Goal: Task Accomplishment & Management: Complete application form

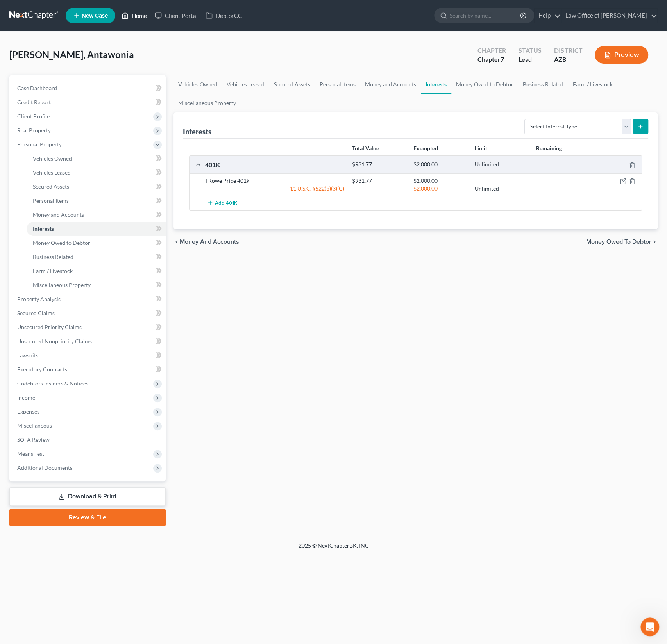
click at [141, 12] on link "Home" at bounding box center [134, 16] width 33 height 14
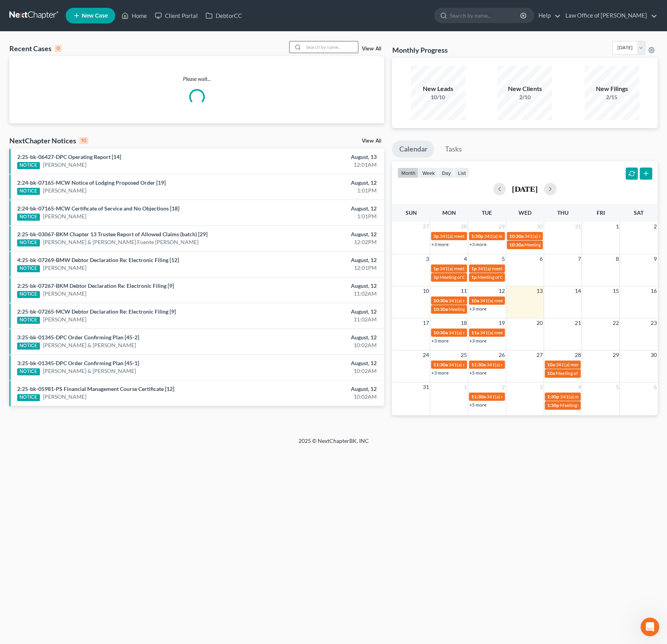
click at [322, 46] on input "search" at bounding box center [330, 46] width 55 height 11
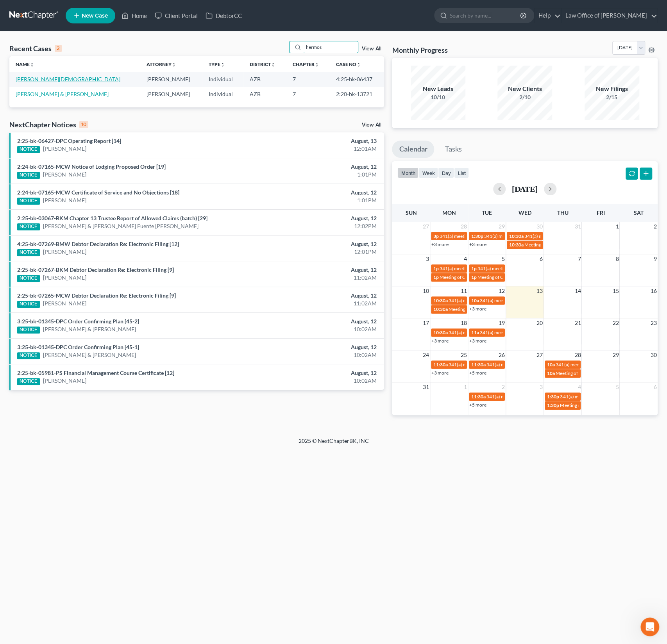
type input "hermos"
click at [48, 77] on link "[PERSON_NAME][DEMOGRAPHIC_DATA]" at bounding box center [68, 79] width 105 height 7
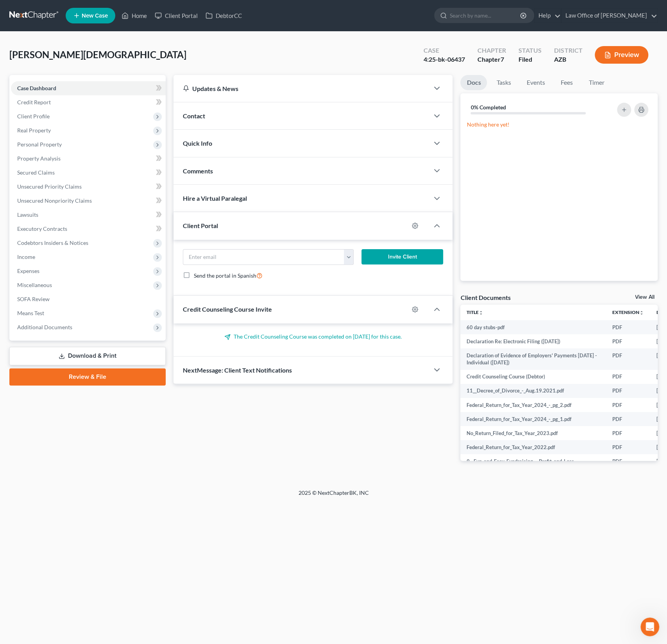
click at [209, 112] on div "Contact" at bounding box center [301, 115] width 256 height 27
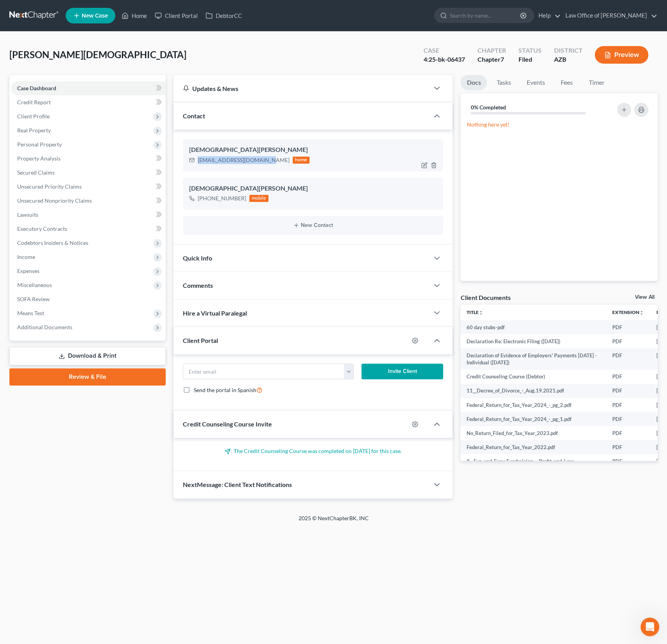
drag, startPoint x: 261, startPoint y: 157, endPoint x: 193, endPoint y: 162, distance: 69.0
click at [193, 162] on div "jesshermosillo@gmail.com home" at bounding box center [249, 160] width 121 height 10
copy div "jesshermosillo@gmail.com"
drag, startPoint x: 243, startPoint y: 197, endPoint x: 199, endPoint y: 198, distance: 44.6
click at [199, 198] on div "+1 (480) 390-1349 mobile" at bounding box center [229, 198] width 80 height 10
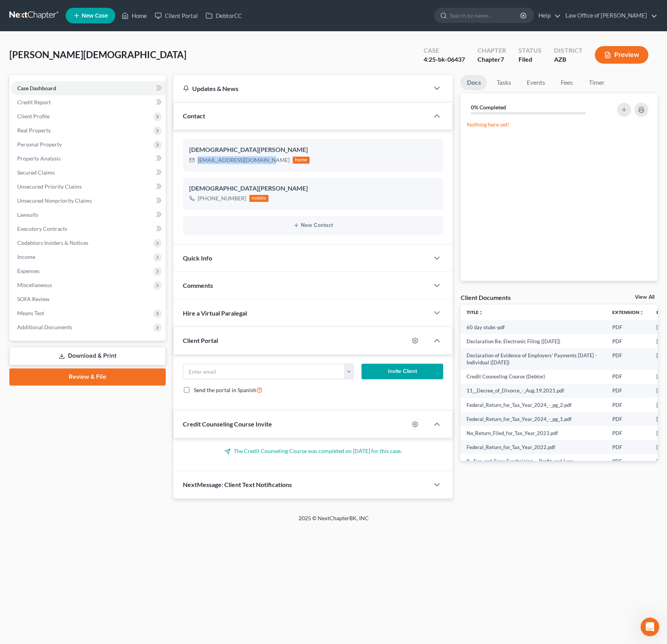
copy div "+1 (480) 390-1349"
click at [69, 182] on link "Unsecured Priority Claims" at bounding box center [88, 187] width 155 height 14
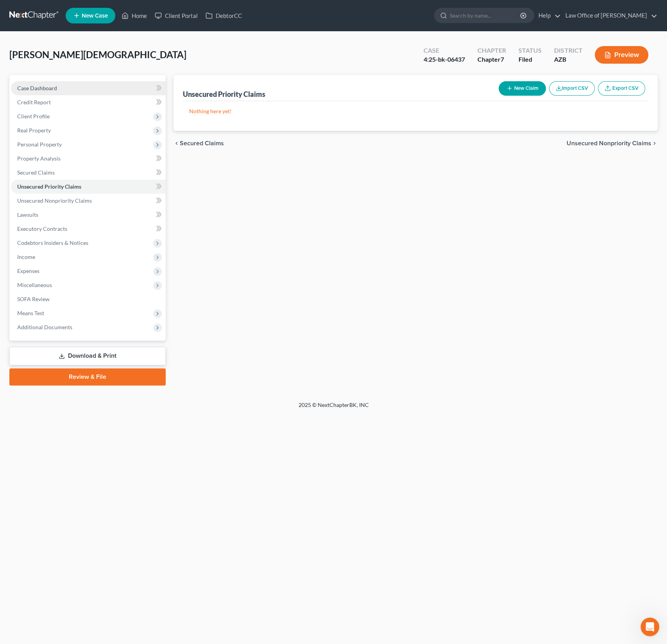
click at [46, 88] on span "Case Dashboard" at bounding box center [37, 88] width 40 height 7
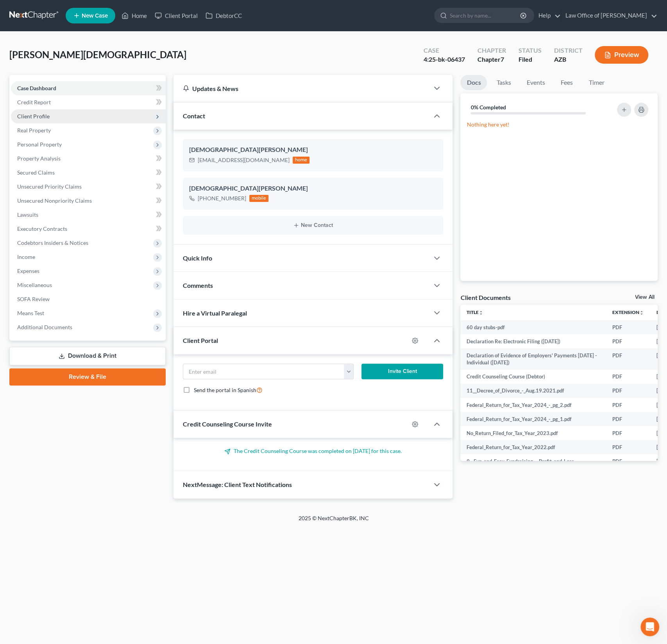
click at [39, 116] on span "Client Profile" at bounding box center [33, 116] width 32 height 7
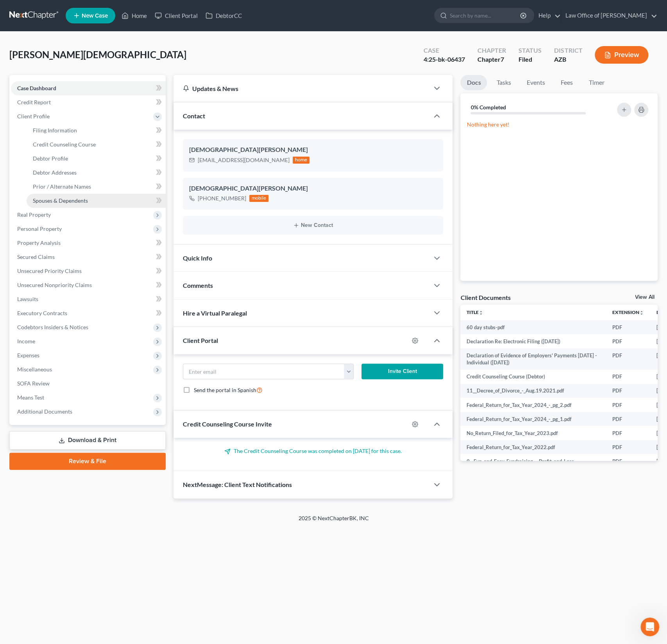
click at [57, 197] on span "Spouses & Dependents" at bounding box center [60, 200] width 55 height 7
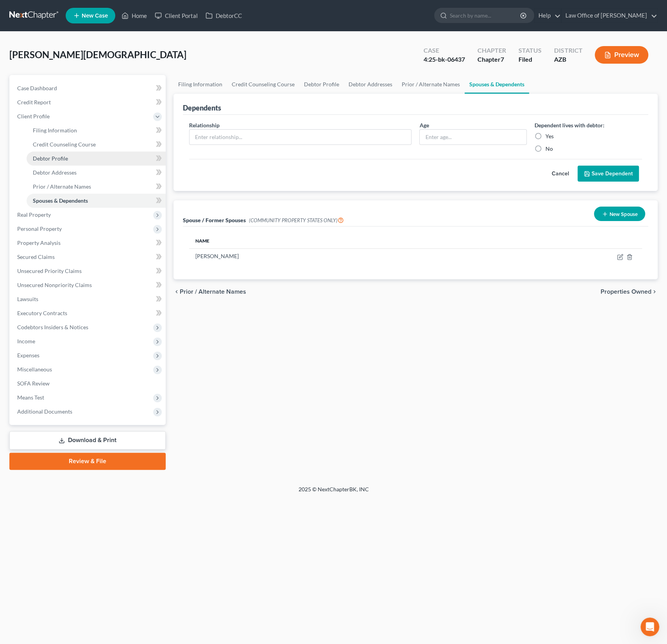
click at [59, 157] on span "Debtor Profile" at bounding box center [50, 158] width 35 height 7
select select "3"
select select "0"
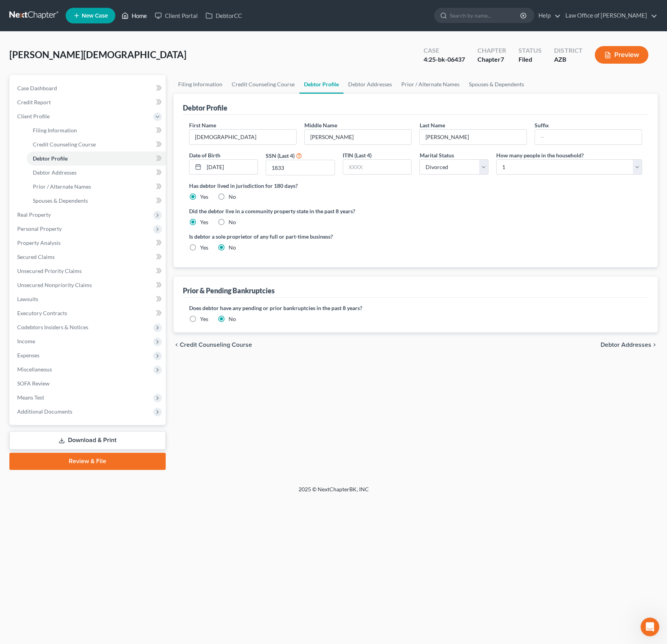
click at [141, 16] on link "Home" at bounding box center [134, 16] width 33 height 14
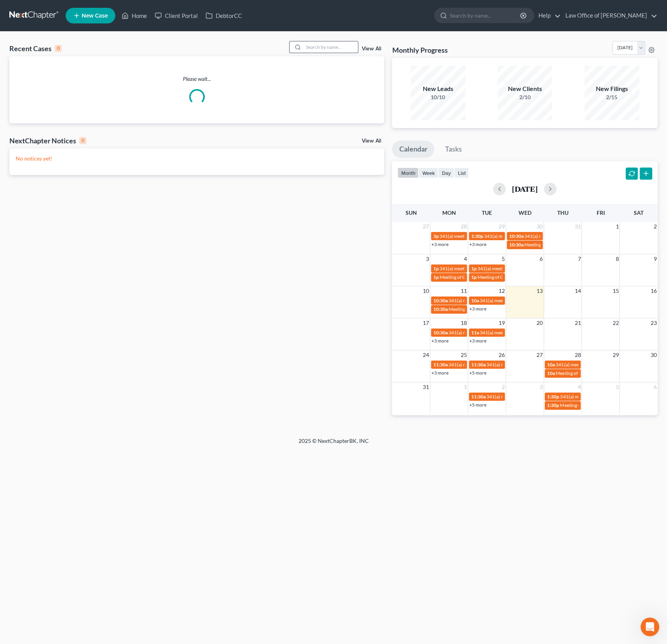
click at [340, 45] on input "search" at bounding box center [330, 46] width 55 height 11
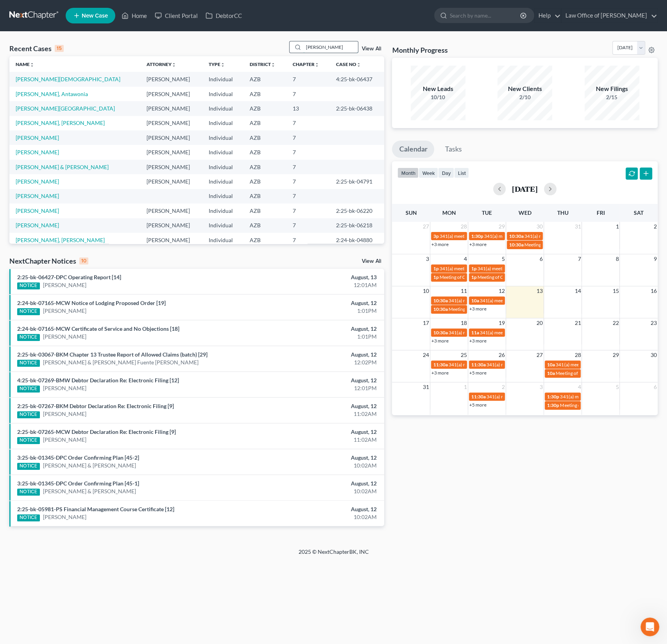
type input "jimenez"
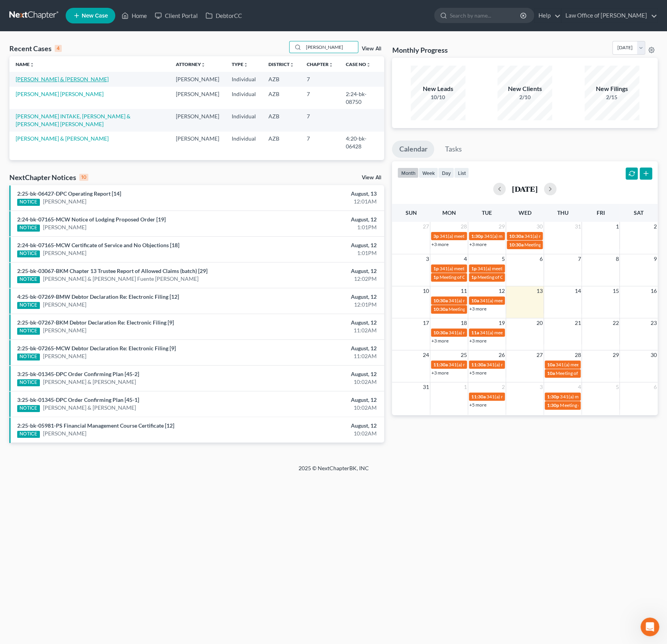
click at [70, 80] on link "[PERSON_NAME] & [PERSON_NAME]" at bounding box center [62, 79] width 93 height 7
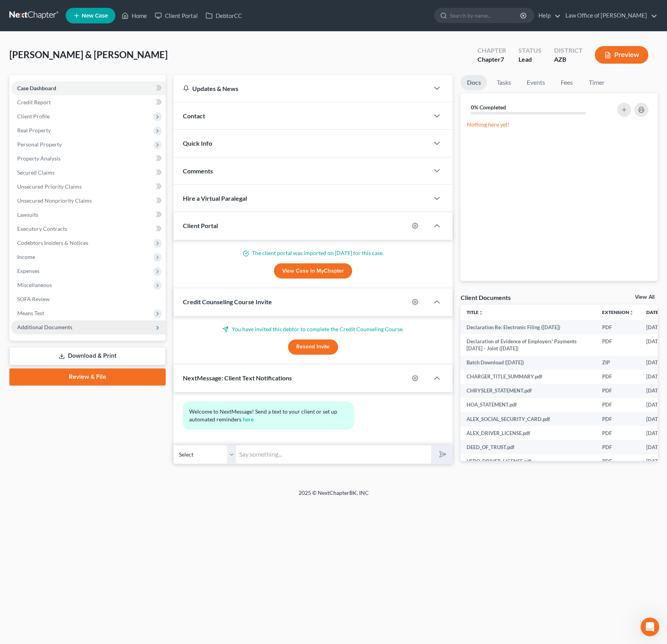
click at [70, 329] on span "Additional Documents" at bounding box center [44, 327] width 55 height 7
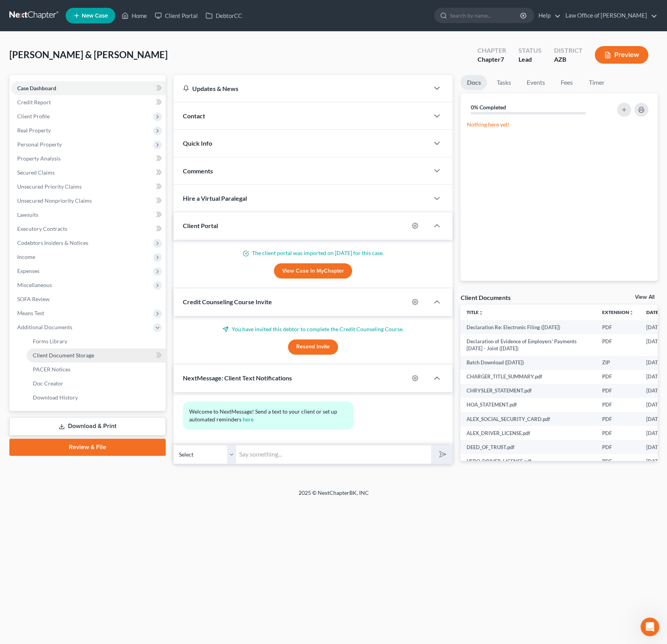
click at [64, 356] on span "Client Document Storage" at bounding box center [63, 355] width 61 height 7
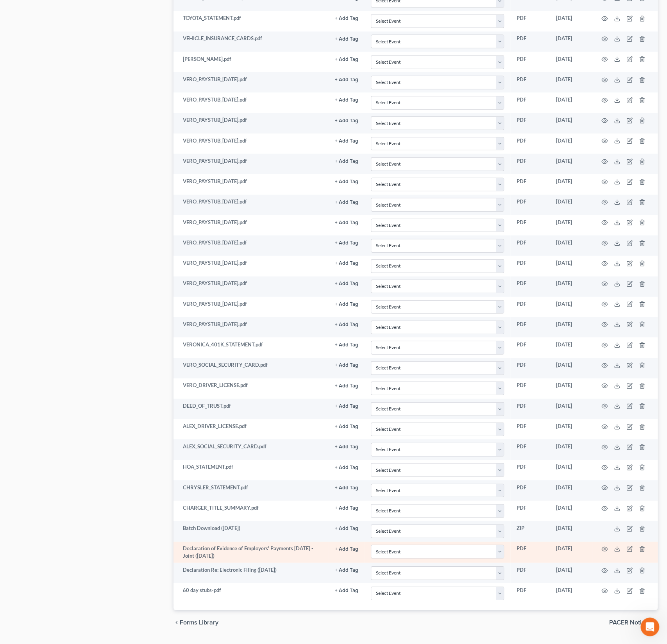
scroll to position [1198, 0]
click at [403, 544] on select "Select Event AA Schedules and Statements (Formerly All Required) Amended Chapte…" at bounding box center [437, 551] width 133 height 14
select select "18"
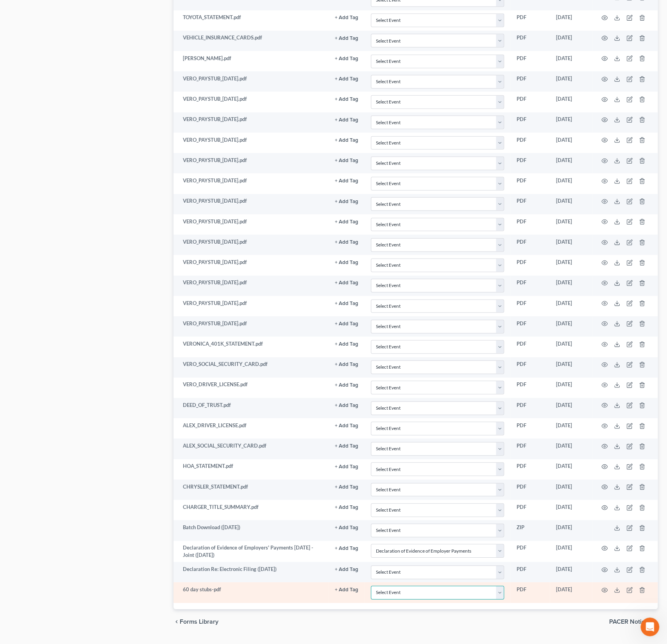
click at [414, 586] on select "Select Event AA Schedules and Statements (Formerly All Required) Amended Chapte…" at bounding box center [437, 593] width 133 height 14
select select "18"
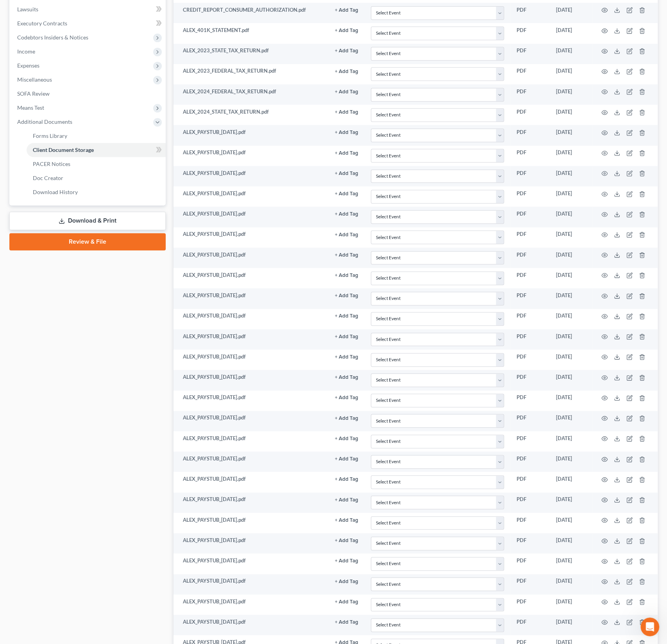
scroll to position [0, 0]
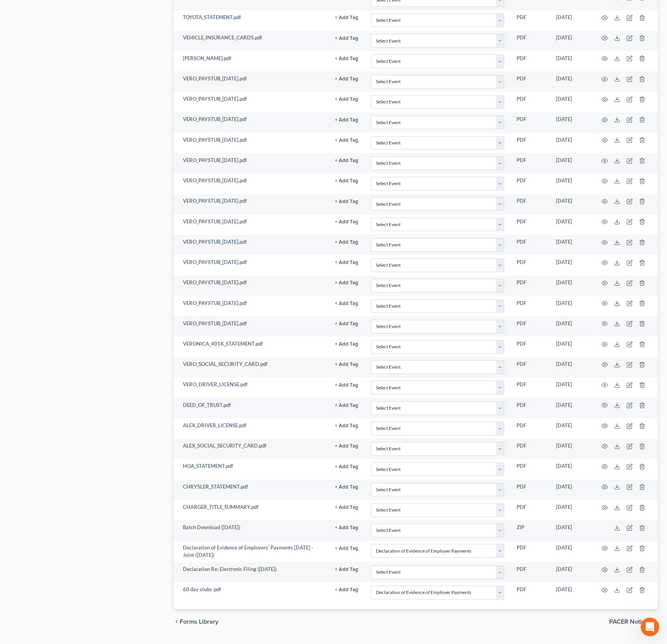
select select "18"
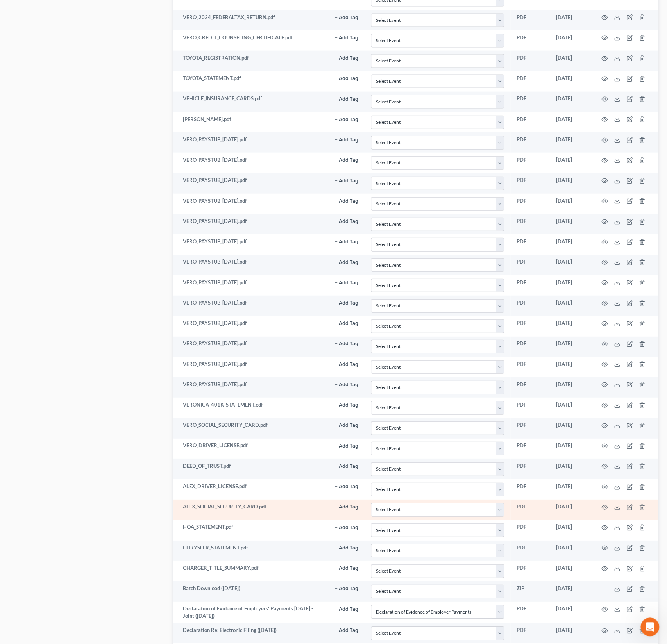
scroll to position [1219, 0]
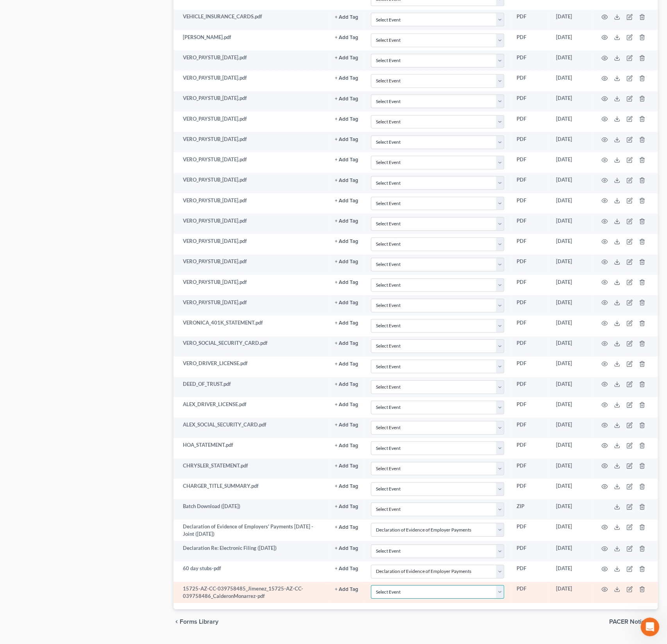
click at [404, 585] on select "Select Event AA Schedules and Statements (Formerly All Required) Amended Chapte…" at bounding box center [437, 592] width 133 height 14
select select "14"
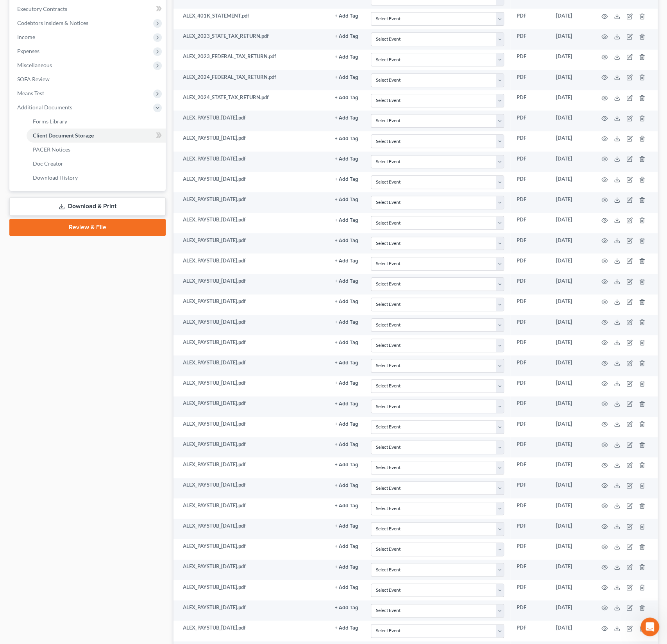
scroll to position [124, 0]
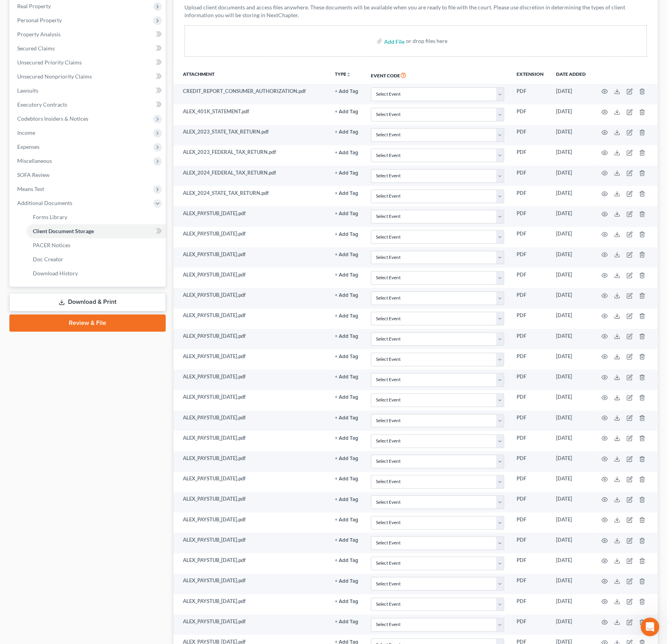
click at [102, 327] on link "Review & File" at bounding box center [87, 323] width 156 height 17
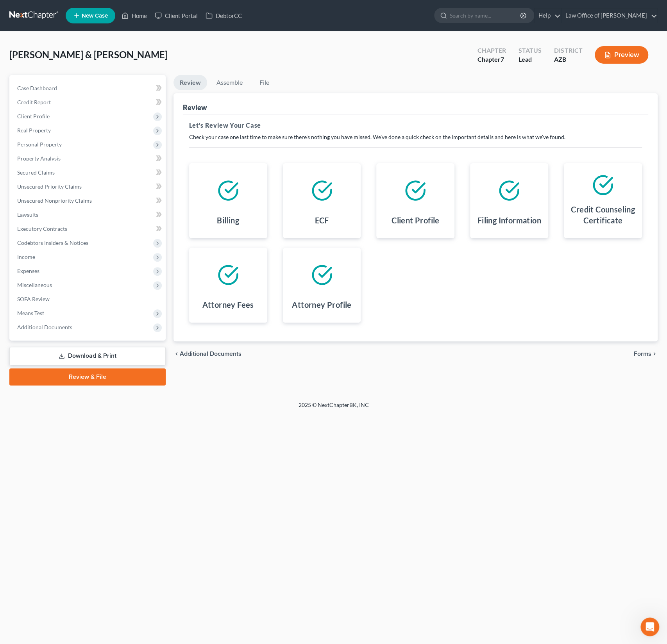
click at [642, 354] on span "Forms" at bounding box center [643, 354] width 18 height 6
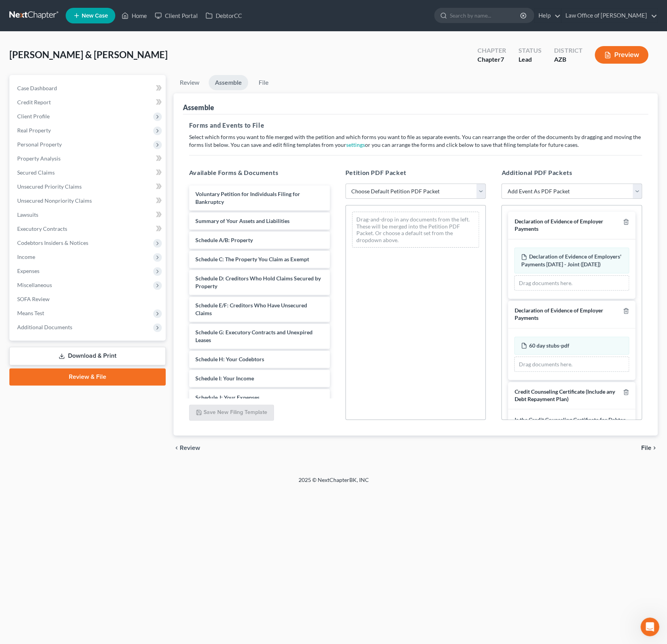
click at [400, 187] on select "Choose Default Petition PDF Packet Complete Bankruptcy Petition (all forms and …" at bounding box center [415, 192] width 141 height 16
select select "0"
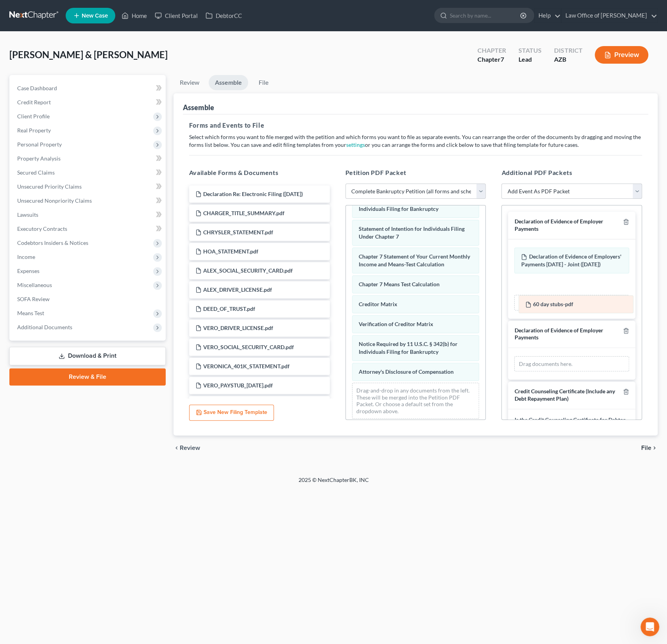
drag, startPoint x: 556, startPoint y: 351, endPoint x: 561, endPoint y: 304, distance: 47.9
click at [561, 356] on div "60 day stubs-pdf Amended 60 day stubs-pdf 60 day stubs-pdf Amended 60 day stubs…" at bounding box center [571, 364] width 115 height 16
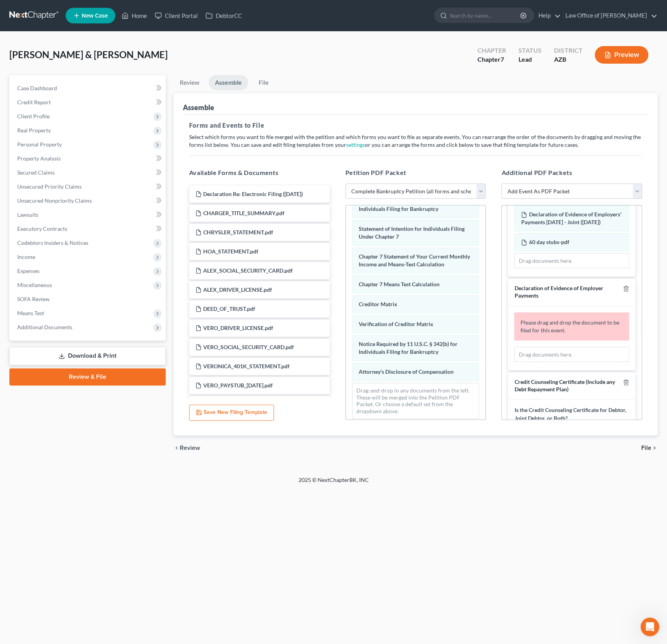
scroll to position [105, 0]
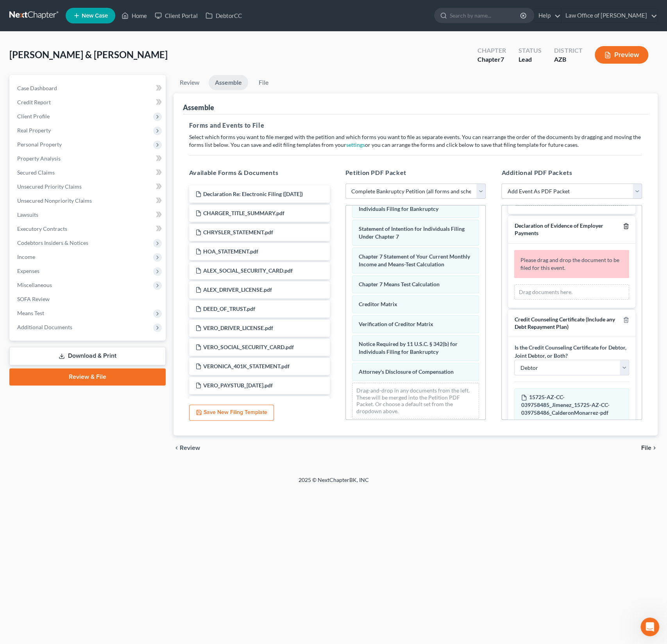
click at [627, 229] on icon "button" at bounding box center [626, 226] width 6 height 6
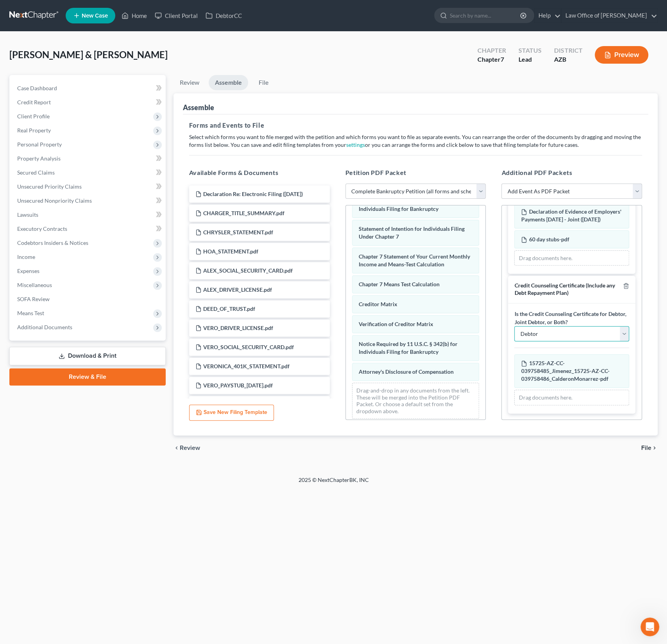
click at [558, 329] on select "Debtor Joint Debtor Debtor and Joint Debtor" at bounding box center [571, 334] width 115 height 16
select select "2"
click at [643, 452] on div "chevron_left Review File chevron_right" at bounding box center [415, 448] width 484 height 25
click at [645, 446] on span "File" at bounding box center [646, 448] width 10 height 6
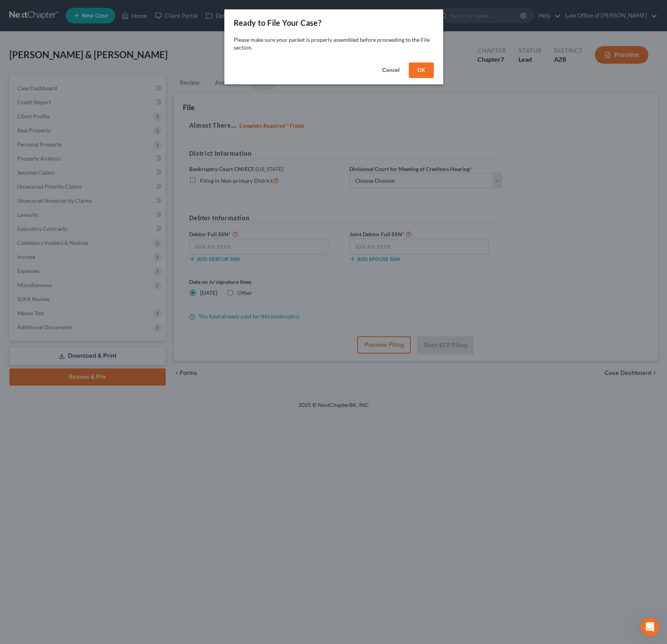
click at [418, 71] on button "OK" at bounding box center [421, 71] width 25 height 16
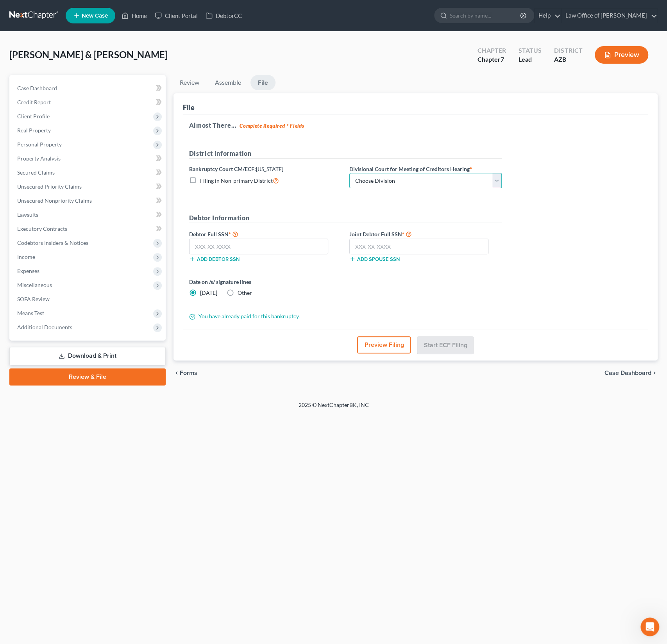
click at [371, 186] on select "Choose Division Phoenix [GEOGRAPHIC_DATA] [PERSON_NAME]" at bounding box center [425, 181] width 152 height 16
select select "0"
click at [221, 244] on input "text" at bounding box center [258, 247] width 139 height 16
type input "552-65-0285"
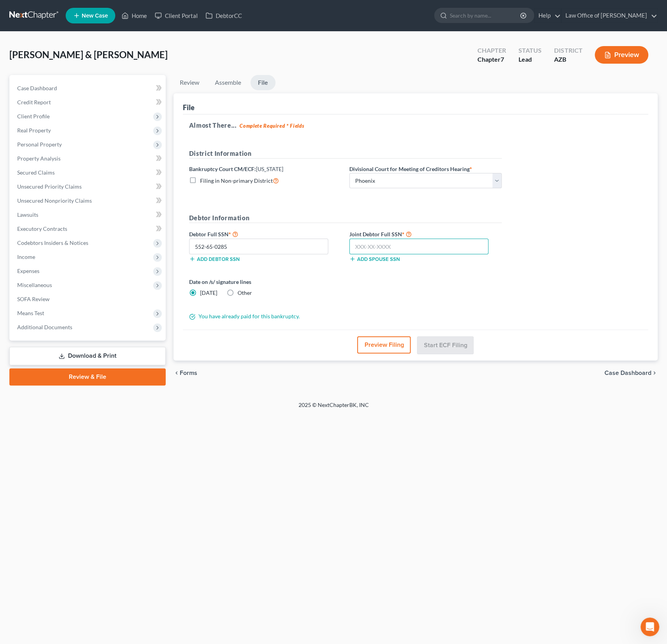
click at [402, 247] on input "text" at bounding box center [418, 247] width 139 height 16
click at [376, 247] on input "text" at bounding box center [418, 247] width 139 height 16
type input "585-47-3616"
click at [381, 343] on button "Preview Filing" at bounding box center [385, 344] width 54 height 17
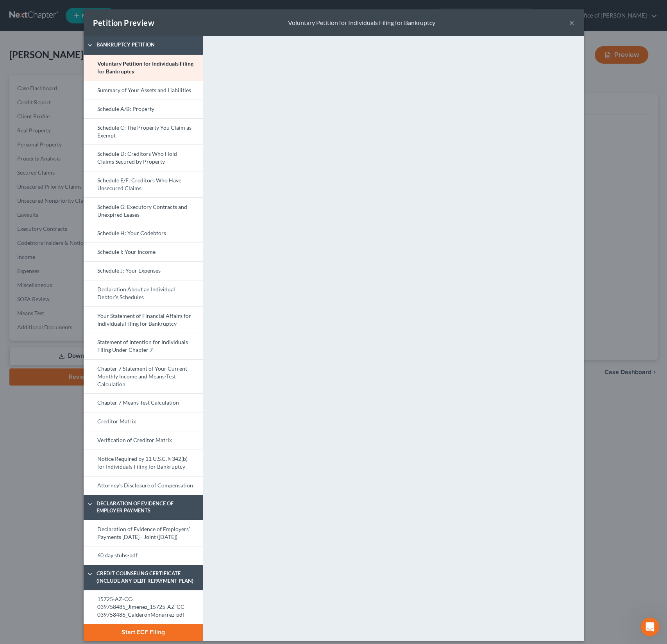
scroll to position [13, 0]
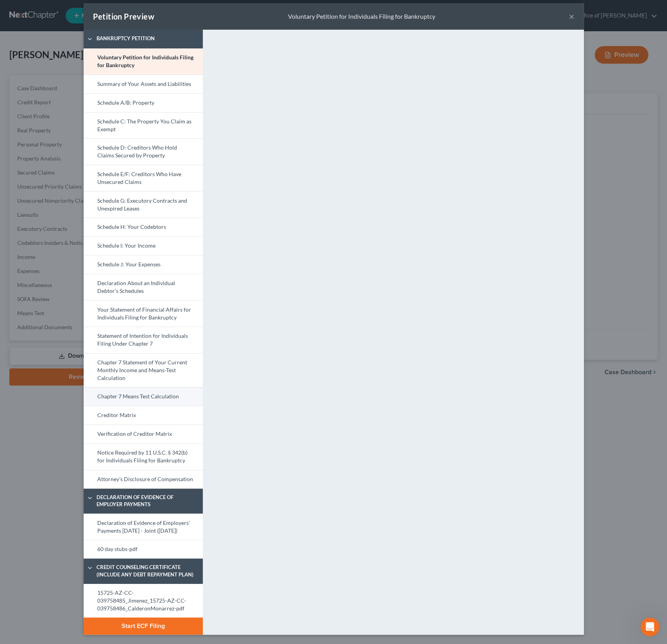
click at [130, 387] on link "Chapter 7 Means Test Calculation" at bounding box center [143, 396] width 119 height 19
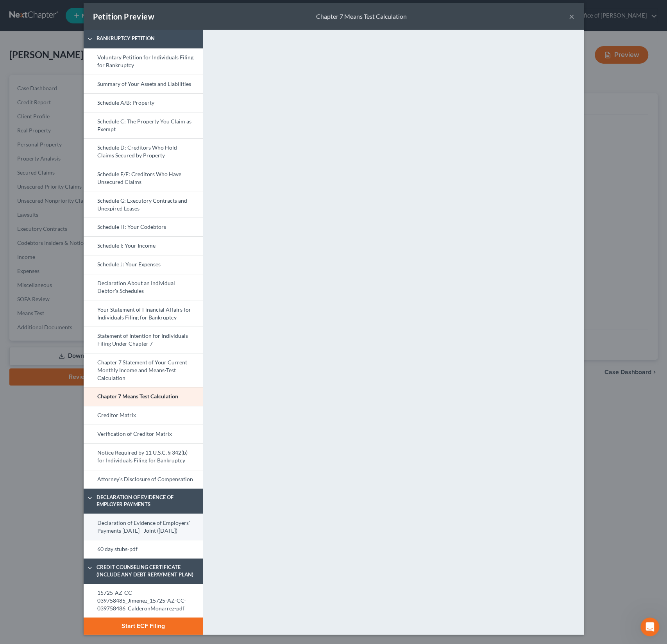
click at [137, 522] on link "Declaration of Evidence of Employers' Payments Within 60 Days - Joint (08/04/20…" at bounding box center [143, 527] width 119 height 26
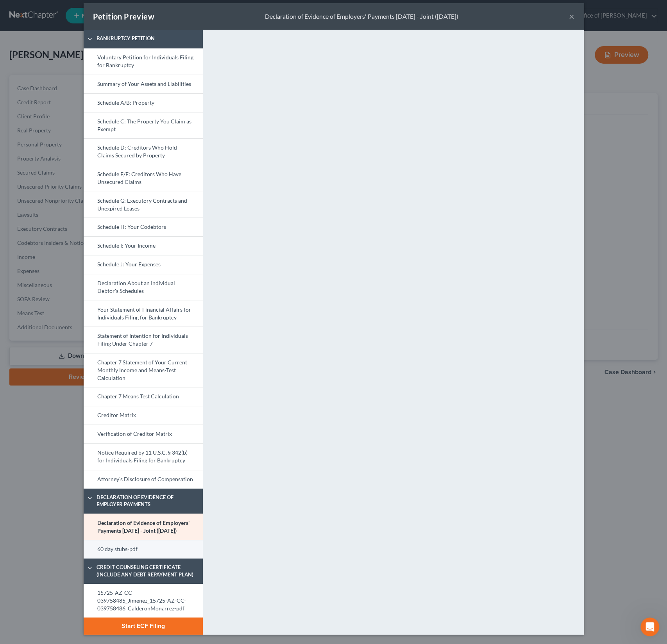
click at [123, 546] on link "60 day stubs-pdf" at bounding box center [143, 549] width 119 height 19
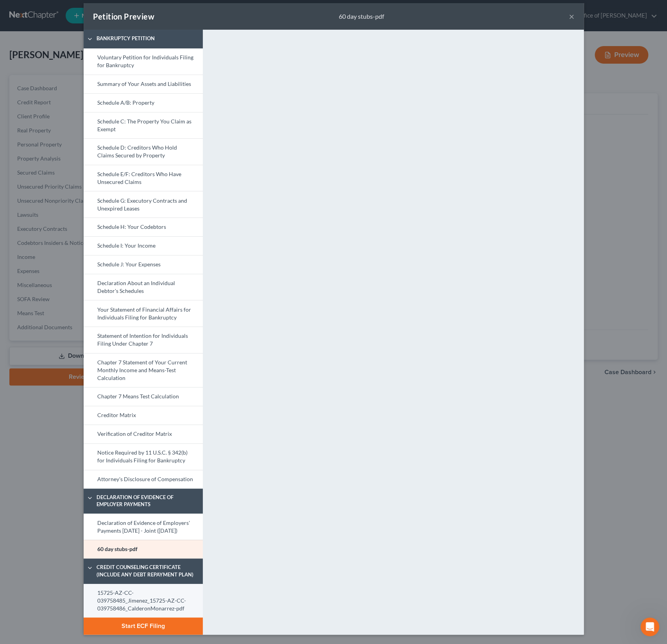
click at [139, 596] on link "15725-AZ-CC-039758485_Jimenez_15725-AZ-CC-039758486_CalderonMonarrez-pdf" at bounding box center [143, 601] width 119 height 34
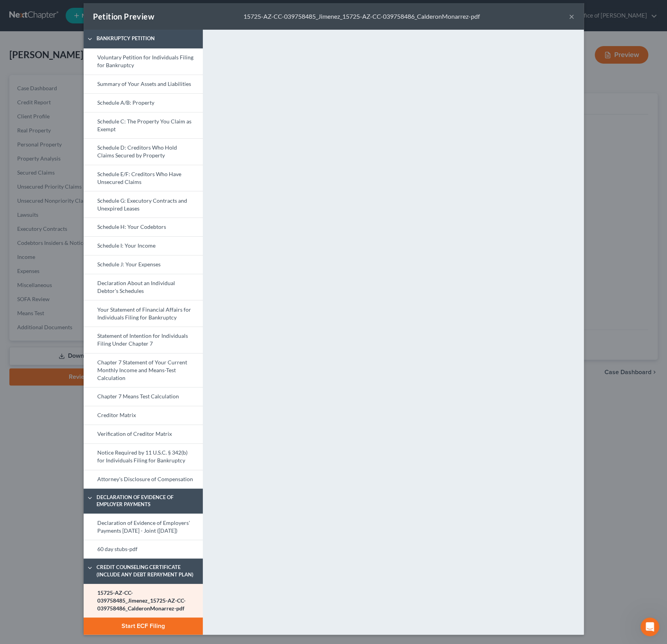
click at [145, 627] on button "Start ECF Filing" at bounding box center [143, 626] width 119 height 17
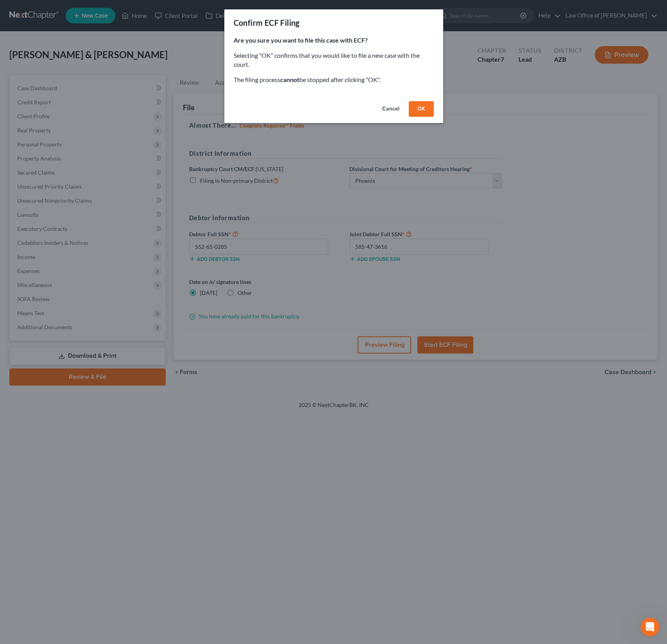
click at [393, 110] on button "Cancel" at bounding box center [391, 109] width 30 height 16
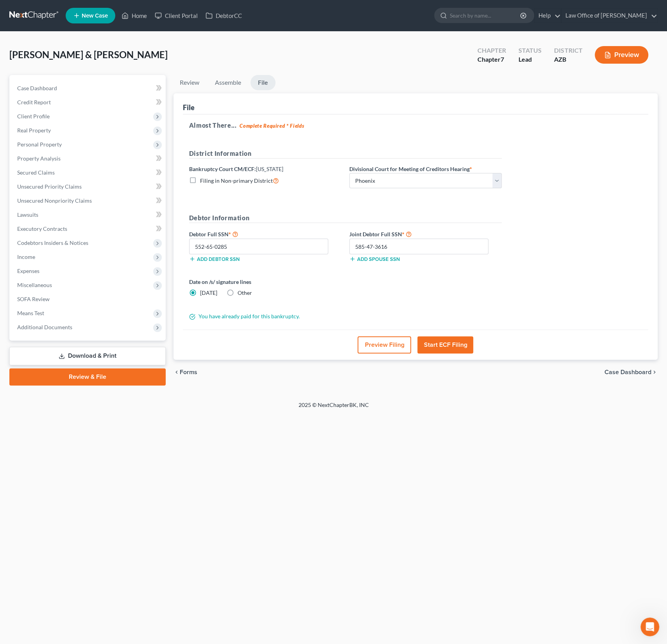
click at [384, 344] on button "Preview Filing" at bounding box center [385, 344] width 54 height 17
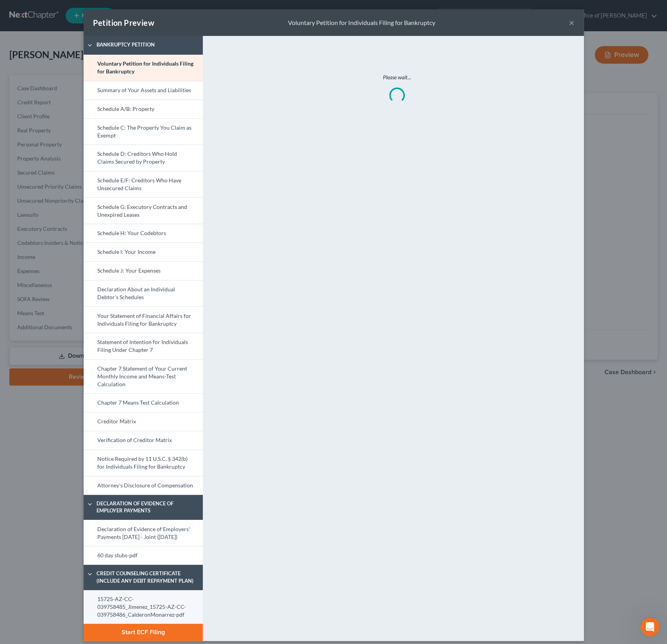
click at [141, 619] on link "15725-AZ-CC-039758485_Jimenez_15725-AZ-CC-039758486_CalderonMonarrez-pdf" at bounding box center [143, 607] width 119 height 34
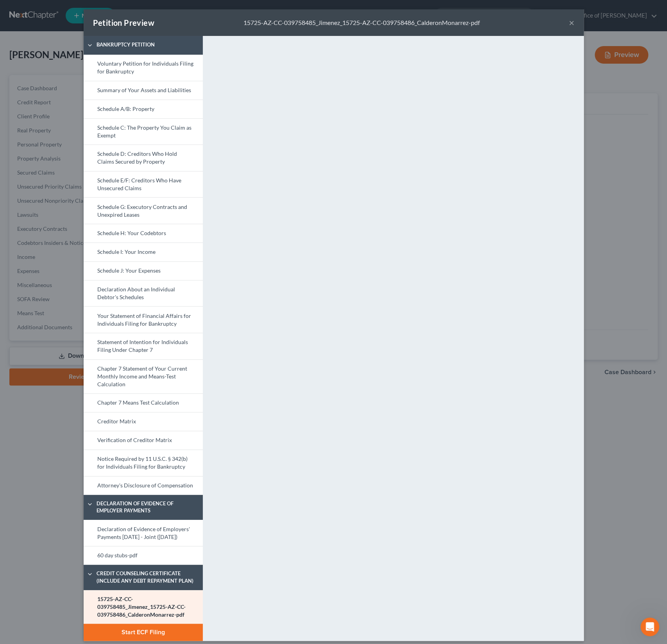
click at [139, 641] on button "Start ECF Filing" at bounding box center [143, 632] width 119 height 17
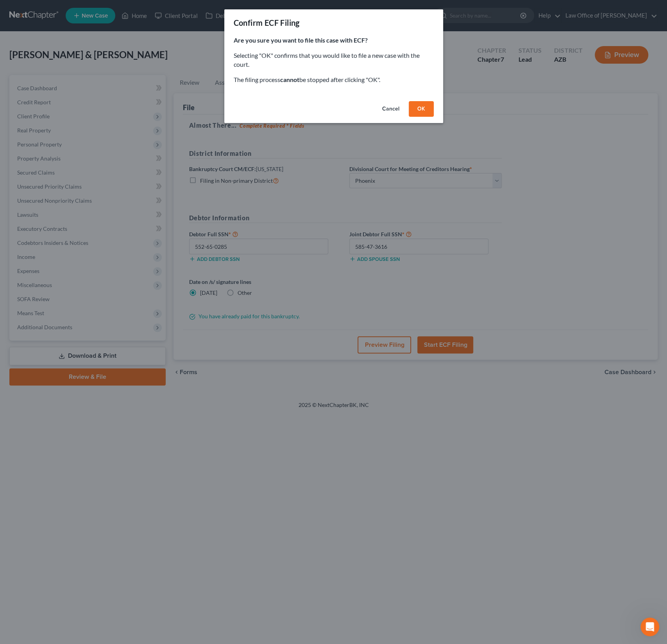
click at [419, 111] on button "OK" at bounding box center [421, 109] width 25 height 16
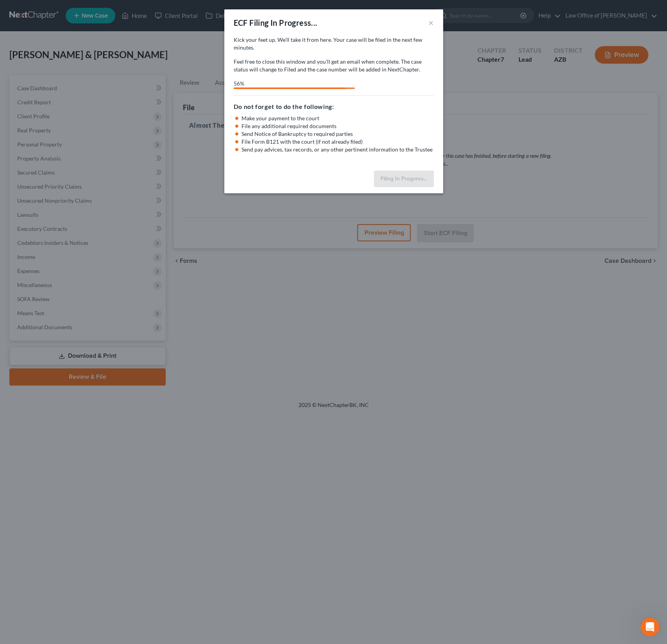
select select "0"
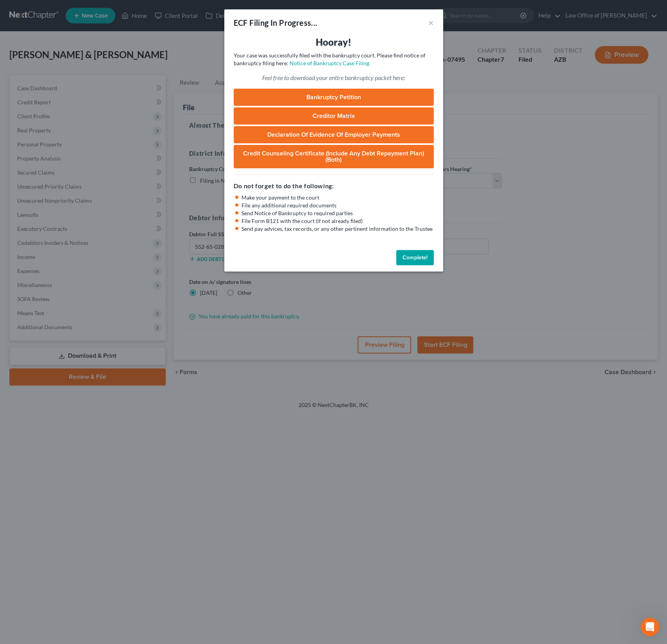
click at [365, 91] on link "Bankruptcy Petition" at bounding box center [334, 97] width 200 height 17
click at [408, 261] on button "Complete!" at bounding box center [415, 258] width 38 height 16
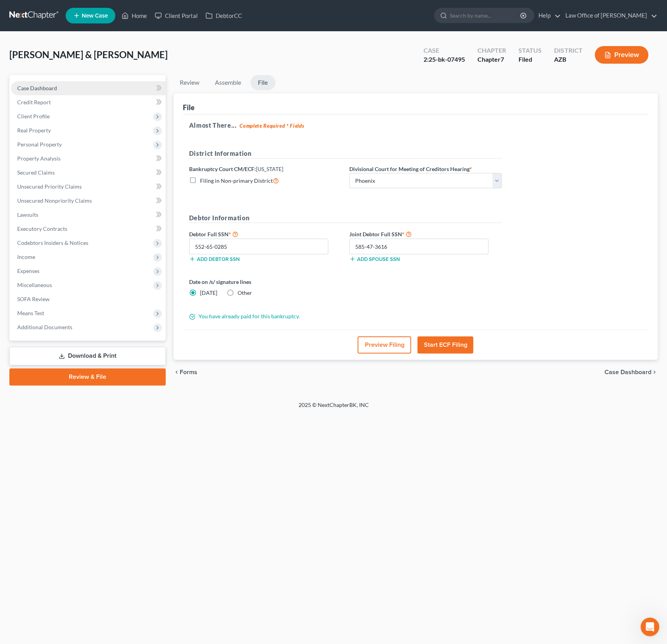
click at [44, 88] on span "Case Dashboard" at bounding box center [37, 88] width 40 height 7
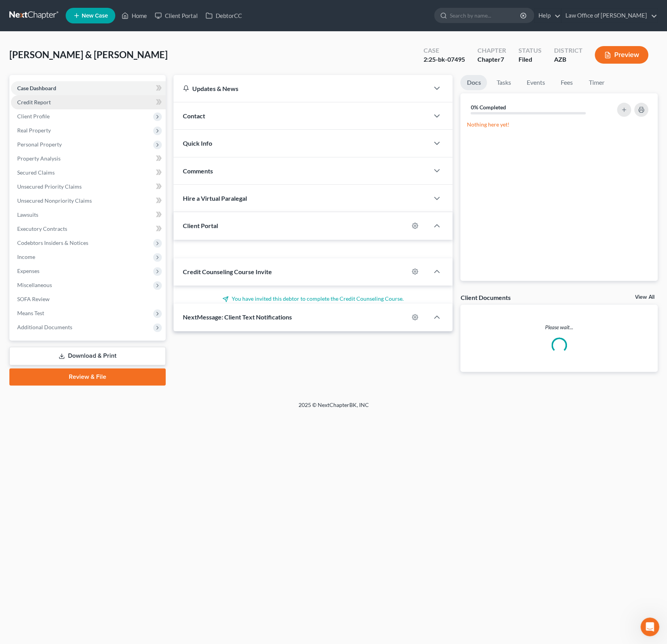
click at [42, 107] on link "Credit Report" at bounding box center [88, 102] width 155 height 14
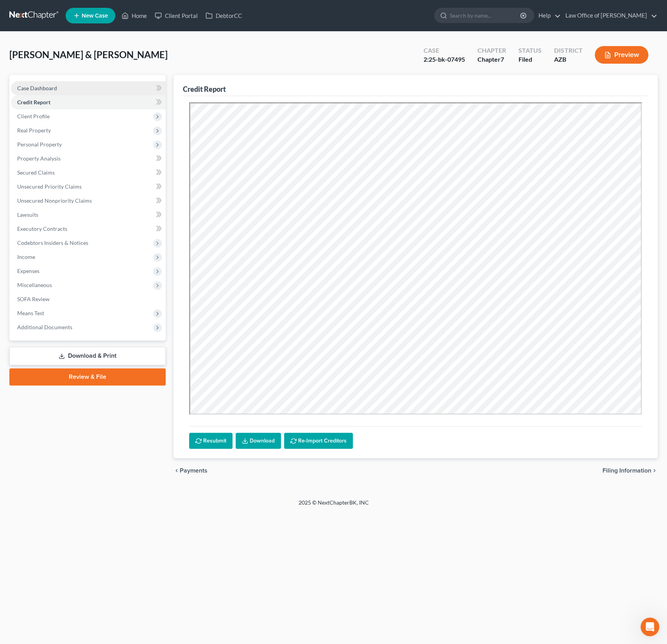
click at [52, 86] on span "Case Dashboard" at bounding box center [37, 88] width 40 height 7
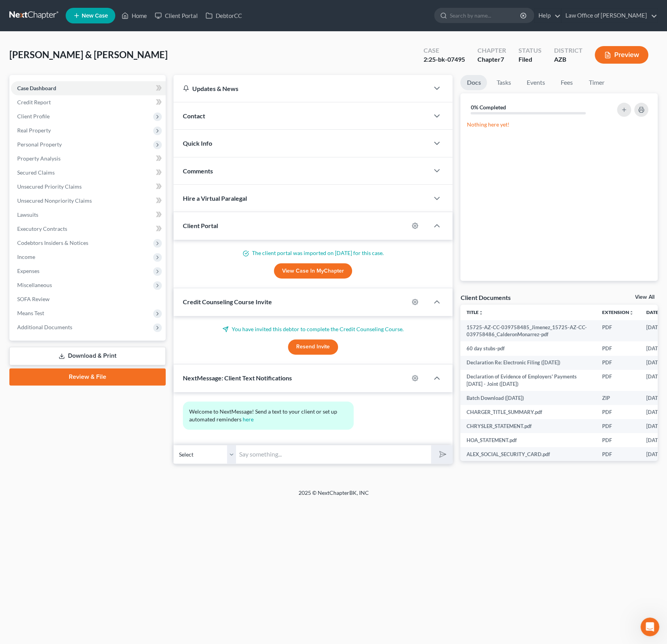
click at [242, 113] on div "Contact" at bounding box center [301, 115] width 256 height 27
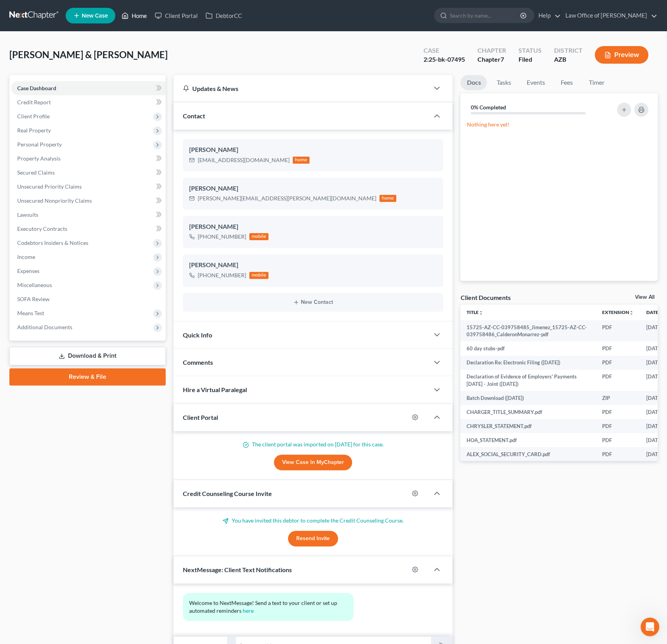
click at [140, 20] on link "Home" at bounding box center [134, 16] width 33 height 14
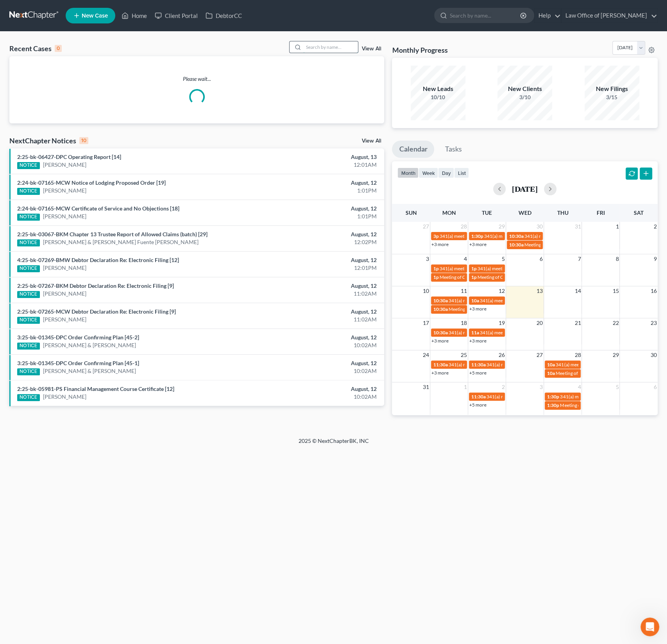
click at [324, 51] on input "search" at bounding box center [330, 46] width 55 height 11
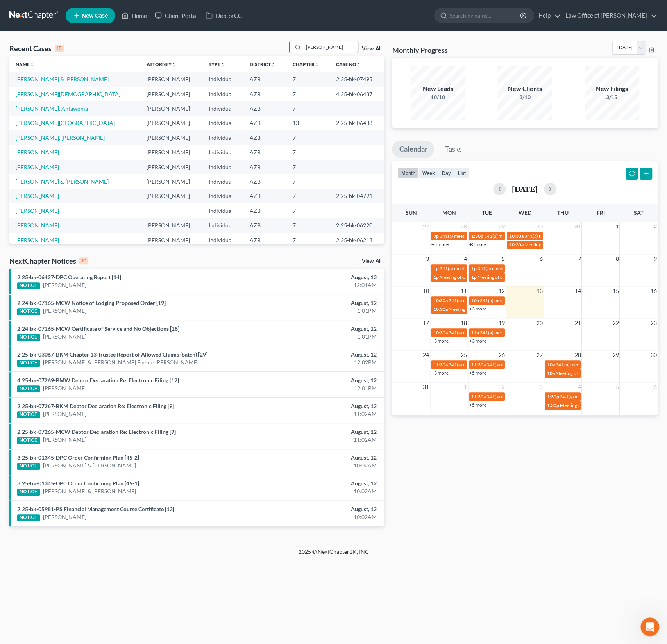
type input "alicia"
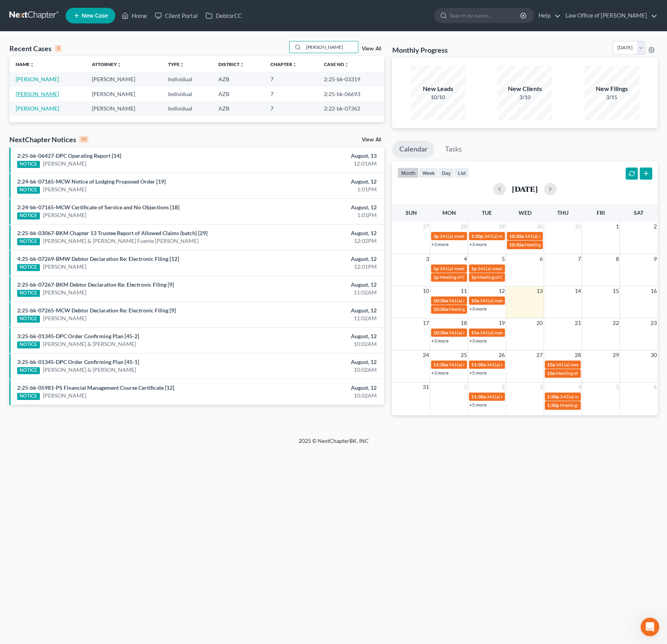
click at [30, 92] on link "[PERSON_NAME]" at bounding box center [37, 94] width 43 height 7
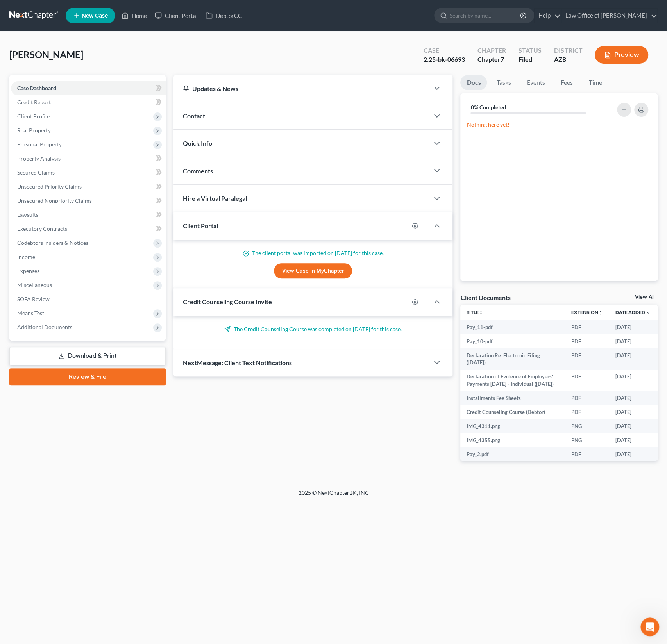
click at [201, 116] on span "Contact" at bounding box center [194, 115] width 22 height 7
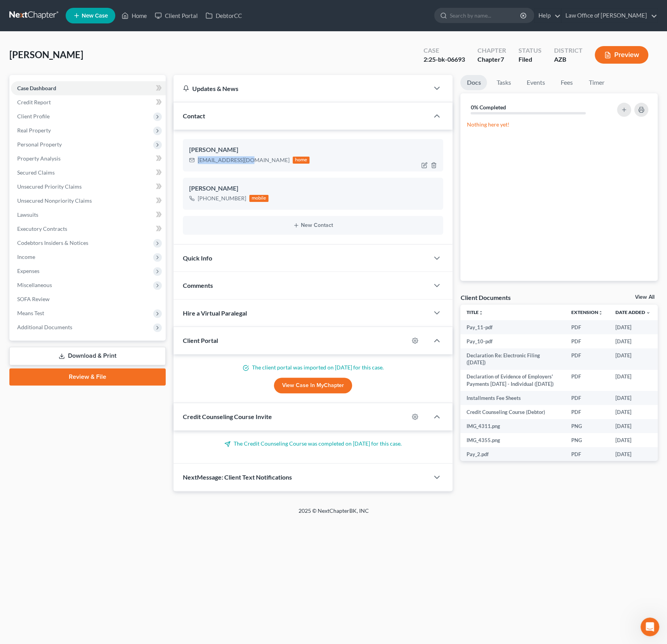
drag, startPoint x: 247, startPoint y: 161, endPoint x: 197, endPoint y: 163, distance: 50.8
click at [197, 163] on div "Jhnsn_lc@yahoo.com home" at bounding box center [249, 160] width 121 height 10
copy div "Jhnsn_lc@yahoo.com"
drag, startPoint x: 243, startPoint y: 197, endPoint x: 197, endPoint y: 200, distance: 46.2
click at [197, 200] on div "+1 (602) 832-3084 mobile" at bounding box center [229, 198] width 80 height 10
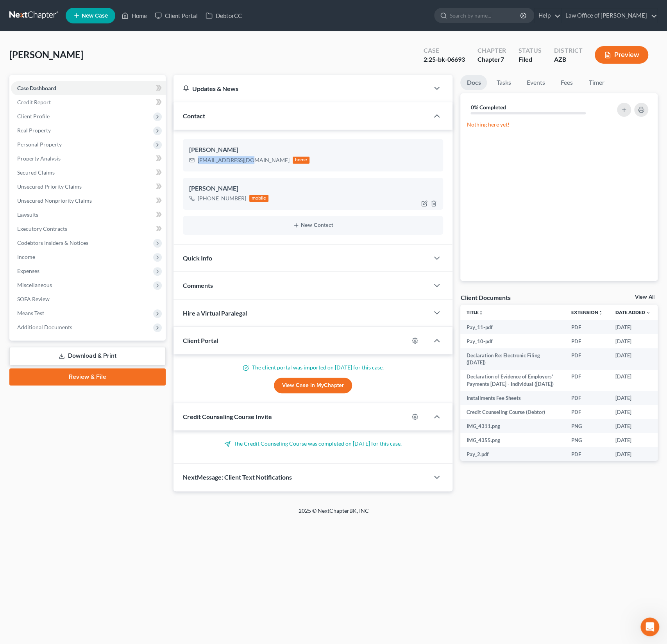
copy div "+1 (602) 832-3084"
click at [38, 118] on span "Client Profile" at bounding box center [33, 116] width 32 height 7
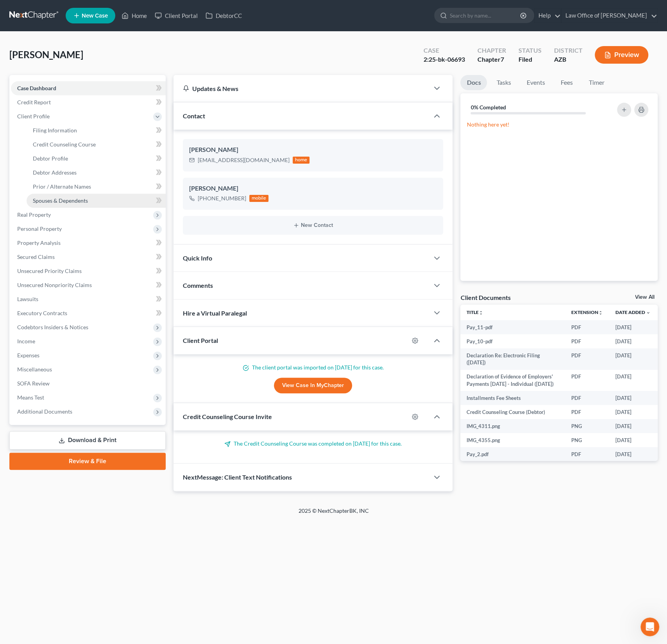
click at [54, 199] on span "Spouses & Dependents" at bounding box center [60, 200] width 55 height 7
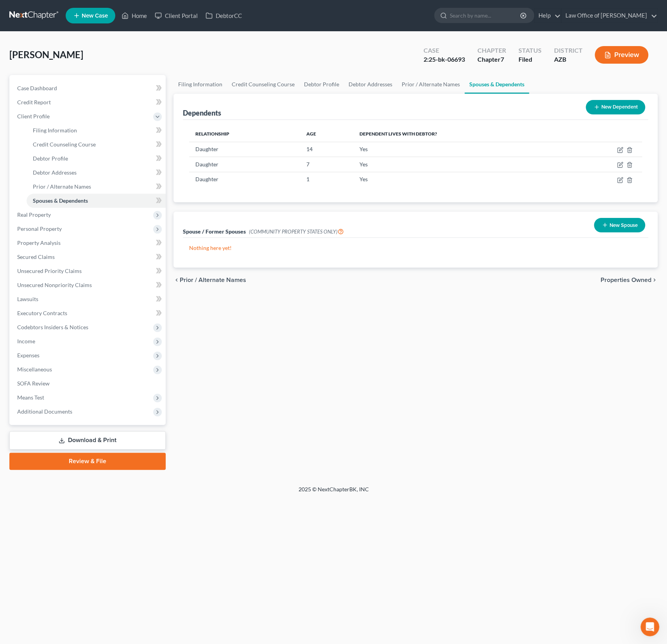
click at [92, 63] on div "Johnson, Alicia Upgraded Case 2:25-bk-06693 Chapter Chapter 7 Status Filed Dist…" at bounding box center [333, 58] width 648 height 34
click at [136, 18] on link "Home" at bounding box center [134, 16] width 33 height 14
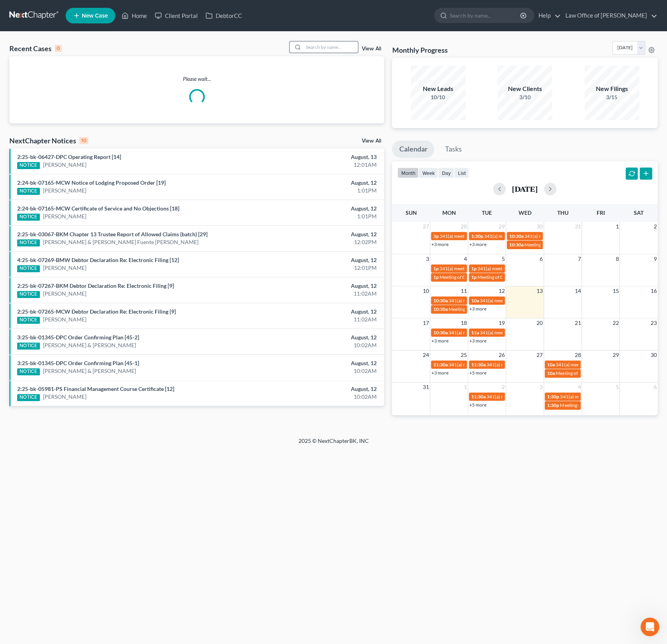
click at [324, 43] on input "search" at bounding box center [330, 46] width 55 height 11
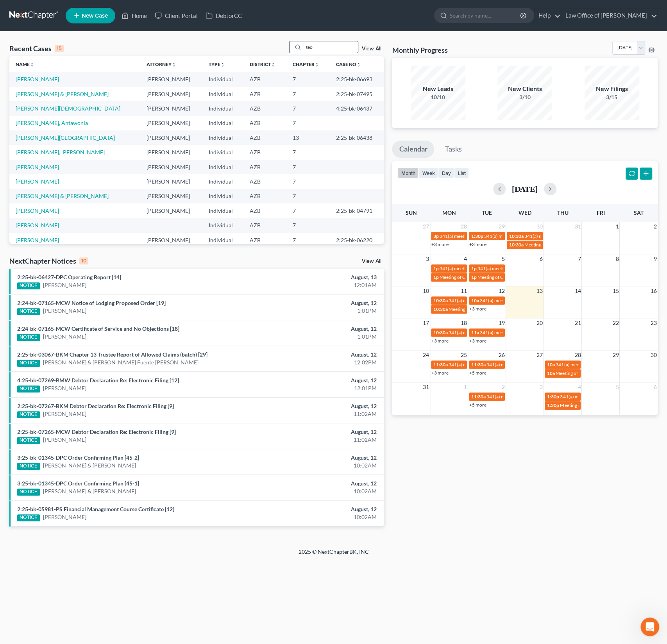
type input "teo"
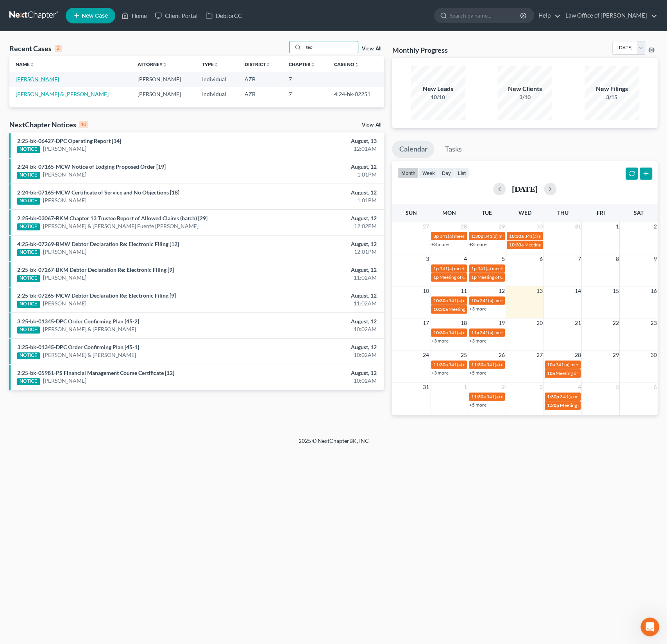
click at [19, 78] on link "[PERSON_NAME]" at bounding box center [37, 79] width 43 height 7
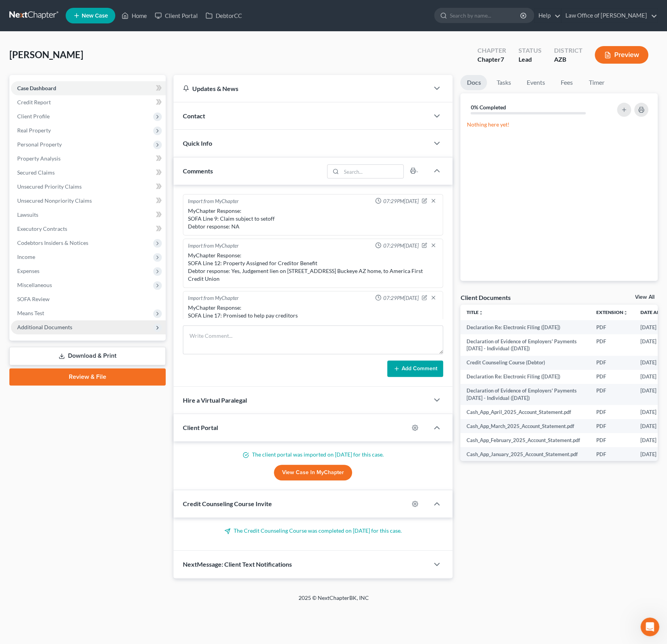
click at [57, 328] on span "Additional Documents" at bounding box center [44, 327] width 55 height 7
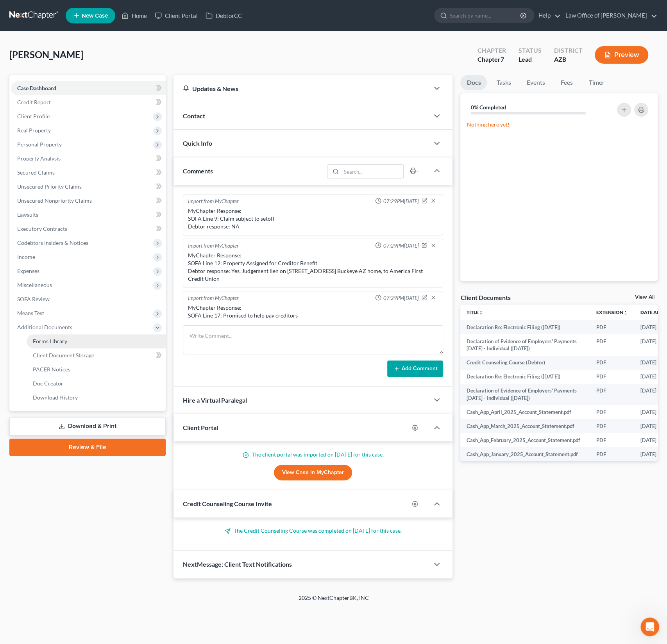
scroll to position [249, 0]
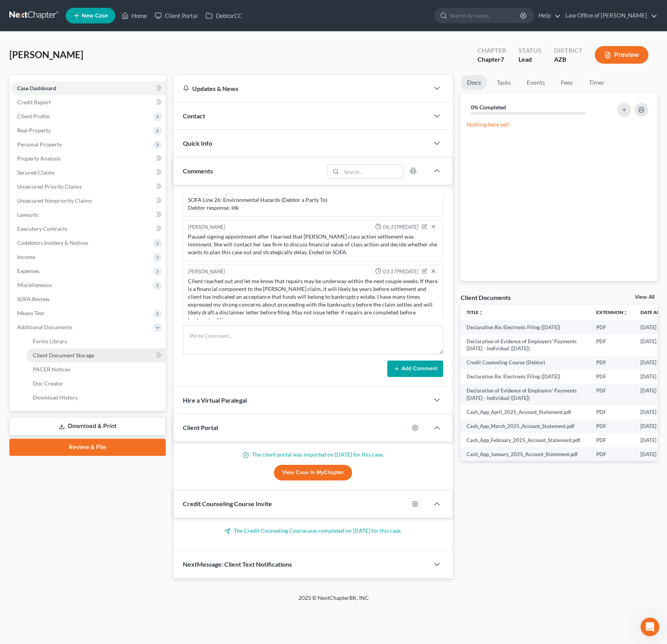
click at [54, 354] on span "Client Document Storage" at bounding box center [63, 355] width 61 height 7
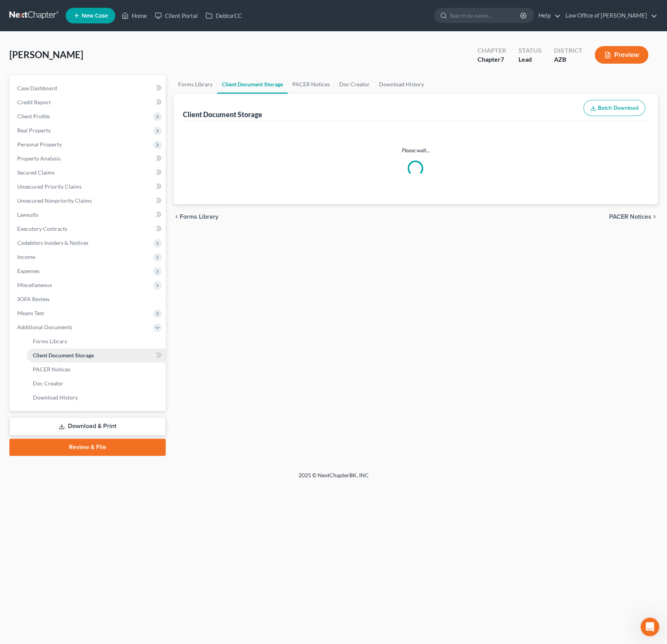
select select "14"
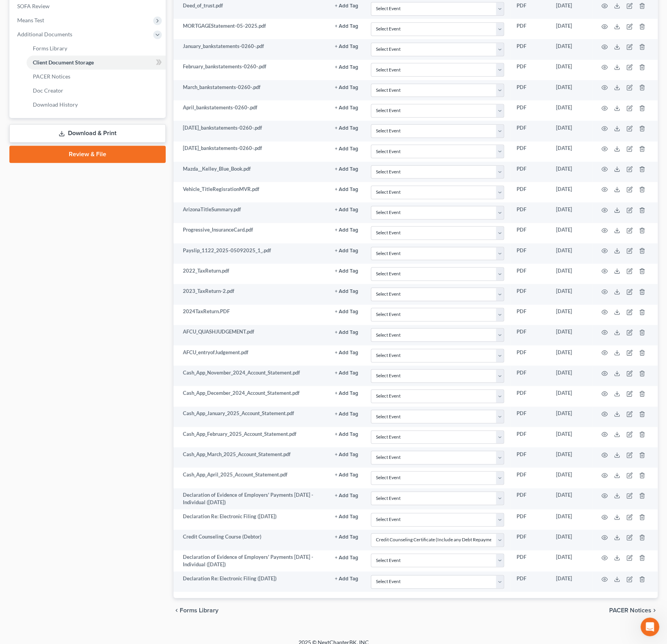
select select "14"
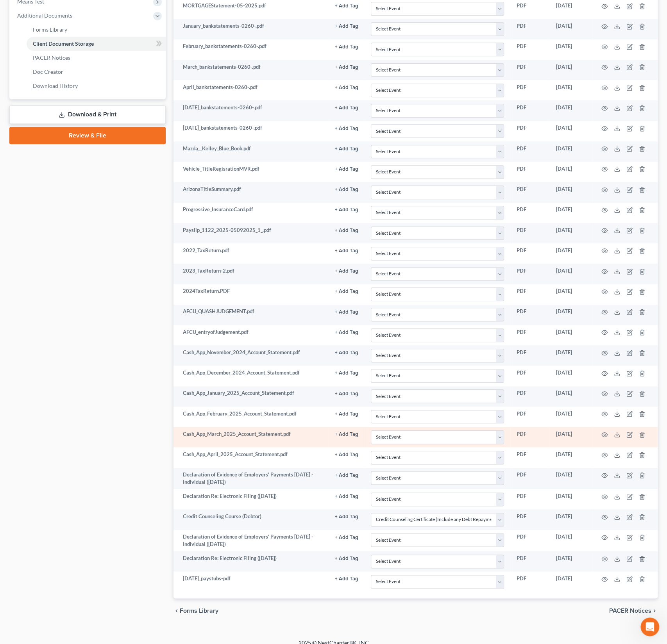
select select "14"
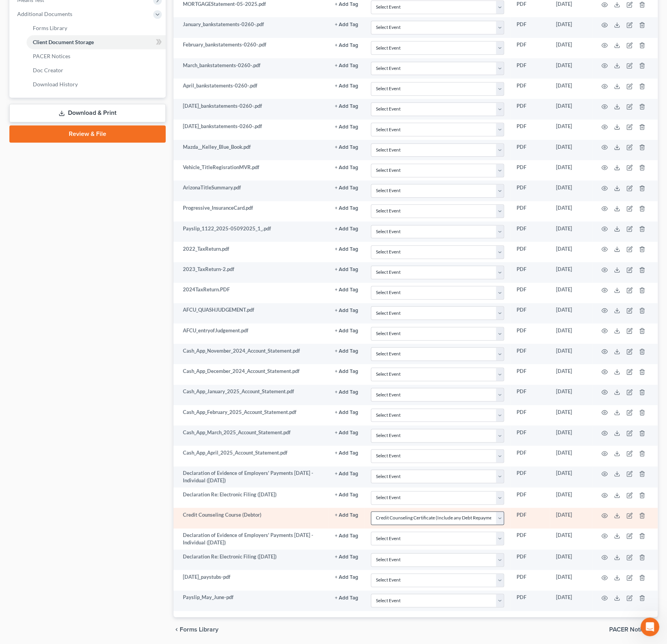
scroll to position [332, 0]
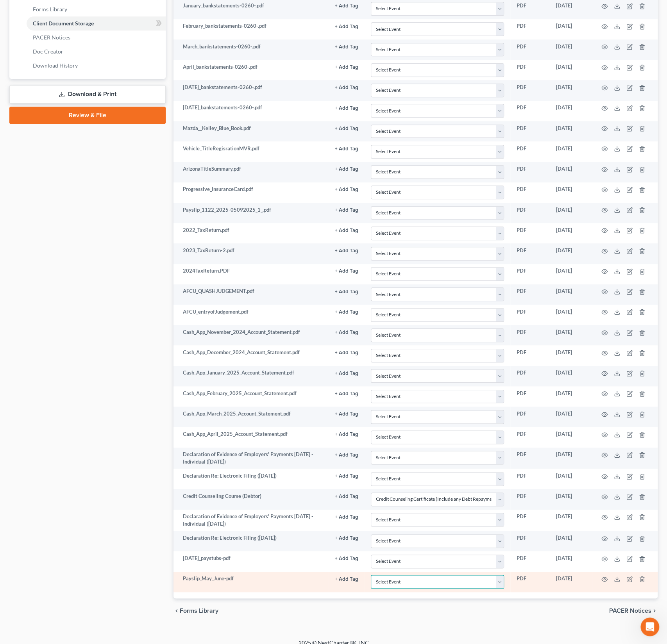
click at [410, 575] on select "Select Event AA Schedules and Statements (Formerly All Required) Amended Chapte…" at bounding box center [437, 582] width 133 height 14
select select "18"
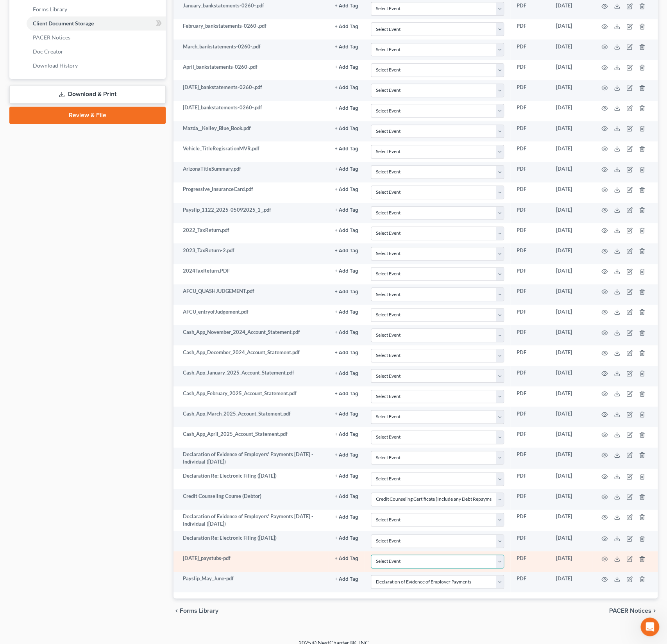
click at [410, 555] on select "Select Event AA Schedules and Statements (Formerly All Required) Amended Chapte…" at bounding box center [437, 562] width 133 height 14
select select "18"
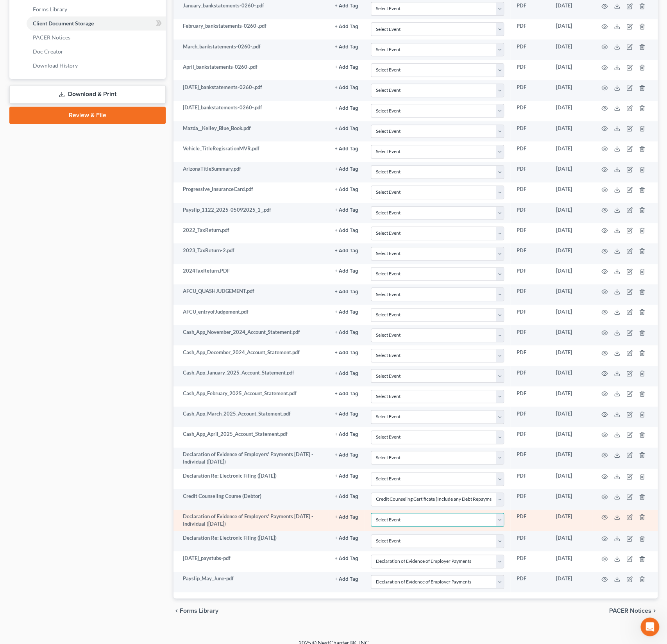
click at [401, 513] on select "Select Event AA Schedules and Statements (Formerly All Required) Amended Chapte…" at bounding box center [437, 520] width 133 height 14
select select "18"
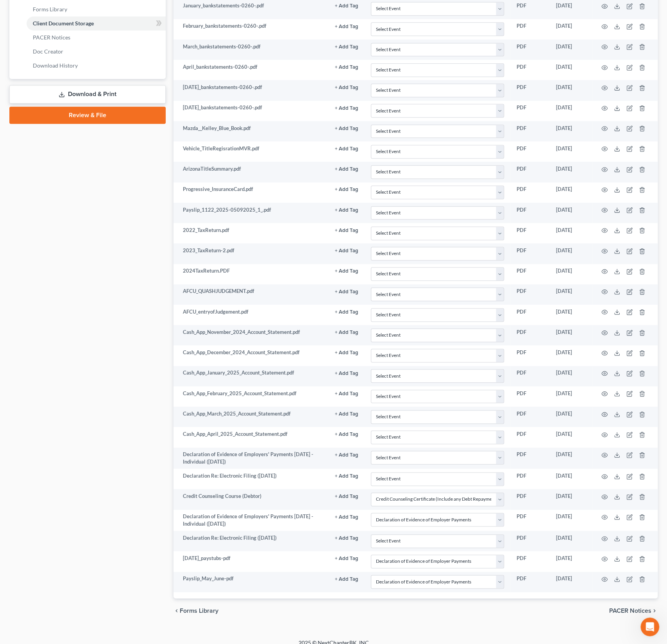
click at [96, 114] on link "Review & File" at bounding box center [87, 115] width 156 height 17
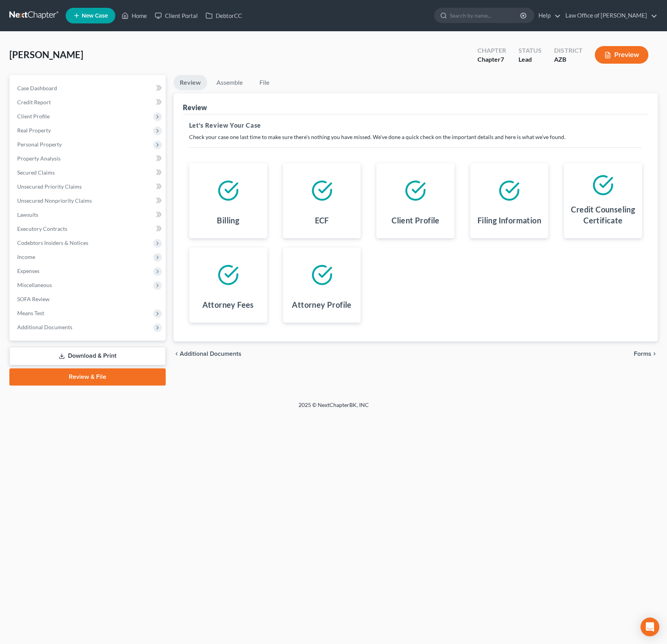
click at [646, 356] on span "Forms" at bounding box center [643, 354] width 18 height 6
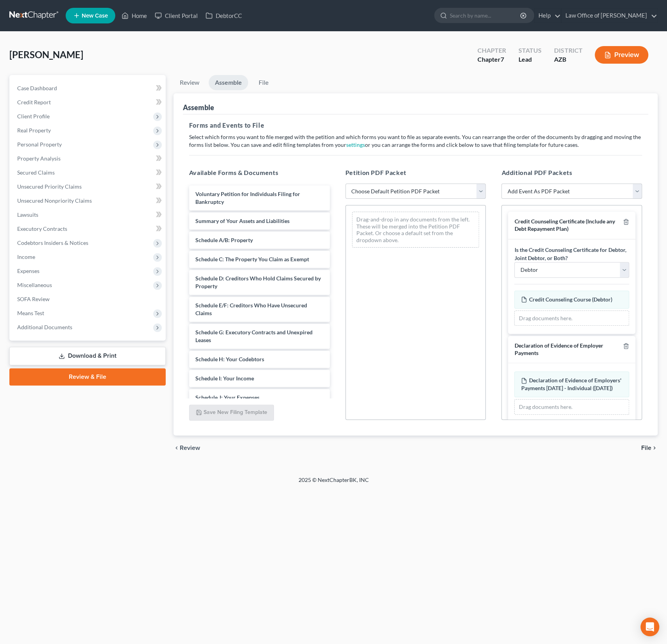
click at [424, 189] on select "Choose Default Petition PDF Packet Complete Bankruptcy Petition (all forms and …" at bounding box center [415, 192] width 141 height 16
click at [428, 194] on select "Choose Default Petition PDF Packet Complete Bankruptcy Petition (all forms and …" at bounding box center [415, 192] width 141 height 16
click at [445, 191] on select "Choose Default Petition PDF Packet Complete Bankruptcy Petition (all forms and …" at bounding box center [415, 192] width 141 height 16
select select "0"
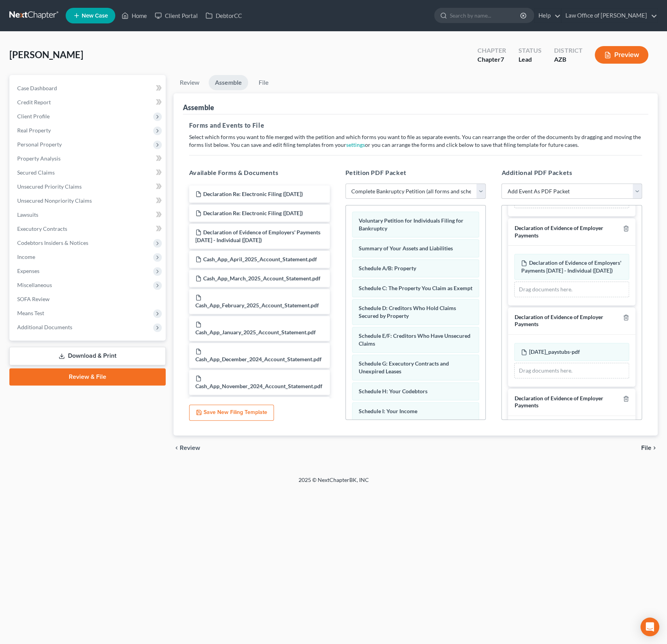
scroll to position [120, 0]
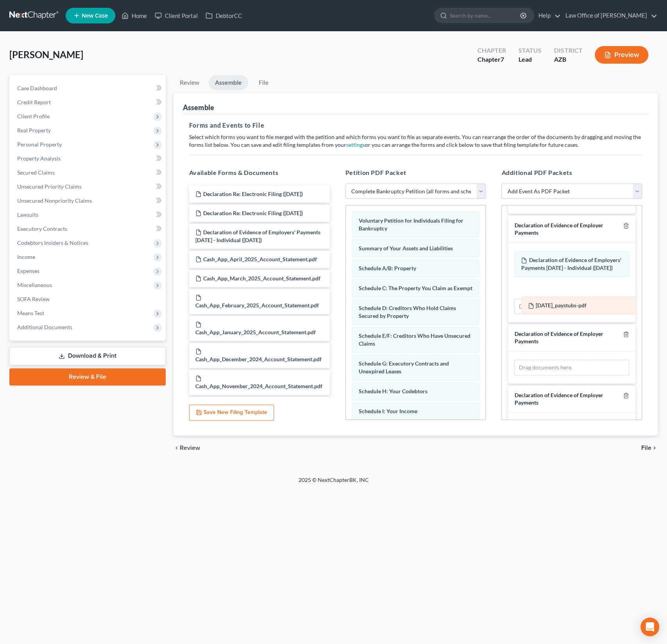
drag, startPoint x: 583, startPoint y: 351, endPoint x: 590, endPoint y: 299, distance: 52.9
click at [590, 360] on div "[DATE]_paystubs-pdf Amended [DATE]_paystubs-pdf [DATE]_paystubs-pdf Amended [DA…" at bounding box center [571, 368] width 115 height 16
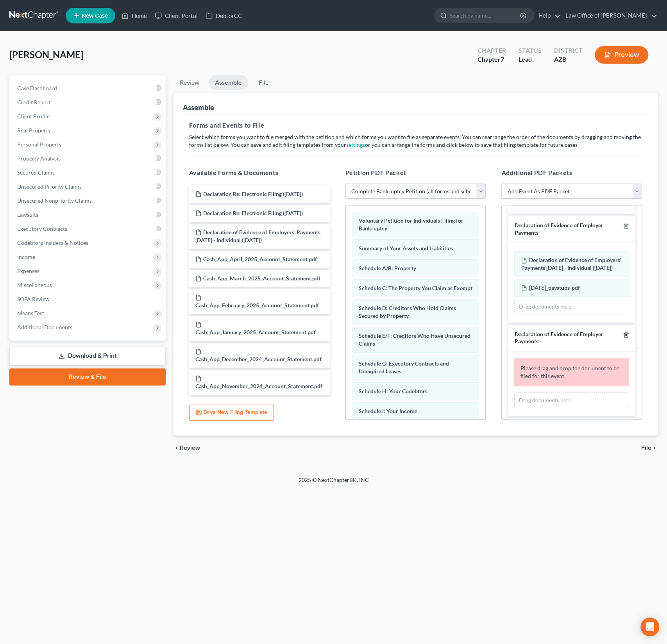
click at [627, 337] on icon "button" at bounding box center [626, 334] width 4 height 5
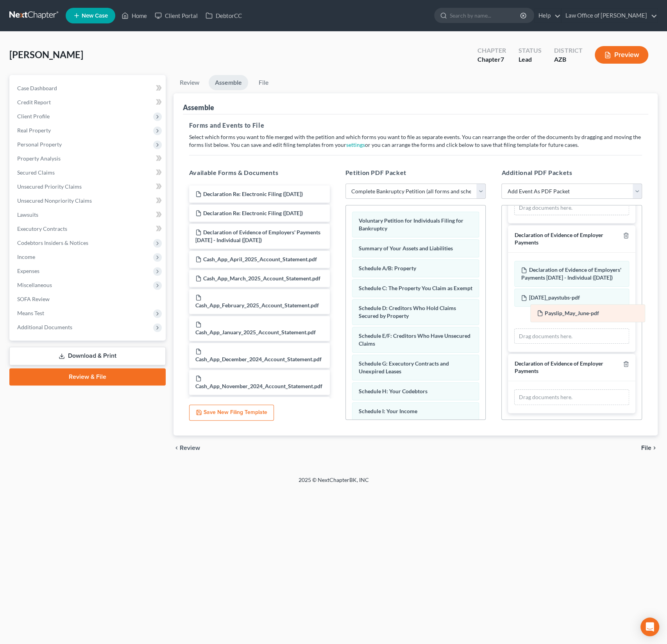
drag, startPoint x: 570, startPoint y: 376, endPoint x: 586, endPoint y: 311, distance: 67.6
click at [586, 390] on div "Payslip_May_June-pdf Amended Payslip_May_June-pdf Payslip_May_June-pdf Amended …" at bounding box center [571, 398] width 115 height 16
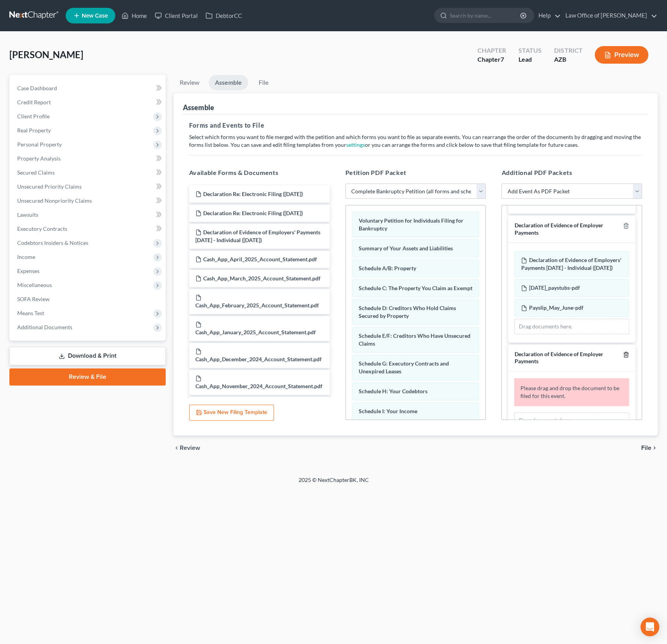
click at [625, 358] on icon "button" at bounding box center [626, 355] width 6 height 6
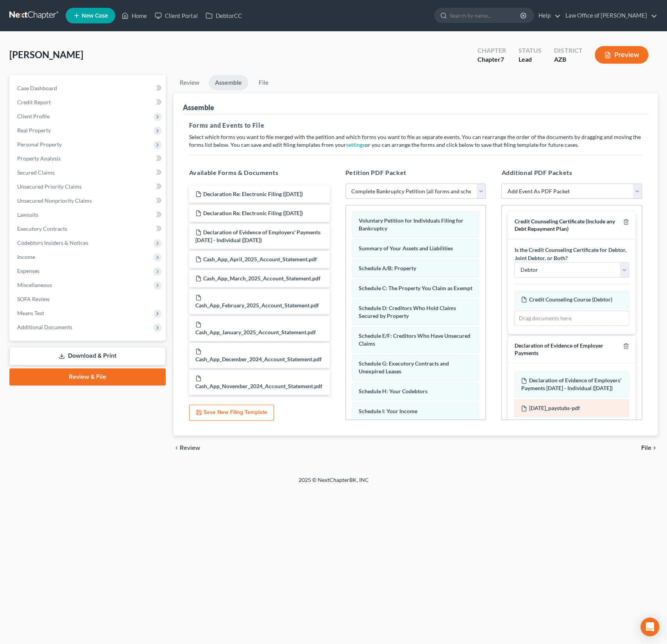
scroll to position [55, 0]
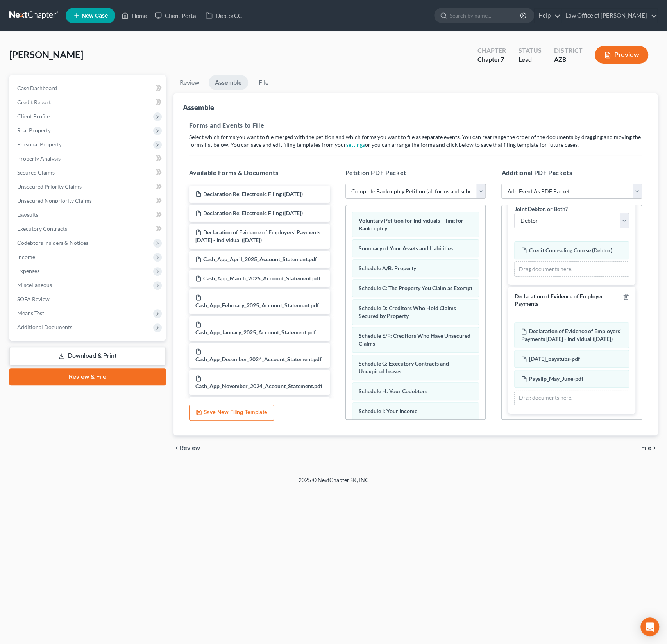
click at [646, 447] on span "File" at bounding box center [646, 448] width 10 height 6
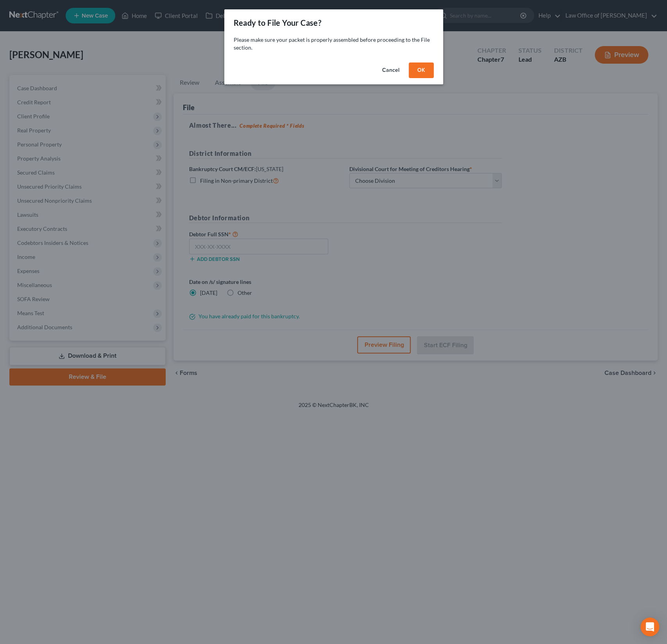
click at [420, 77] on button "OK" at bounding box center [421, 71] width 25 height 16
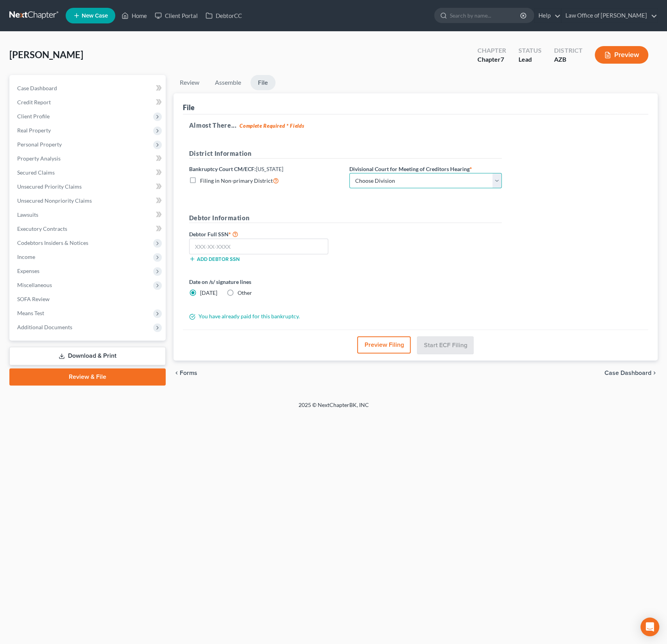
click at [403, 174] on select "Choose Division Phoenix [GEOGRAPHIC_DATA] [PERSON_NAME]" at bounding box center [425, 181] width 152 height 16
select select "0"
click at [212, 245] on input "text" at bounding box center [258, 247] width 139 height 16
type input "609-78-9356"
click at [424, 286] on div "Date on /s/ signature lines [DATE] Other" at bounding box center [345, 290] width 320 height 25
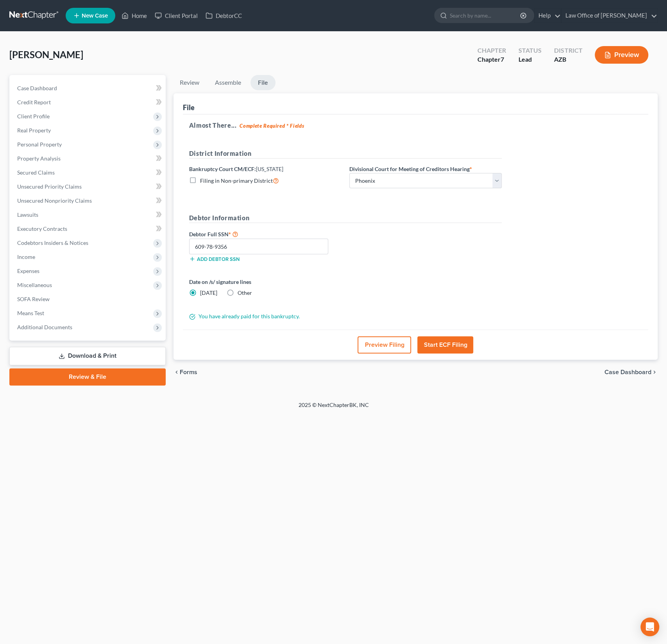
click at [393, 346] on button "Preview Filing" at bounding box center [385, 344] width 54 height 17
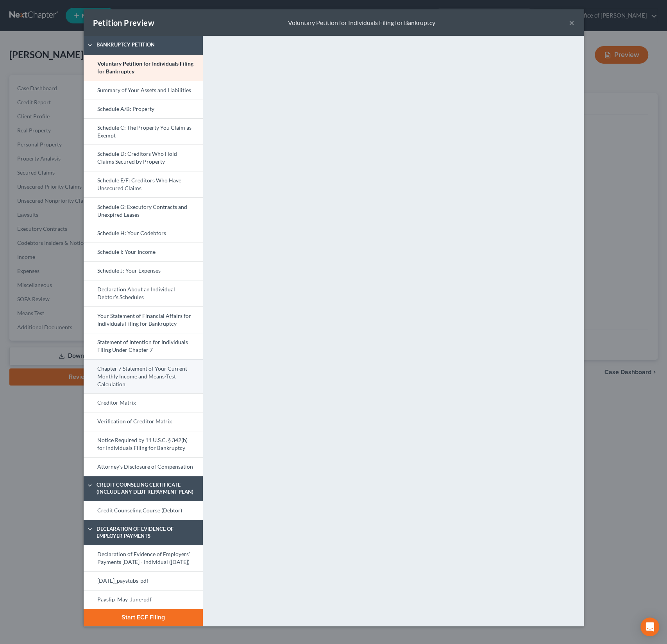
click at [170, 372] on link "Chapter 7 Statement of Your Current Monthly Income and Means-Test Calculation" at bounding box center [143, 376] width 119 height 34
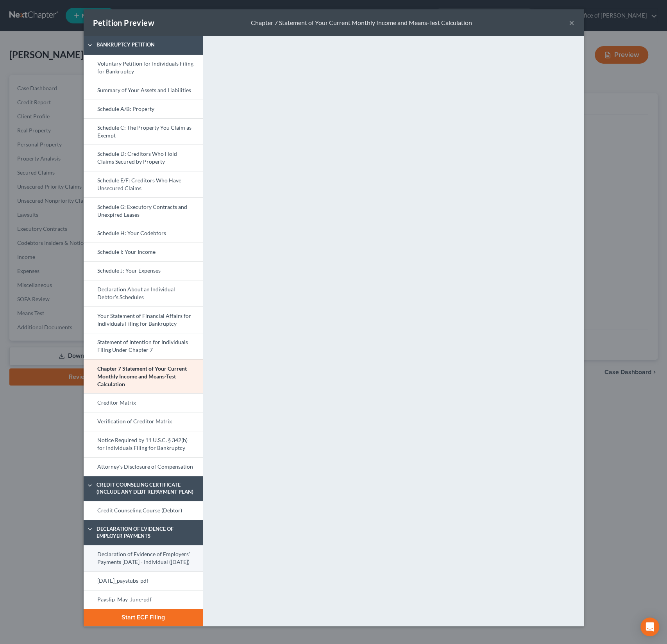
click at [138, 561] on link "Declaration of Evidence of Employers' Payments [DATE] - Individual ([DATE])" at bounding box center [143, 558] width 119 height 26
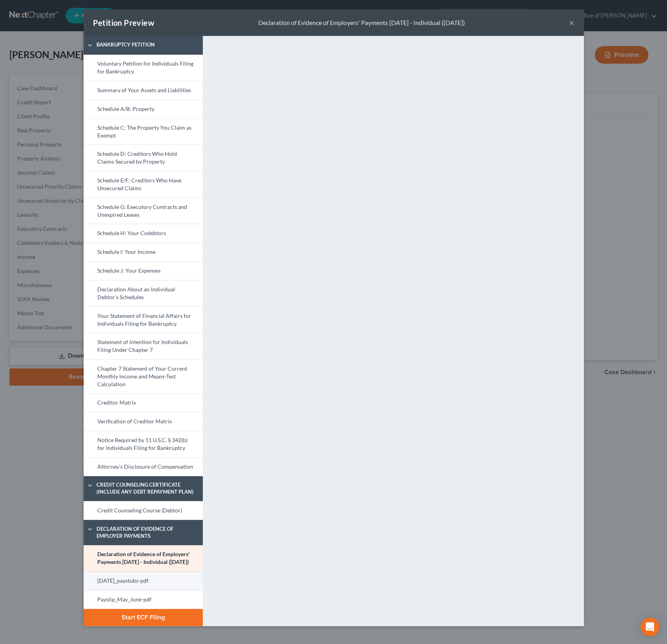
click at [133, 584] on link "[DATE]_paystubs-pdf" at bounding box center [143, 581] width 119 height 19
click at [131, 604] on link "Payslip_May_June-pdf" at bounding box center [143, 599] width 119 height 19
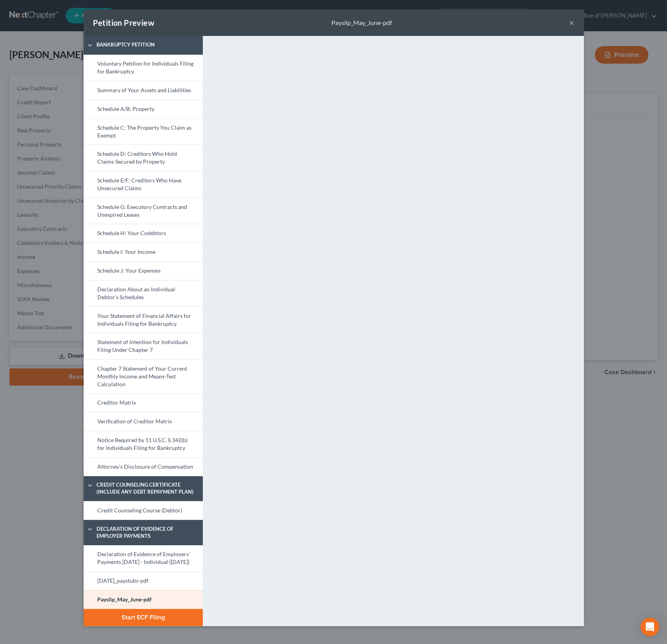
click at [147, 624] on button "Start ECF Filing" at bounding box center [143, 617] width 119 height 17
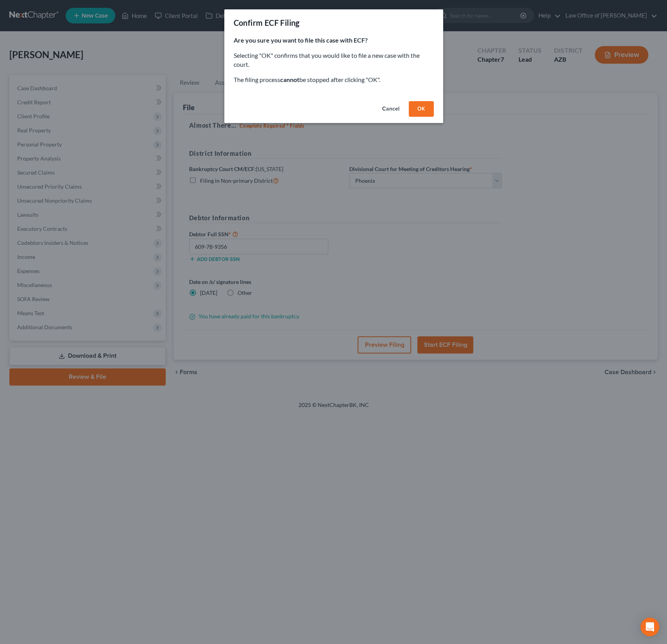
click at [423, 111] on button "OK" at bounding box center [421, 109] width 25 height 16
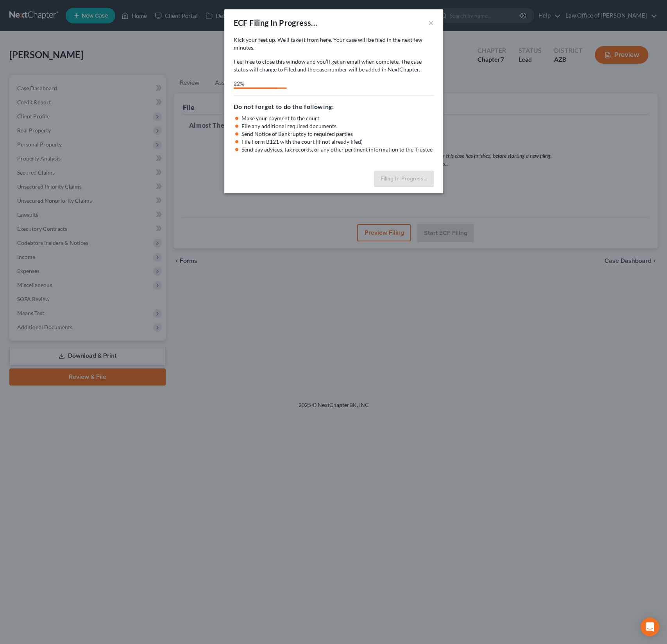
select select "0"
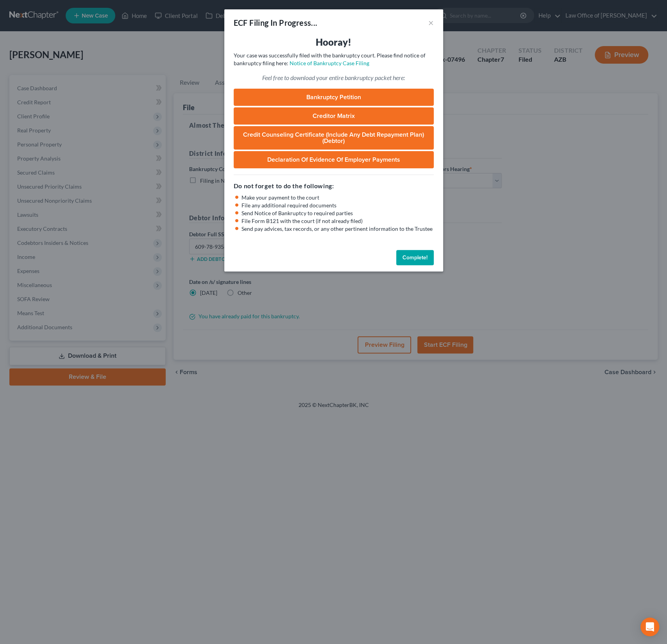
click at [363, 93] on link "Bankruptcy Petition" at bounding box center [334, 97] width 200 height 17
click at [431, 21] on button "×" at bounding box center [430, 22] width 5 height 9
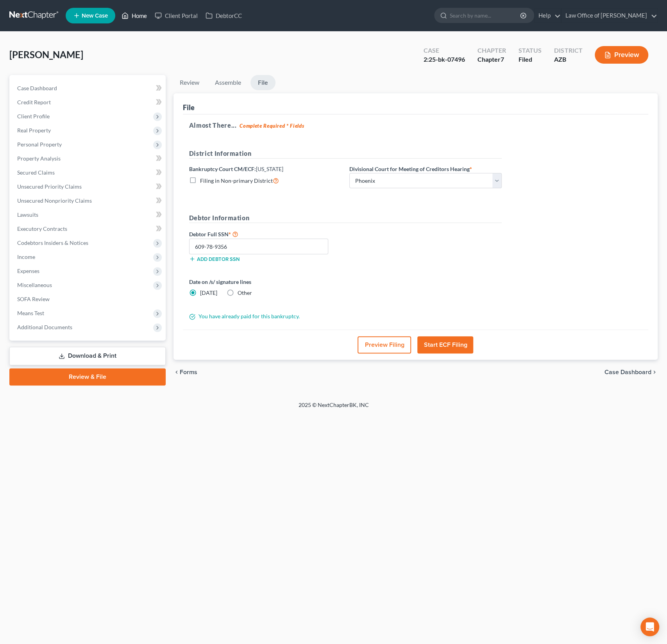
click at [142, 18] on link "Home" at bounding box center [134, 16] width 33 height 14
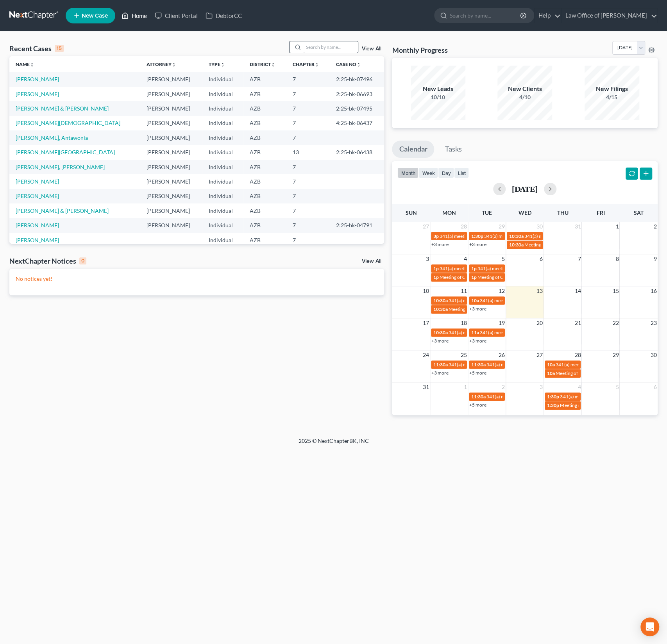
click at [118, 9] on link "Home" at bounding box center [134, 16] width 33 height 14
click at [349, 48] on input "search" at bounding box center [330, 46] width 55 height 11
type input "[PERSON_NAME]"
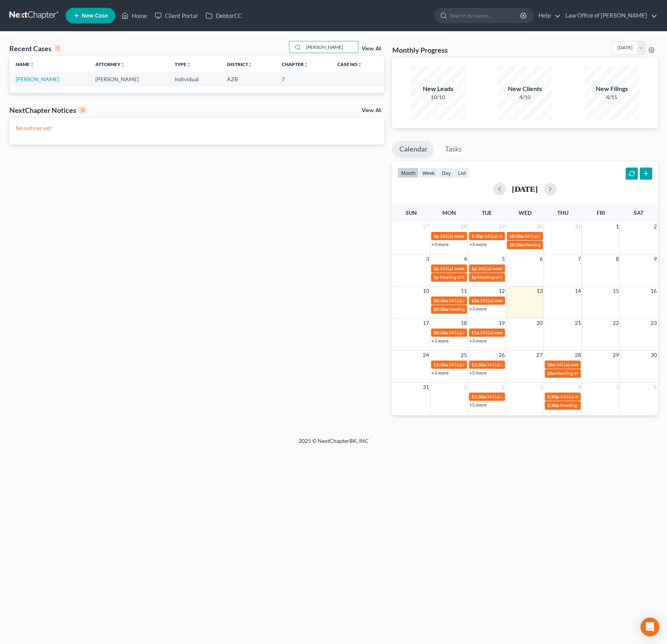
click at [57, 78] on td "[PERSON_NAME]" at bounding box center [49, 79] width 80 height 14
click at [39, 80] on link "[PERSON_NAME]" at bounding box center [37, 79] width 43 height 7
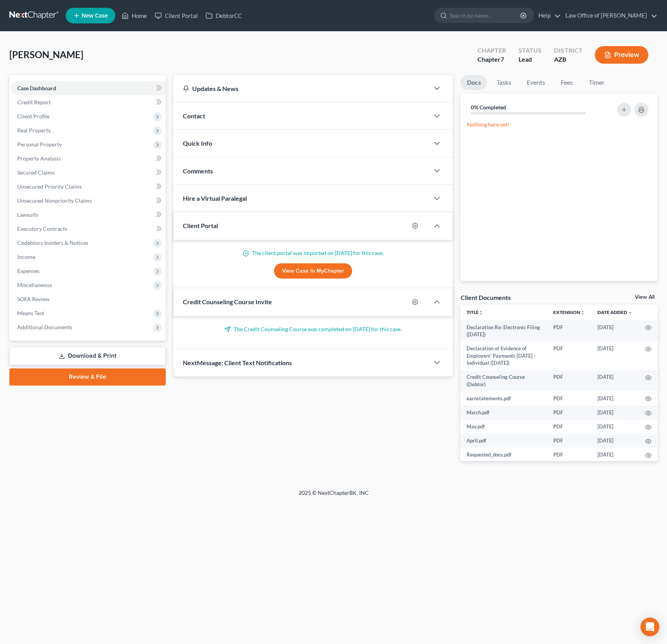
click at [208, 120] on div "Contact" at bounding box center [301, 115] width 256 height 27
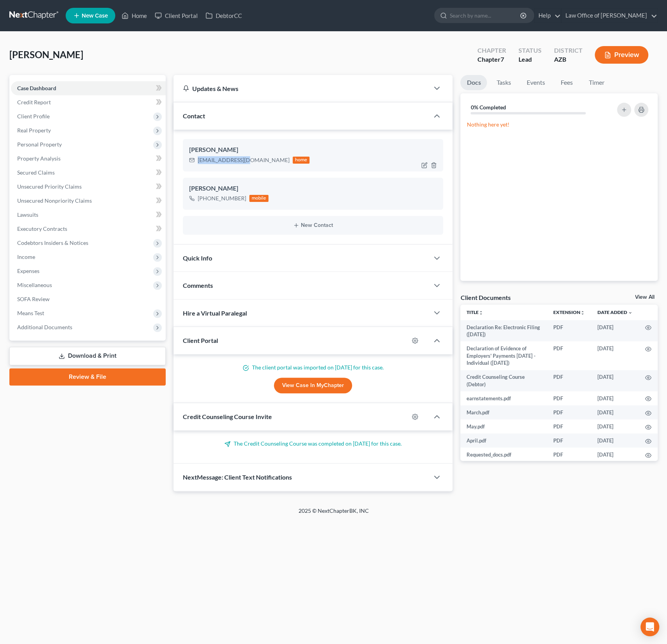
drag, startPoint x: 251, startPoint y: 160, endPoint x: 194, endPoint y: 160, distance: 56.7
click at [194, 160] on div "[EMAIL_ADDRESS][DOMAIN_NAME] home" at bounding box center [249, 160] width 121 height 10
click at [136, 286] on span "Miscellaneous" at bounding box center [88, 285] width 155 height 14
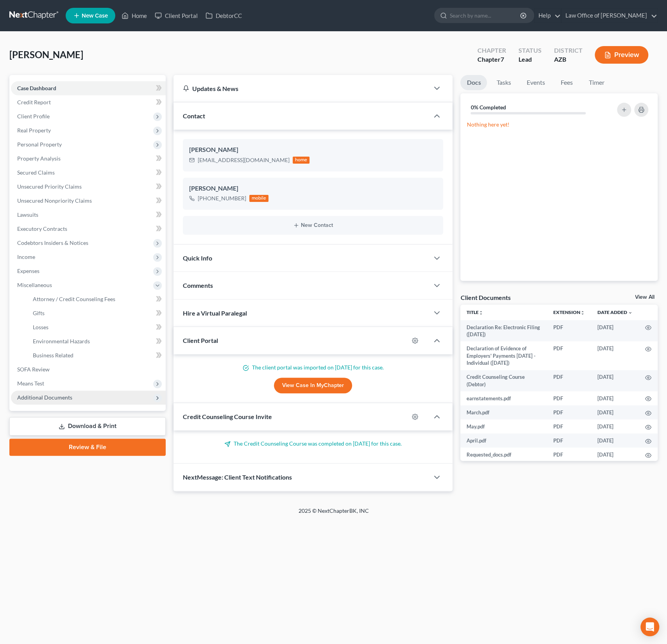
click at [68, 398] on span "Additional Documents" at bounding box center [44, 397] width 55 height 7
click at [58, 353] on span "Client Document Storage" at bounding box center [63, 355] width 61 height 7
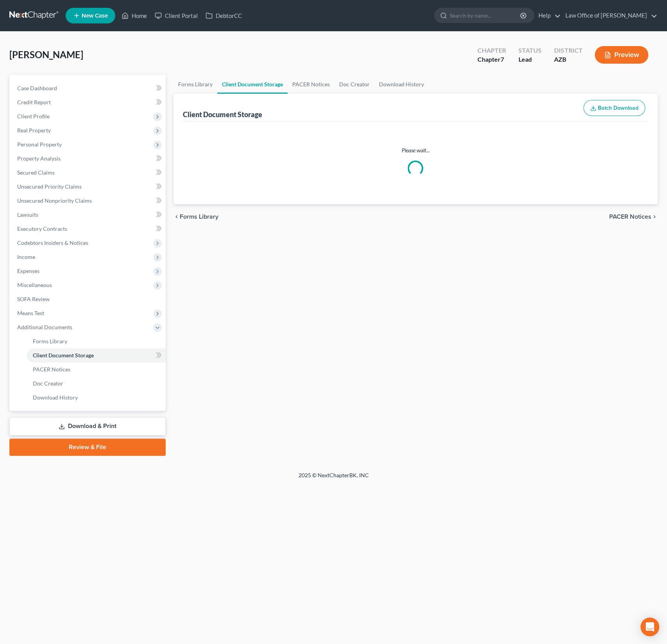
select select "14"
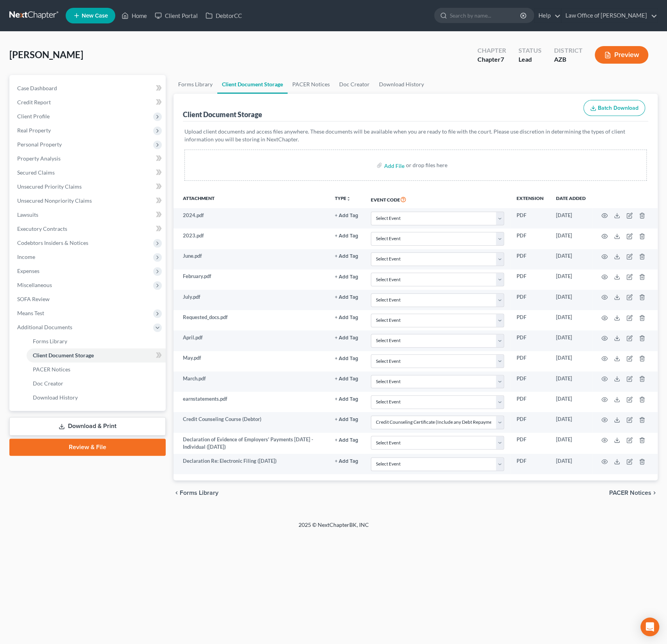
select select "14"
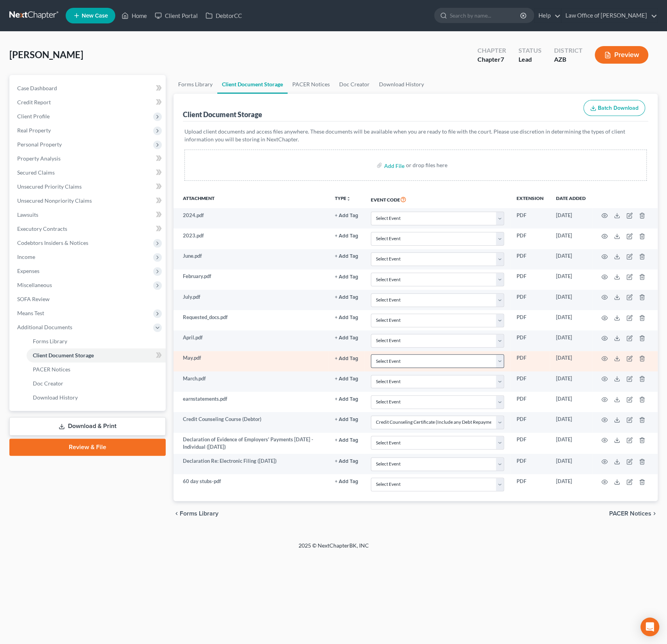
select select "14"
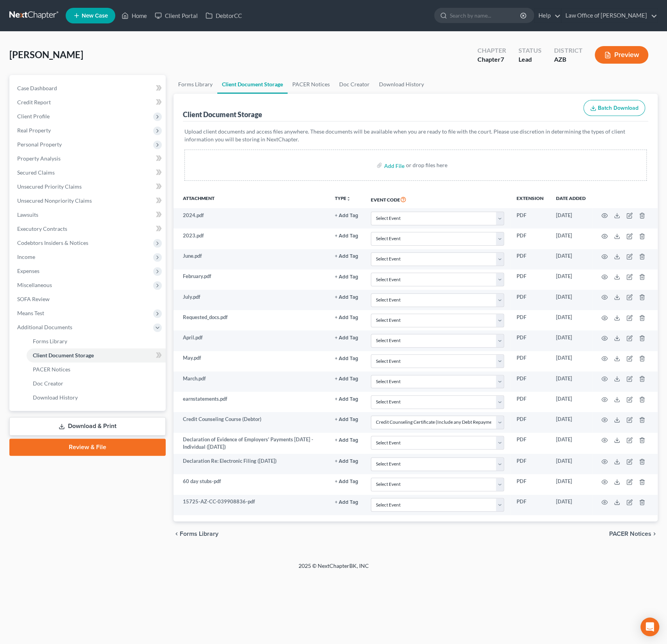
click at [385, 566] on div "2025 © NextChapterBK, INC" at bounding box center [333, 569] width 445 height 14
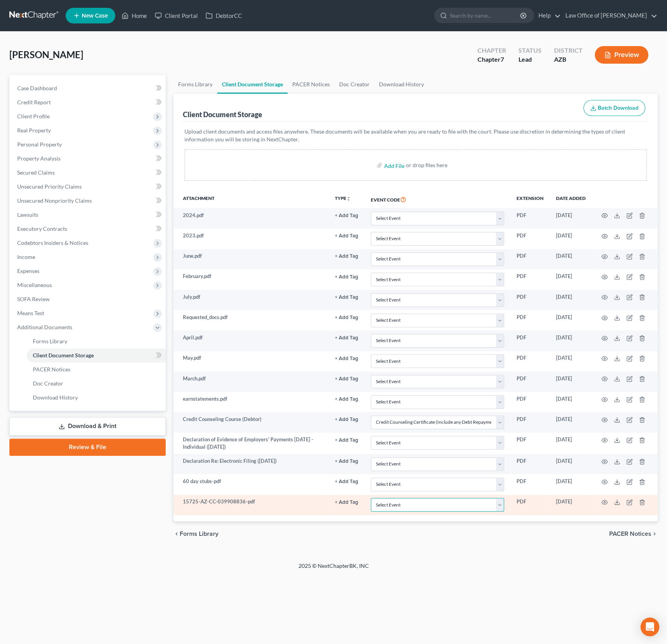
click at [404, 505] on select "Select Event AA Schedules and Statements (Formerly All Required) Amended Chapte…" at bounding box center [437, 505] width 133 height 14
select select "14"
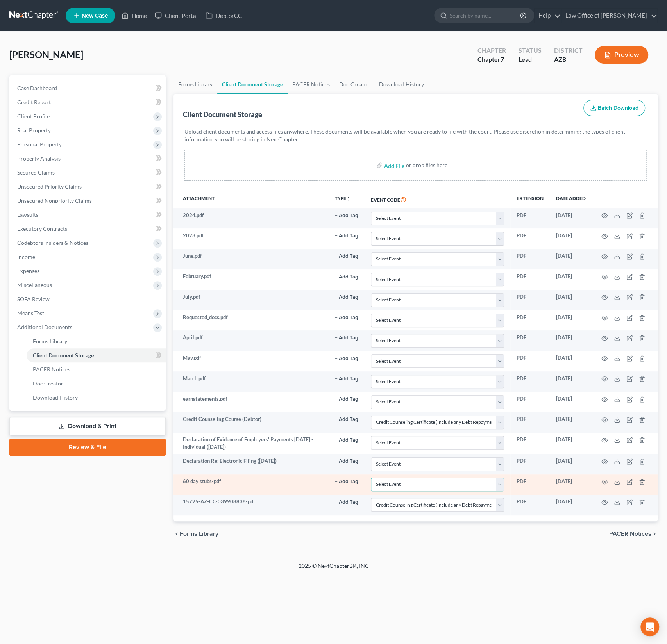
click at [402, 481] on select "Select Event AA Schedules and Statements (Formerly All Required) Amended Chapte…" at bounding box center [437, 485] width 133 height 14
select select "18"
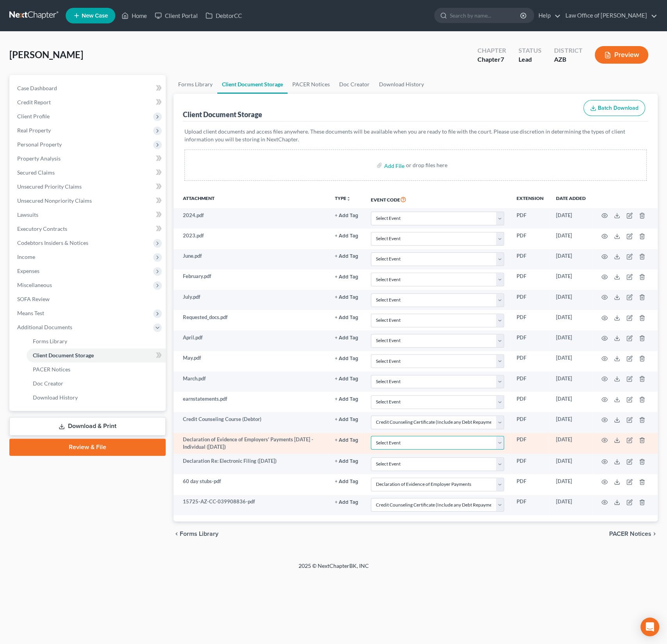
click at [395, 445] on select "Select Event AA Schedules and Statements (Formerly All Required) Amended Chapte…" at bounding box center [437, 443] width 133 height 14
select select "18"
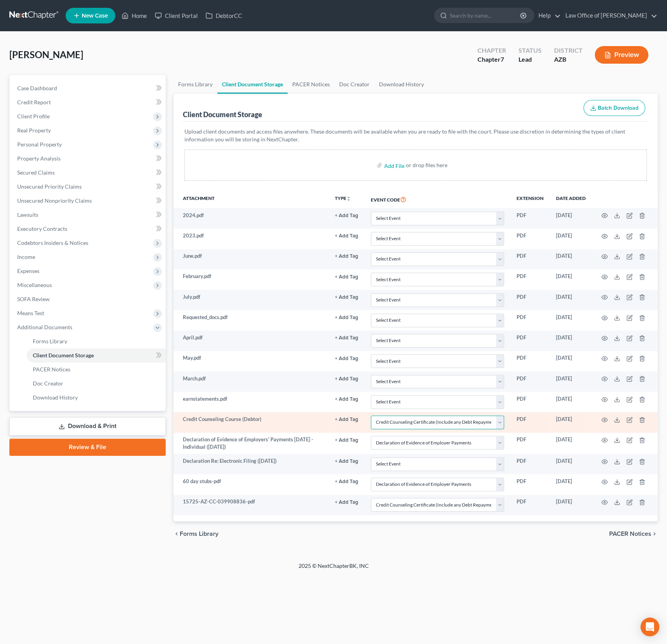
click at [468, 420] on select "Select Event AA Schedules and Statements (Formerly All Required) Amended Chapte…" at bounding box center [437, 423] width 133 height 14
select select
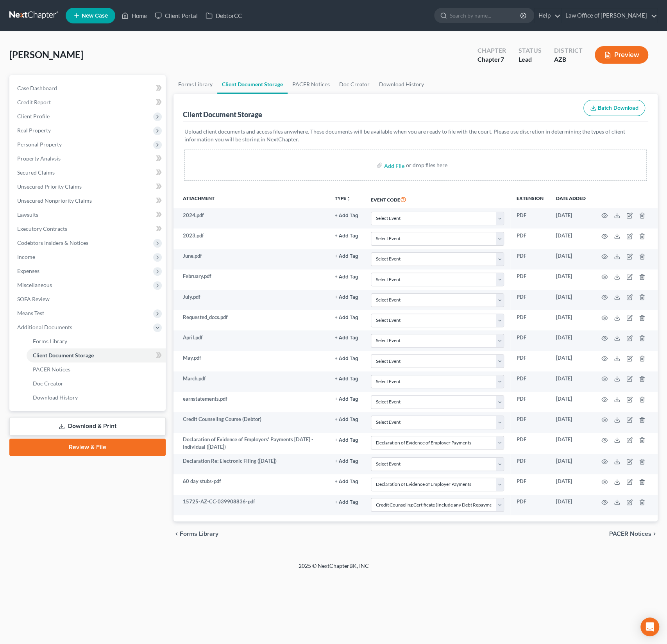
click at [401, 570] on div "2025 © NextChapterBK, INC" at bounding box center [333, 569] width 445 height 14
click at [90, 446] on link "Review & File" at bounding box center [87, 447] width 156 height 17
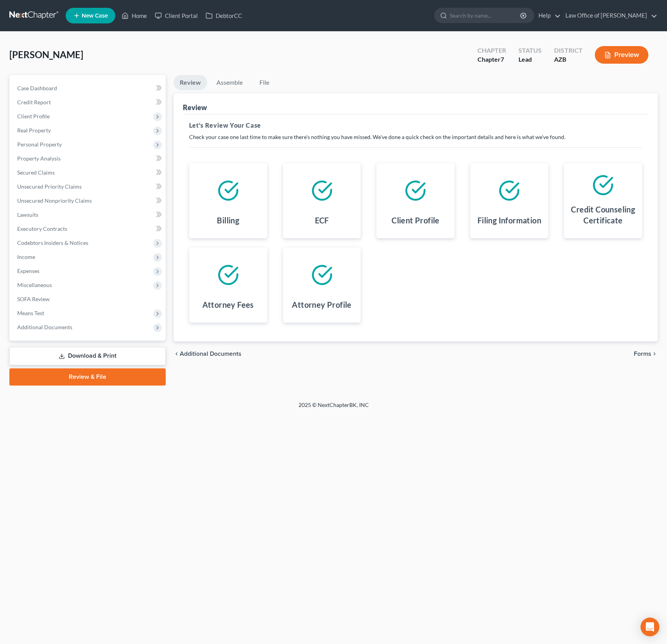
click at [642, 351] on span "Forms" at bounding box center [643, 354] width 18 height 6
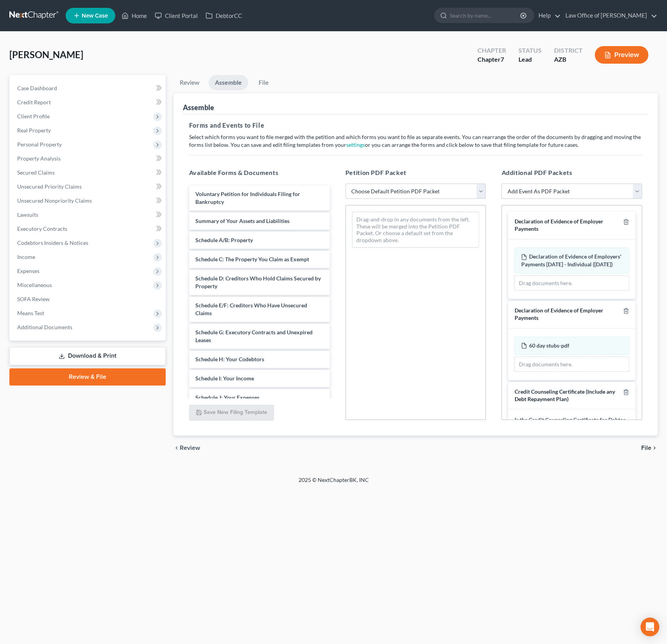
click at [391, 196] on select "Choose Default Petition PDF Packet Complete Bankruptcy Petition (all forms and …" at bounding box center [415, 192] width 141 height 16
select select "0"
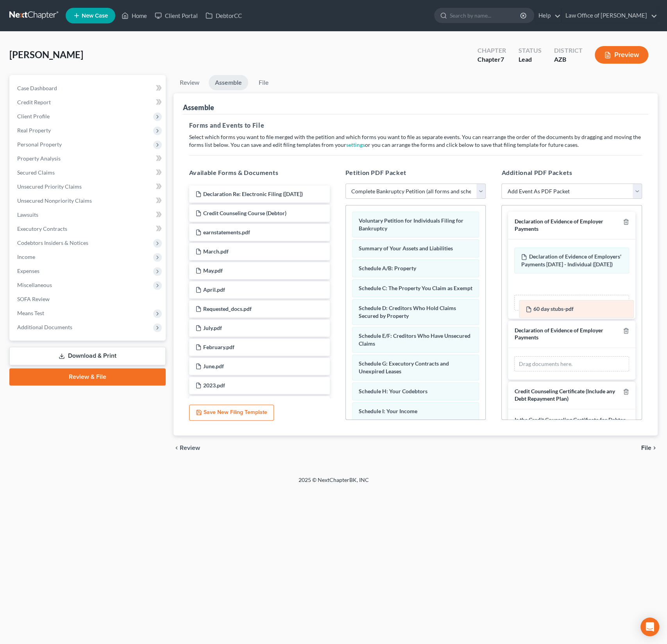
drag, startPoint x: 553, startPoint y: 347, endPoint x: 560, endPoint y: 292, distance: 55.9
click at [560, 356] on div "60 day stubs-pdf Amended 60 day stubs-pdf 60 day stubs-pdf Amended 60 day stubs…" at bounding box center [571, 364] width 115 height 16
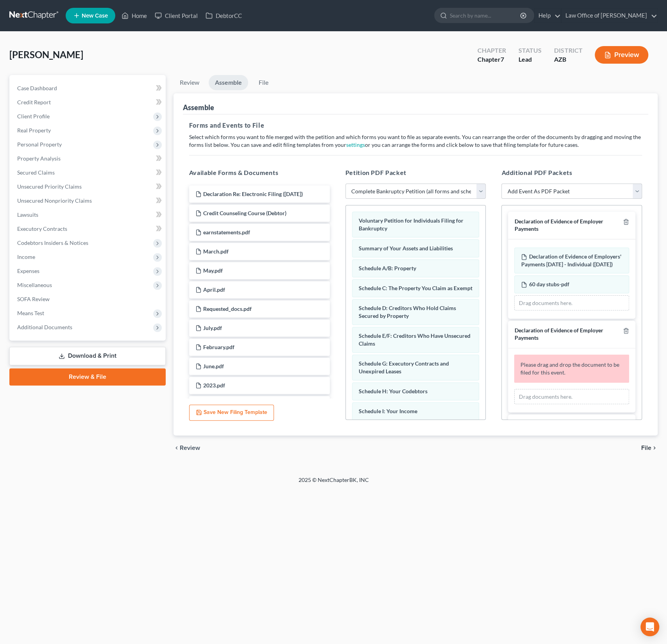
click at [629, 334] on div at bounding box center [624, 334] width 9 height 14
click at [627, 334] on icon "button" at bounding box center [626, 331] width 6 height 6
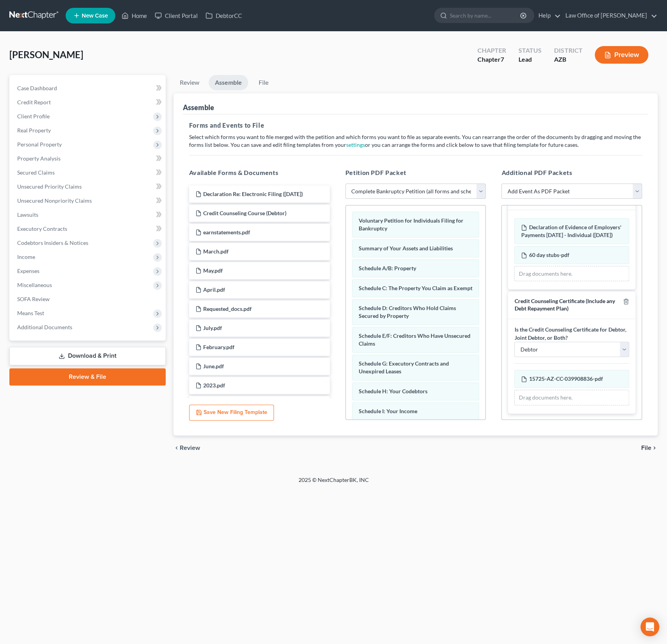
click at [644, 447] on span "File" at bounding box center [646, 448] width 10 height 6
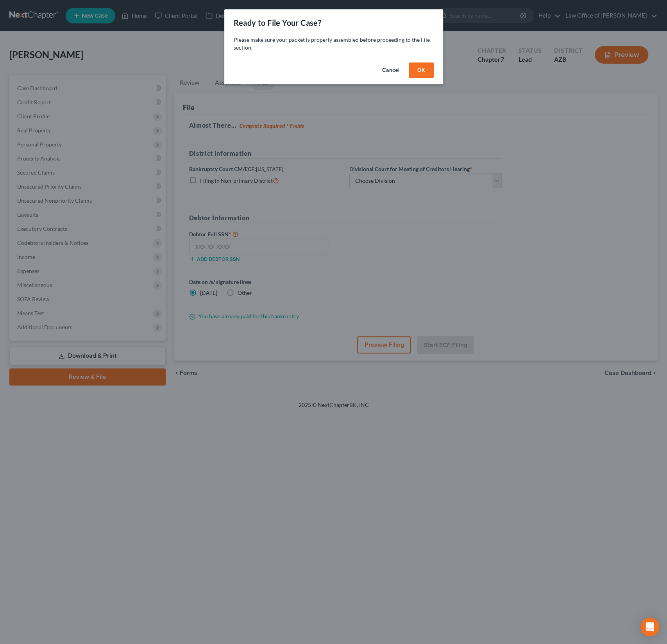
click at [424, 72] on button "OK" at bounding box center [421, 71] width 25 height 16
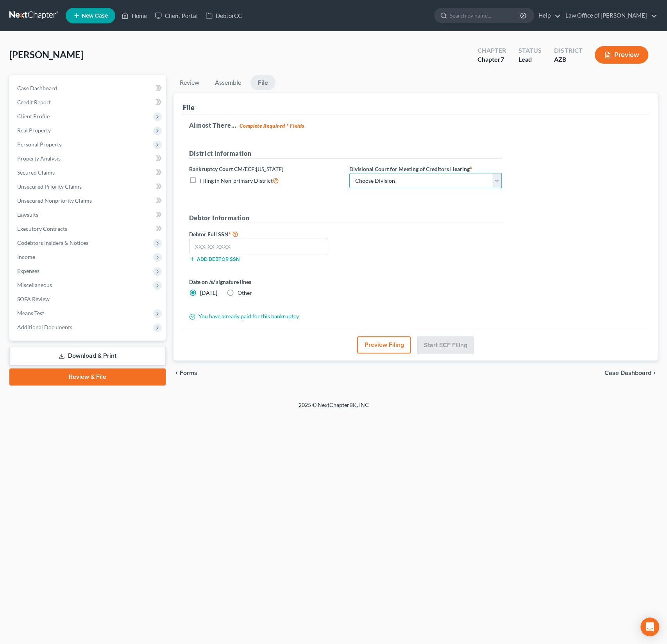
click at [394, 187] on select "Choose Division Phoenix [GEOGRAPHIC_DATA] [PERSON_NAME]" at bounding box center [425, 181] width 152 height 16
select select "0"
click at [231, 241] on input "text" at bounding box center [258, 247] width 139 height 16
type input "252-69-2477"
click at [270, 422] on div "Home New Case Client Portal DebtorCC Law Office of [PERSON_NAME] Sanchez [EMAIL…" at bounding box center [333, 322] width 667 height 644
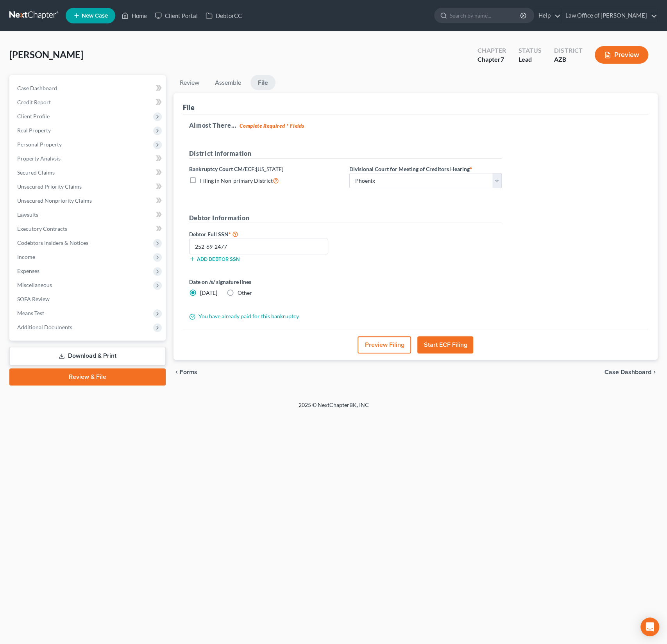
click at [392, 348] on button "Preview Filing" at bounding box center [385, 344] width 54 height 17
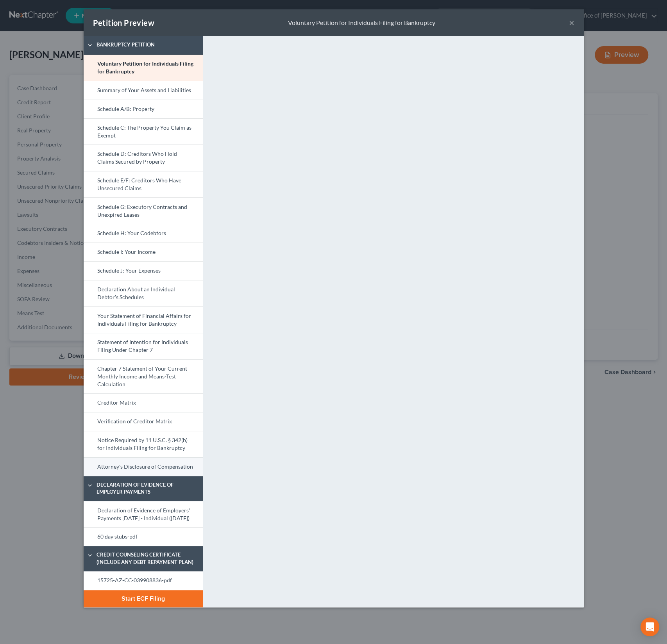
click at [132, 458] on link "Attorney's Disclosure of Compensation" at bounding box center [143, 467] width 119 height 19
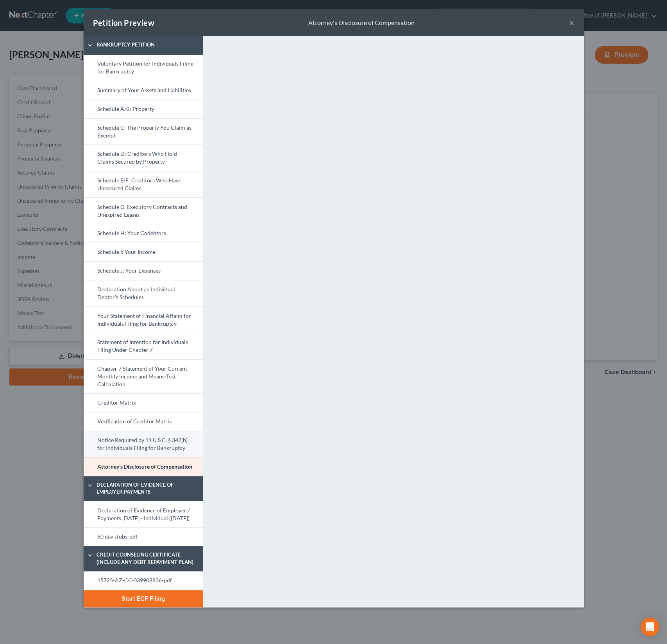
click at [131, 447] on link "Notice Required by 11 U.S.C. § 342(b) for Individuals Filing for Bankruptcy" at bounding box center [143, 444] width 119 height 27
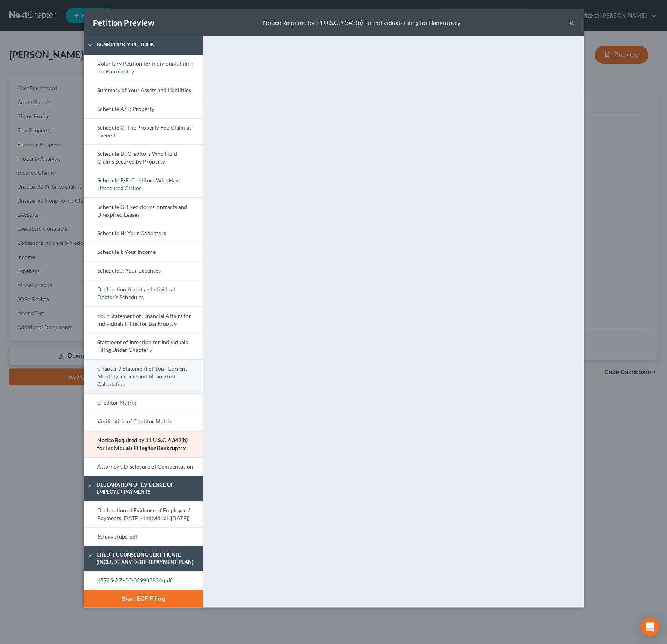
click at [151, 376] on link "Chapter 7 Statement of Your Current Monthly Income and Means-Test Calculation" at bounding box center [143, 376] width 119 height 34
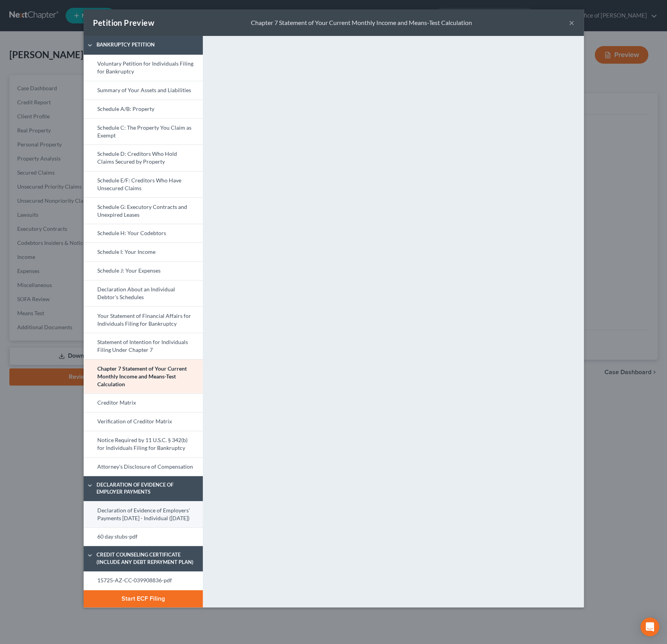
click at [150, 507] on link "Declaration of Evidence of Employers' Payments [DATE] - Individual ([DATE])" at bounding box center [143, 514] width 119 height 26
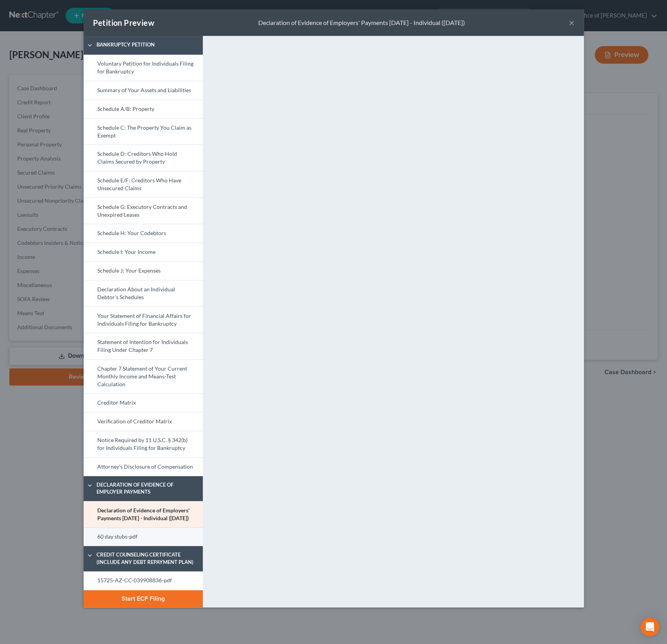
click at [128, 542] on link "60 day stubs-pdf" at bounding box center [143, 537] width 119 height 19
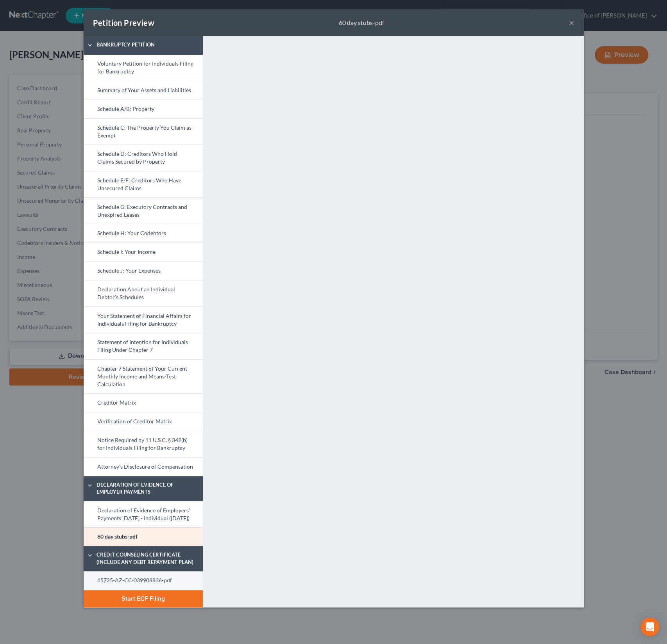
click at [130, 590] on link "15725-AZ-CC-039908836-pdf" at bounding box center [143, 581] width 119 height 19
click at [571, 23] on button "×" at bounding box center [571, 22] width 5 height 9
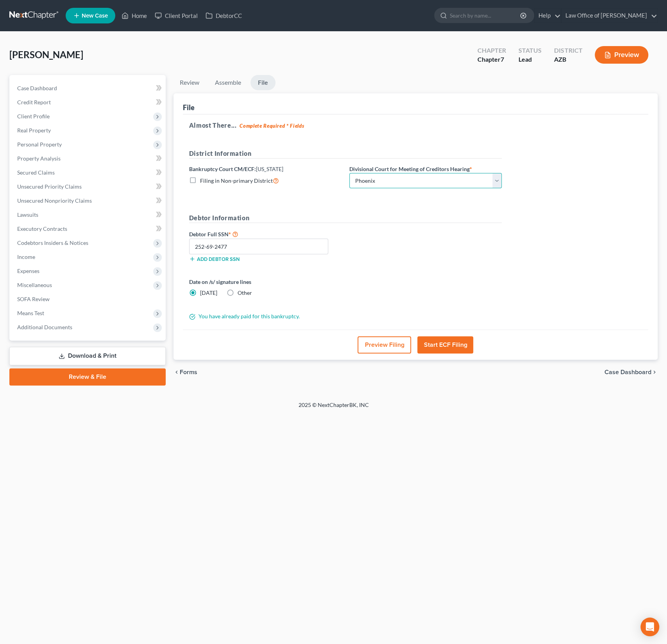
click at [429, 181] on select "Choose Division Phoenix [GEOGRAPHIC_DATA] [PERSON_NAME]" at bounding box center [425, 181] width 152 height 16
click at [405, 177] on select "Choose Division Phoenix [GEOGRAPHIC_DATA] [PERSON_NAME]" at bounding box center [425, 181] width 152 height 16
select select "3"
click at [445, 342] on button "Start ECF Filing" at bounding box center [445, 344] width 56 height 17
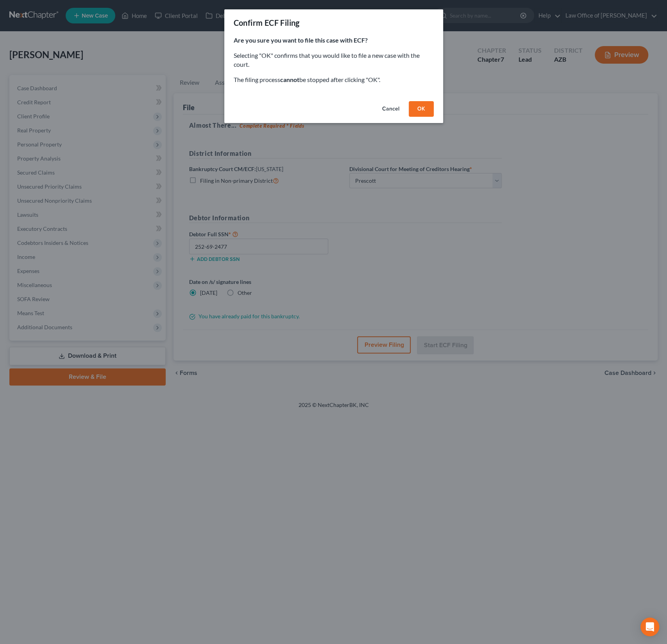
click at [424, 112] on button "OK" at bounding box center [421, 109] width 25 height 16
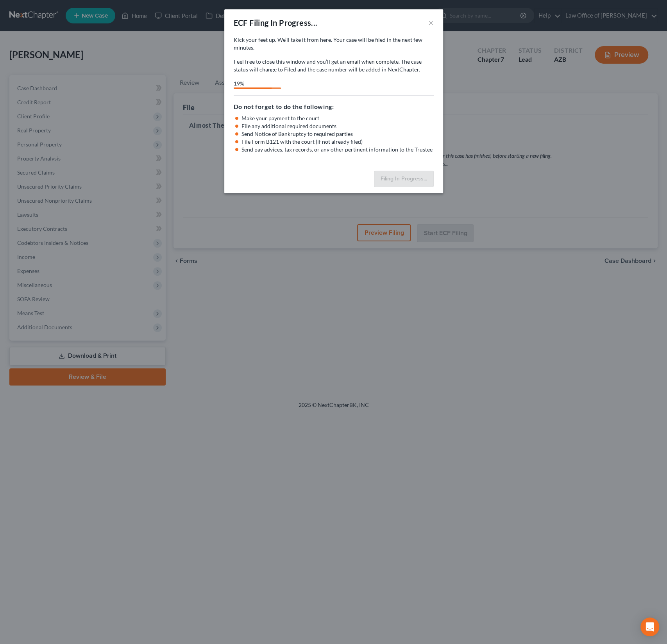
select select "3"
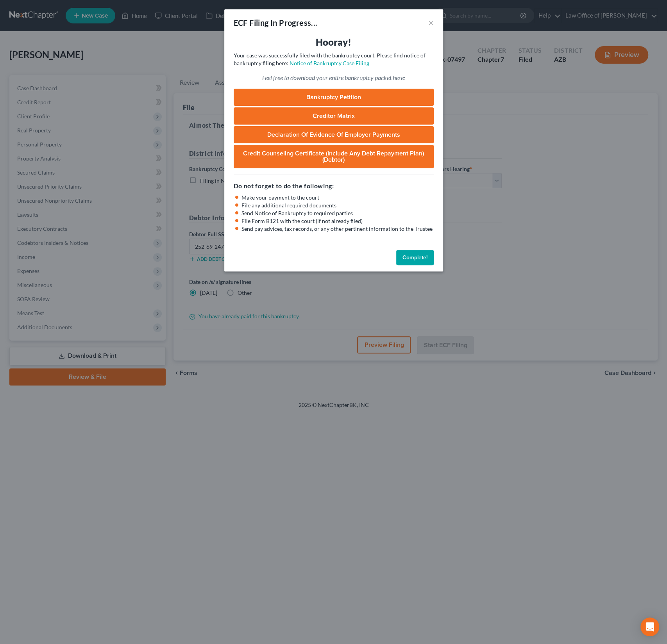
click at [343, 97] on link "Bankruptcy Petition" at bounding box center [334, 97] width 200 height 17
click at [418, 258] on button "Complete!" at bounding box center [415, 258] width 38 height 16
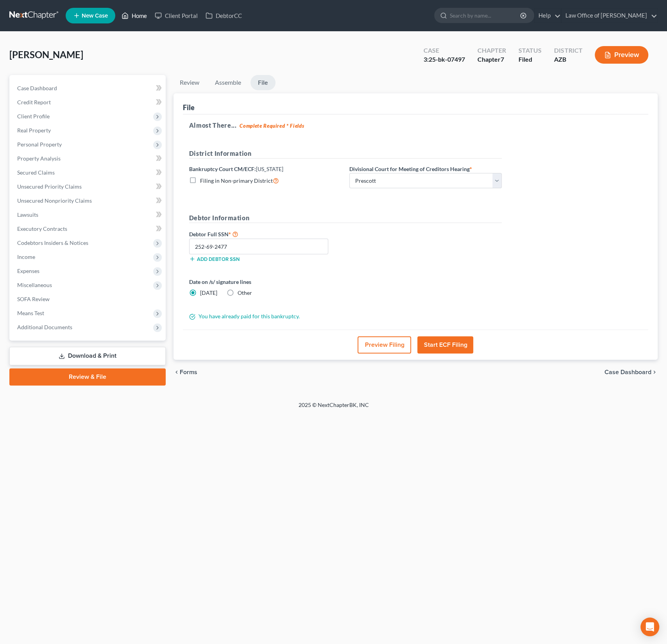
click at [137, 18] on link "Home" at bounding box center [134, 16] width 33 height 14
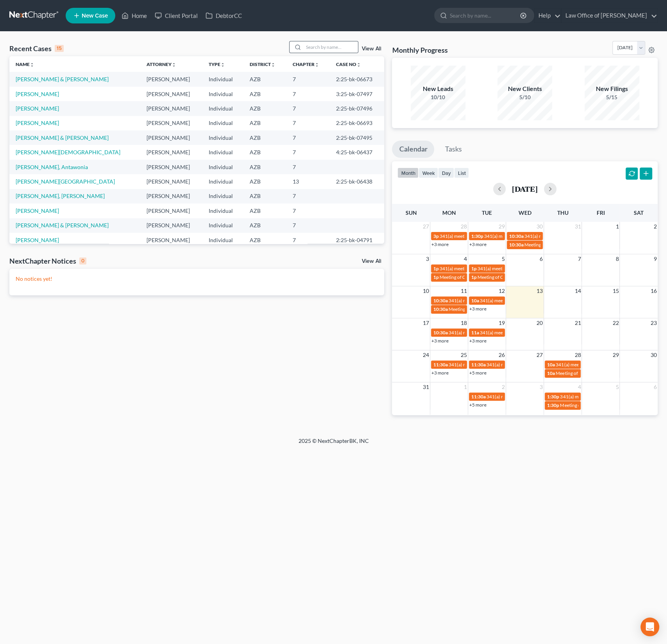
click at [315, 53] on div at bounding box center [324, 47] width 70 height 12
click at [325, 50] on input "search" at bounding box center [330, 46] width 55 height 11
type input "[PERSON_NAME]"
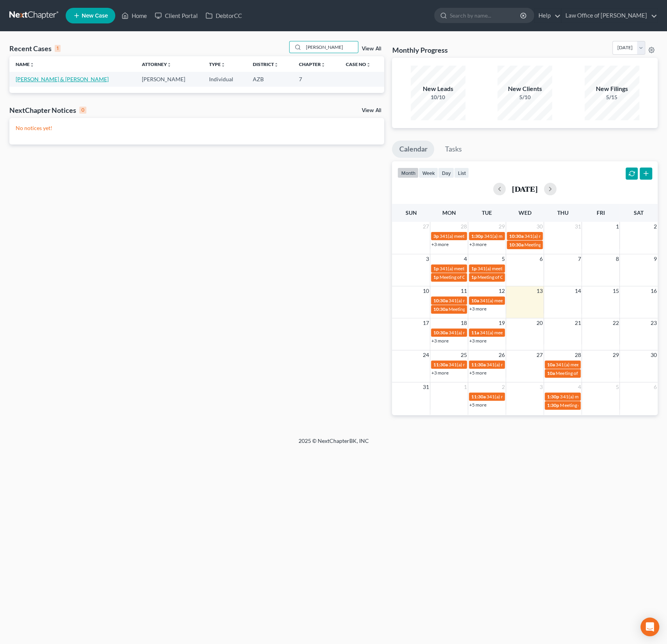
click at [66, 79] on link "[PERSON_NAME] & [PERSON_NAME]" at bounding box center [62, 79] width 93 height 7
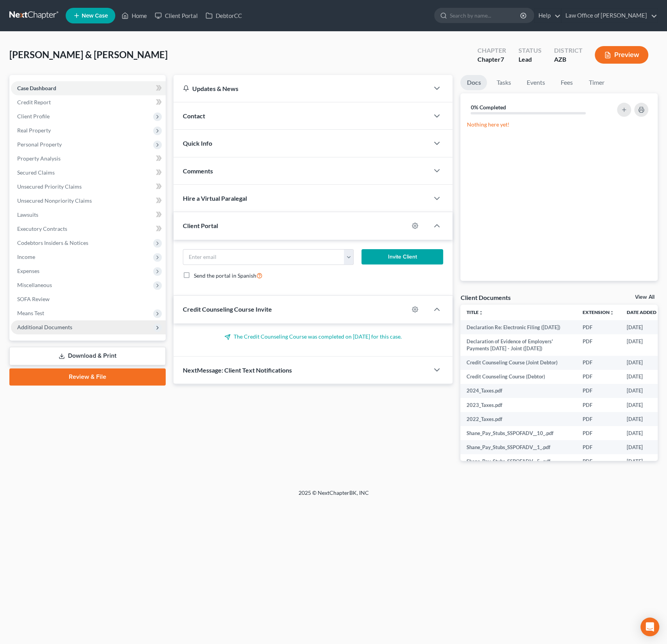
click at [93, 321] on span "Additional Documents" at bounding box center [88, 327] width 155 height 14
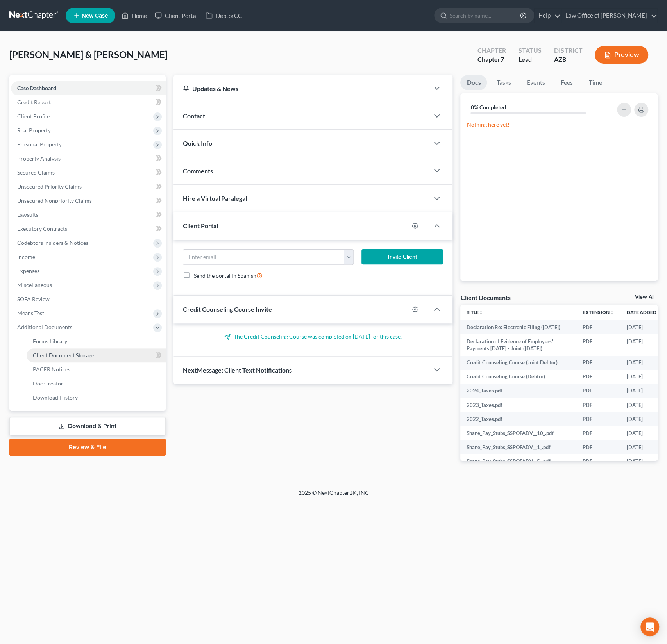
click at [75, 352] on span "Client Document Storage" at bounding box center [63, 355] width 61 height 7
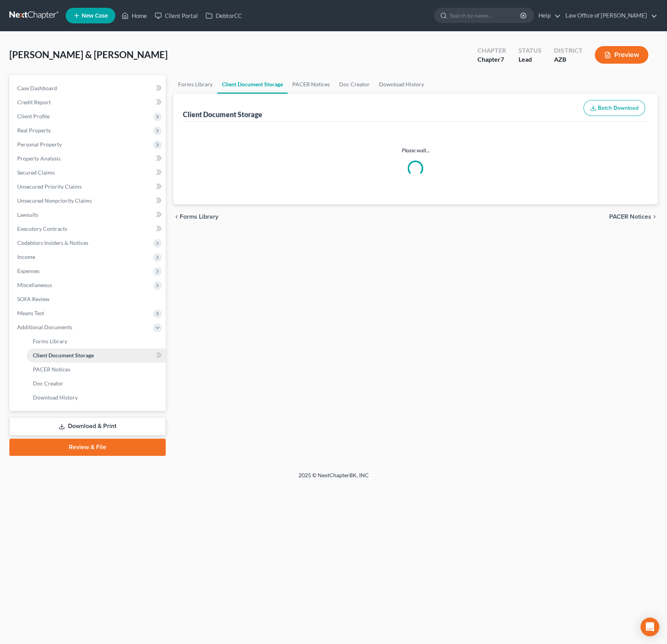
select select "14"
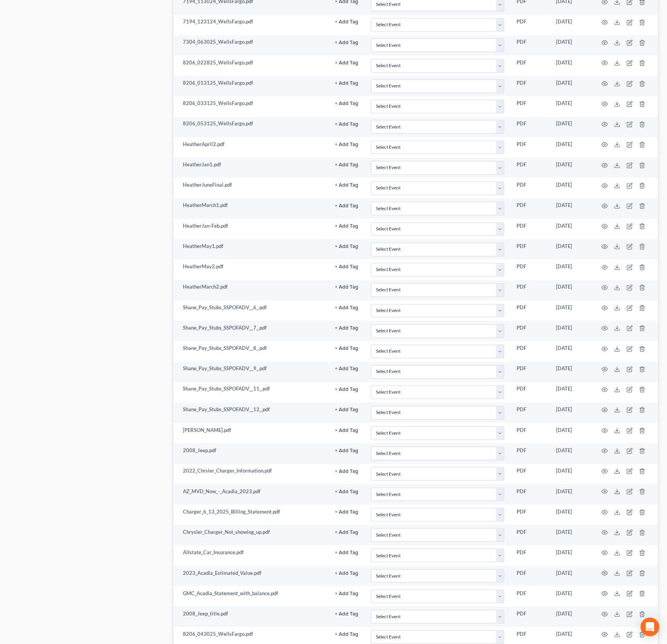
select select "14"
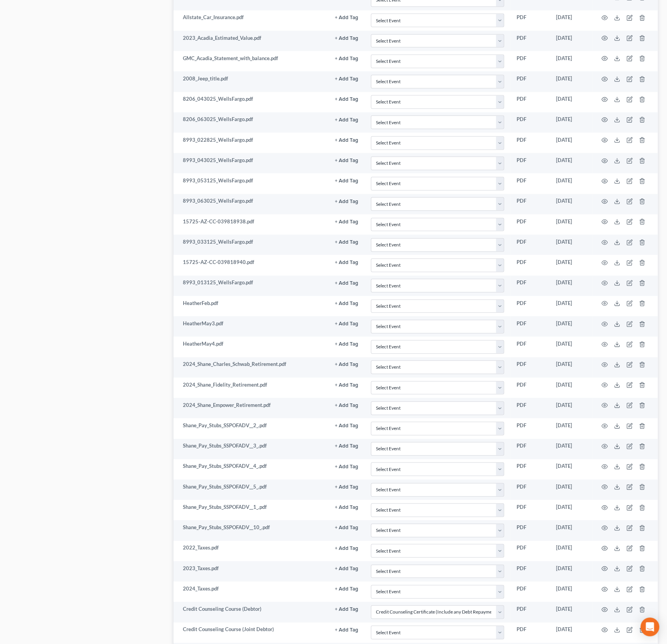
scroll to position [1218, 0]
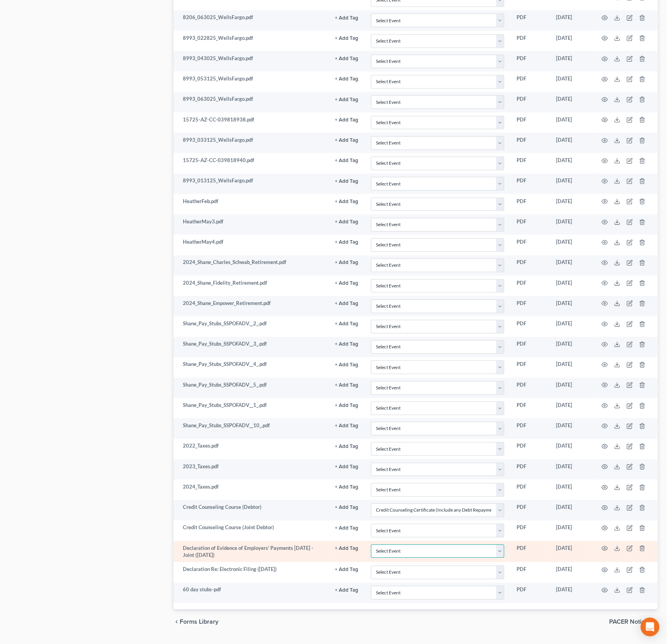
click at [407, 545] on select "Select Event AA Schedules and Statements (Formerly All Required) Amended Chapte…" at bounding box center [437, 552] width 133 height 14
select select "18"
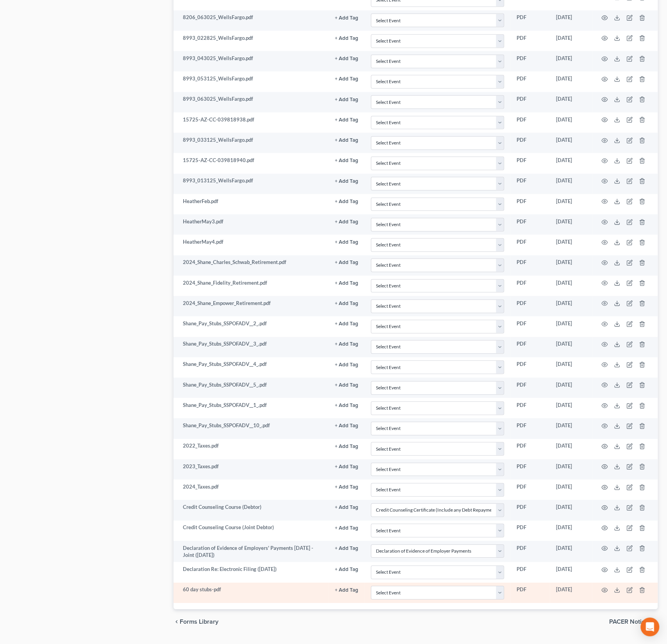
click at [411, 583] on td "Select Event AA Schedules and Statements (Formerly All Required) Amended Chapte…" at bounding box center [438, 593] width 146 height 20
click at [414, 586] on select "Select Event AA Schedules and Statements (Formerly All Required) Amended Chapte…" at bounding box center [437, 593] width 133 height 14
select select "18"
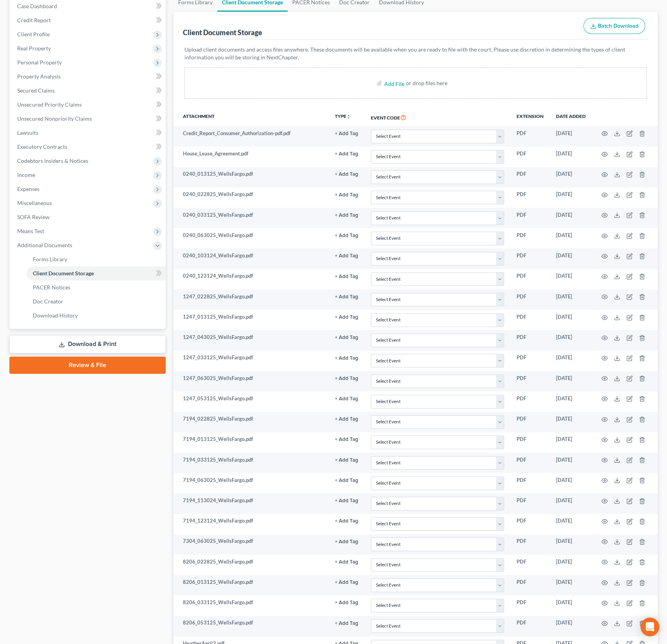
scroll to position [0, 0]
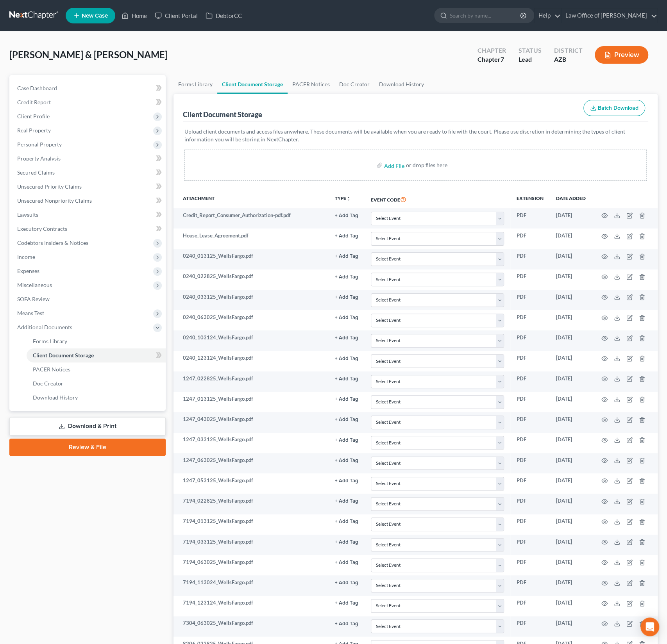
click at [97, 448] on link "Review & File" at bounding box center [87, 447] width 156 height 17
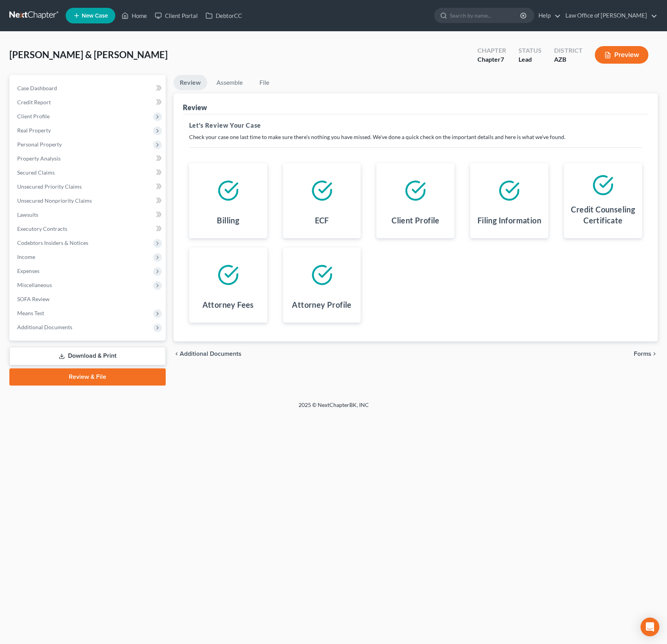
click at [627, 360] on div "chevron_left Additional Documents Forms chevron_right" at bounding box center [415, 354] width 484 height 25
click at [642, 355] on span "Forms" at bounding box center [643, 354] width 18 height 6
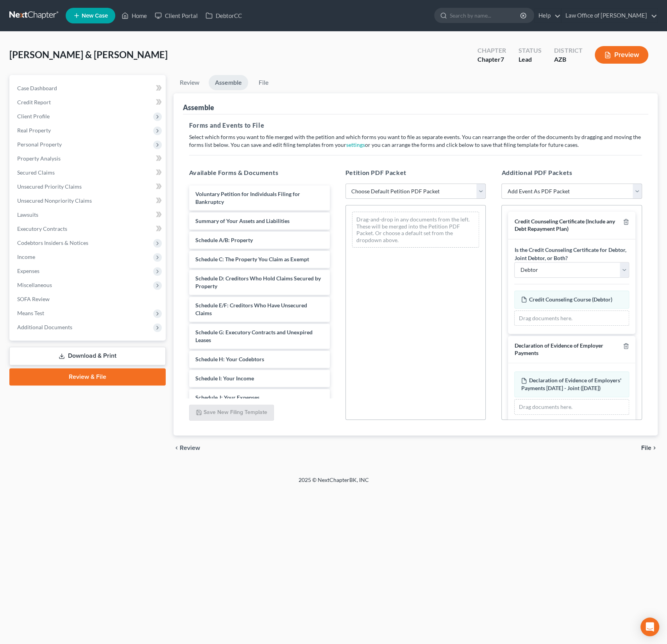
click at [415, 190] on select "Choose Default Petition PDF Packet Complete Bankruptcy Petition (all forms and …" at bounding box center [415, 192] width 141 height 16
select select "0"
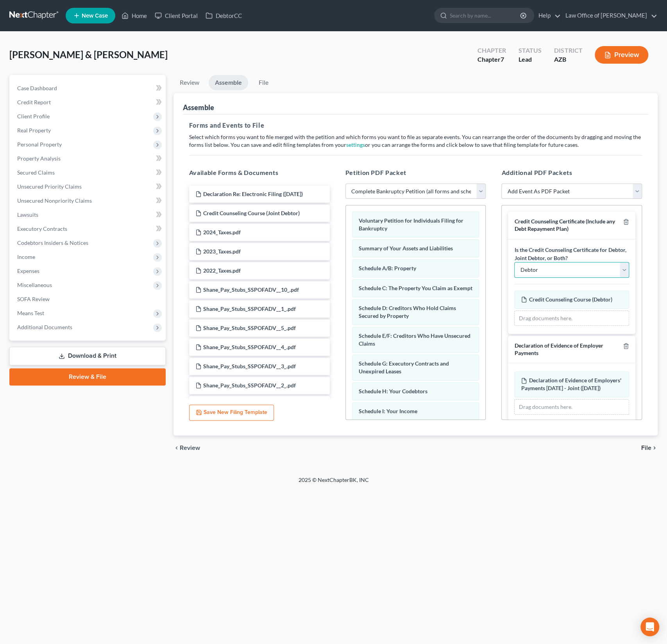
click at [582, 268] on select "Debtor Joint Debtor Debtor and Joint Debtor" at bounding box center [571, 270] width 115 height 16
select select "2"
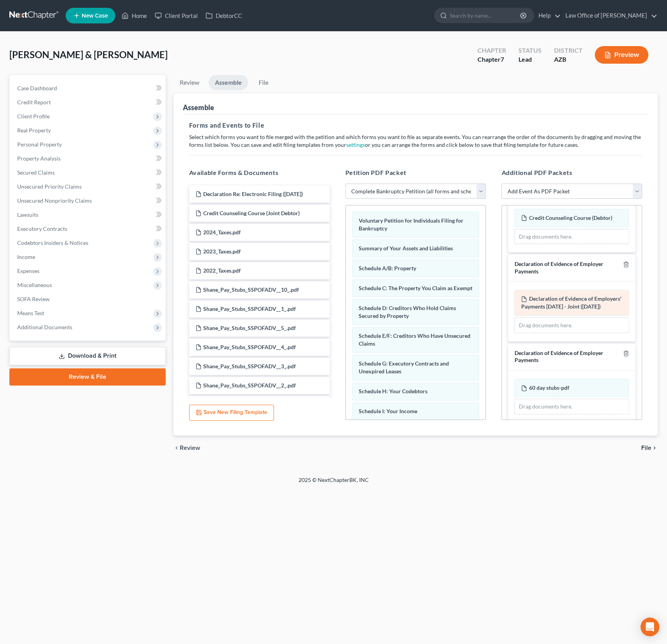
scroll to position [96, 0]
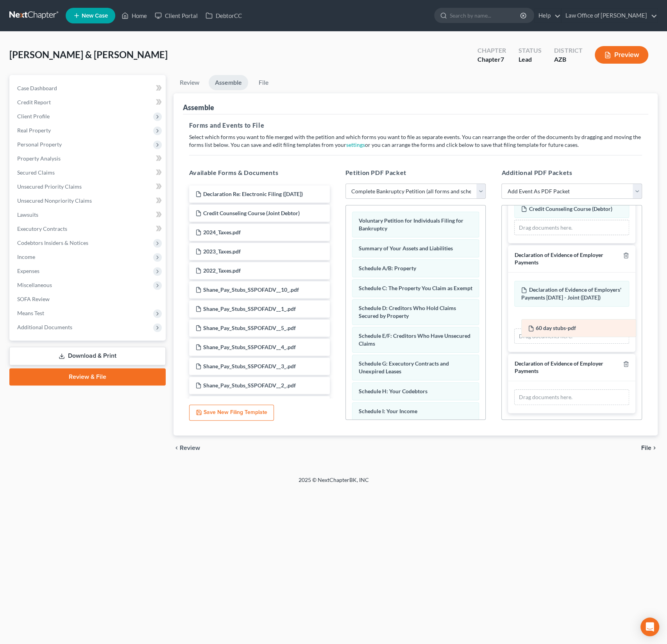
drag, startPoint x: 562, startPoint y: 383, endPoint x: 569, endPoint y: 331, distance: 53.3
click at [569, 390] on div "60 day stubs-pdf Amended 60 day stubs-pdf 60 day stubs-pdf Amended 60 day stubs…" at bounding box center [571, 398] width 115 height 16
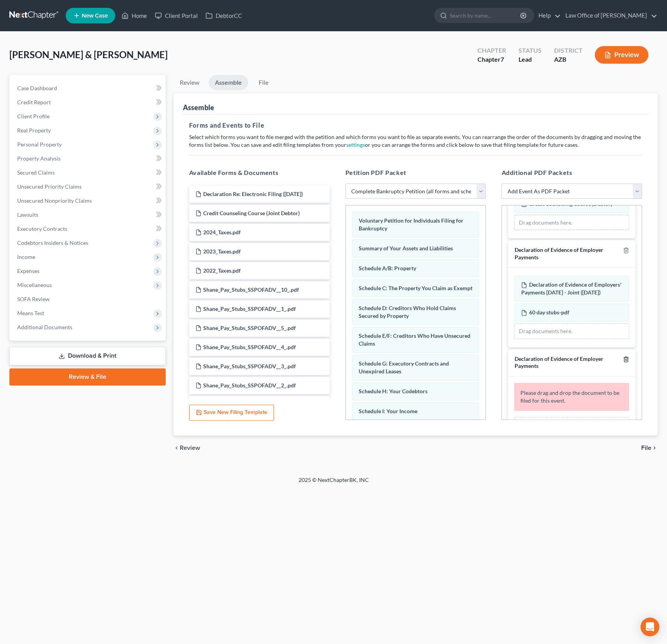
click at [625, 363] on icon "button" at bounding box center [626, 359] width 6 height 6
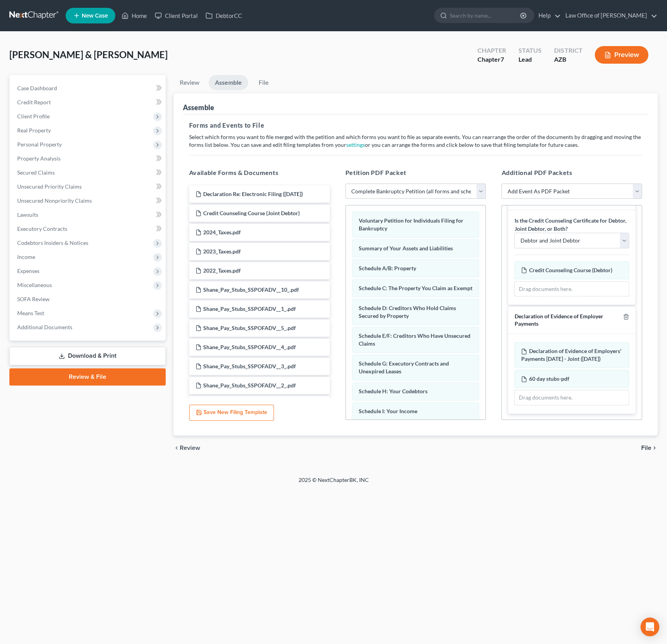
scroll to position [35, 0]
click at [645, 445] on span "File" at bounding box center [646, 448] width 10 height 6
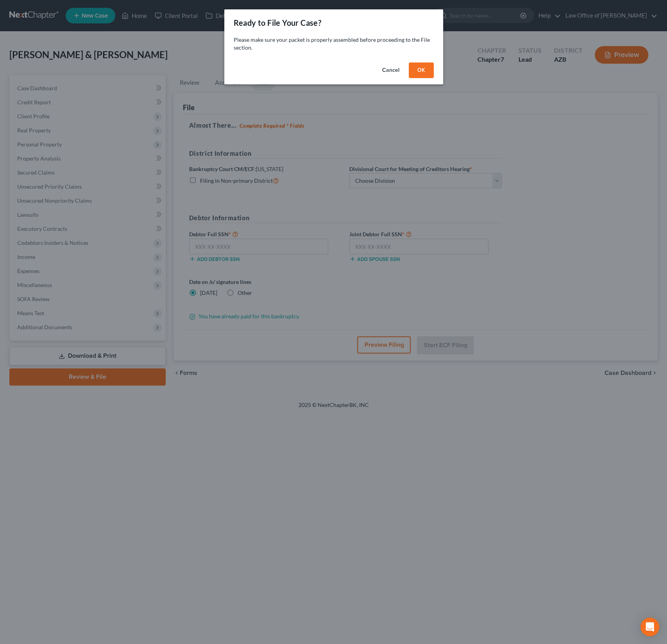
click at [423, 71] on button "OK" at bounding box center [421, 71] width 25 height 16
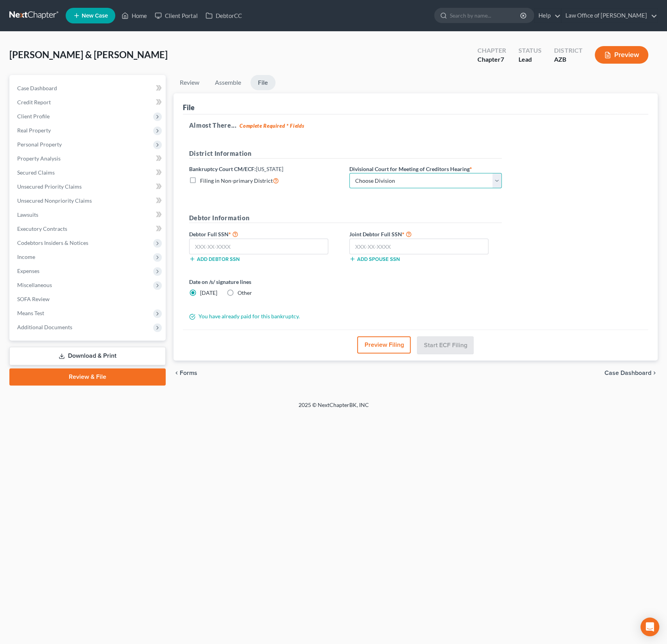
click at [396, 176] on select "Choose Division Phoenix [GEOGRAPHIC_DATA] [PERSON_NAME]" at bounding box center [425, 181] width 152 height 16
select select "0"
click at [392, 248] on input "text" at bounding box center [418, 247] width 139 height 16
type input "339-78-1182"
click at [243, 250] on input "text" at bounding box center [258, 247] width 139 height 16
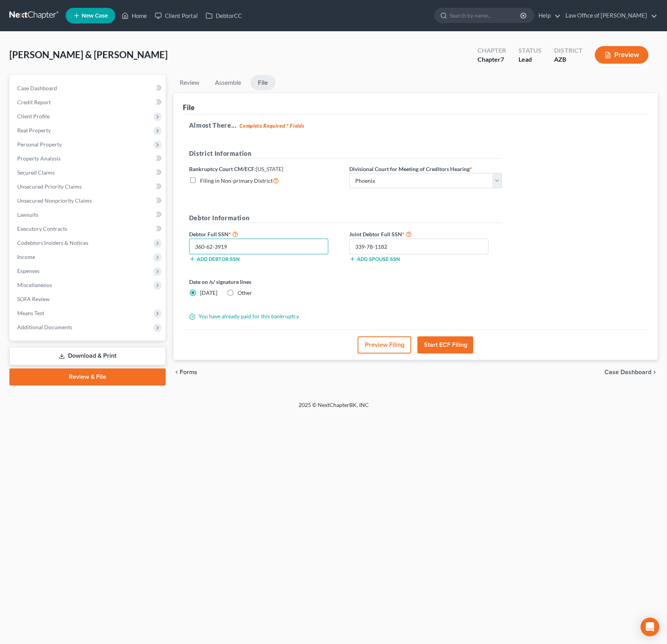
type input "360-62-3919"
click at [384, 341] on button "Preview Filing" at bounding box center [385, 344] width 54 height 17
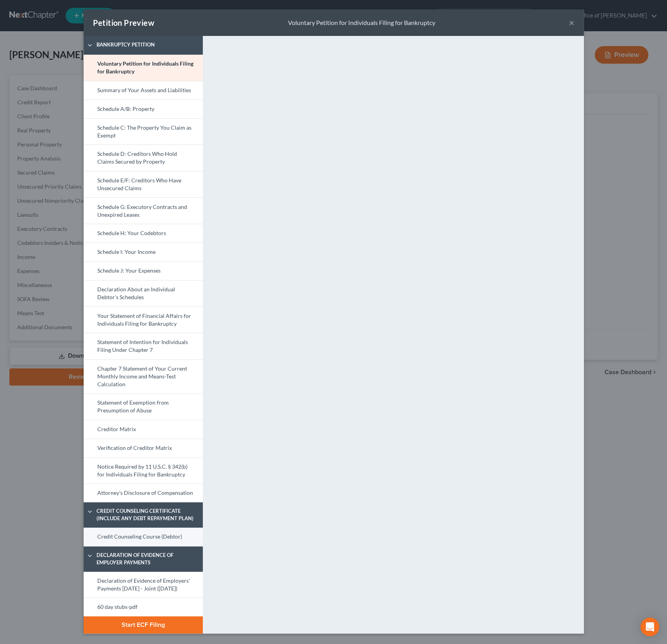
click at [127, 535] on link "Credit Counseling Course (Debtor)" at bounding box center [143, 537] width 119 height 19
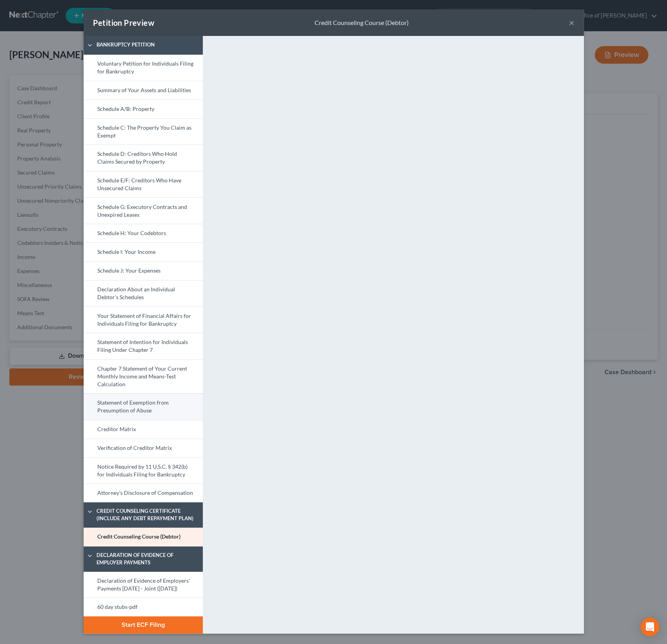
click at [140, 417] on link "Statement of Exemption from Presumption of Abuse" at bounding box center [143, 406] width 119 height 27
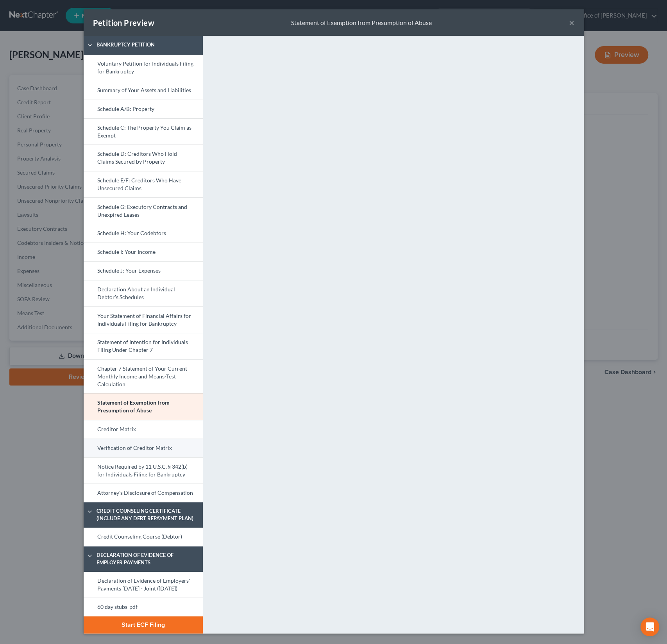
scroll to position [5, 0]
click at [144, 528] on link "Credit Counseling Course (Debtor)" at bounding box center [143, 537] width 119 height 19
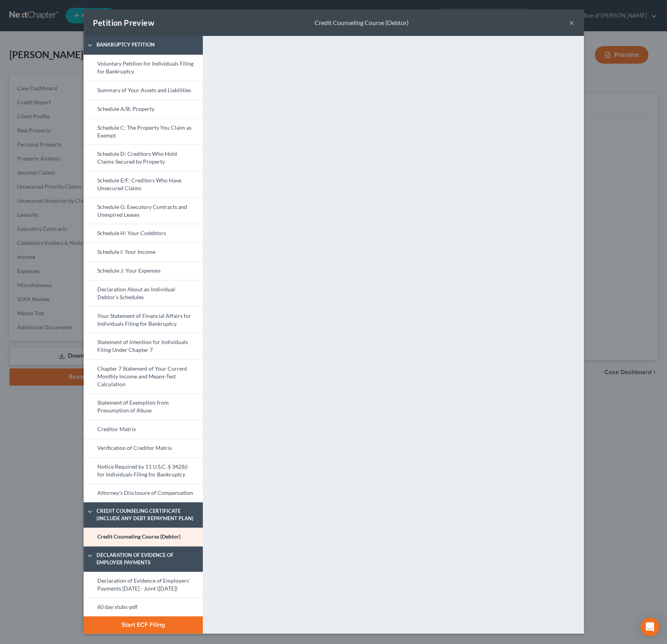
click at [6, 440] on div "Petition Preview Credit Counseling Course (Debtor) × Bankruptcy Petition Volunt…" at bounding box center [333, 322] width 667 height 644
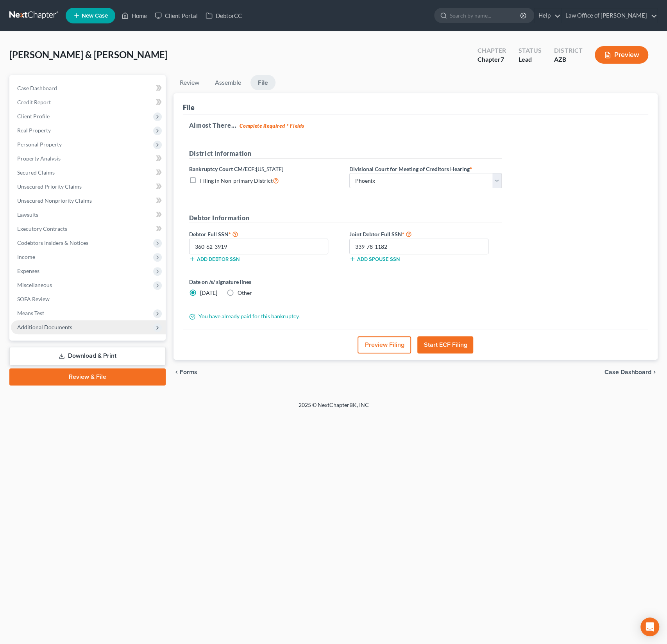
click at [45, 327] on span "Additional Documents" at bounding box center [44, 327] width 55 height 7
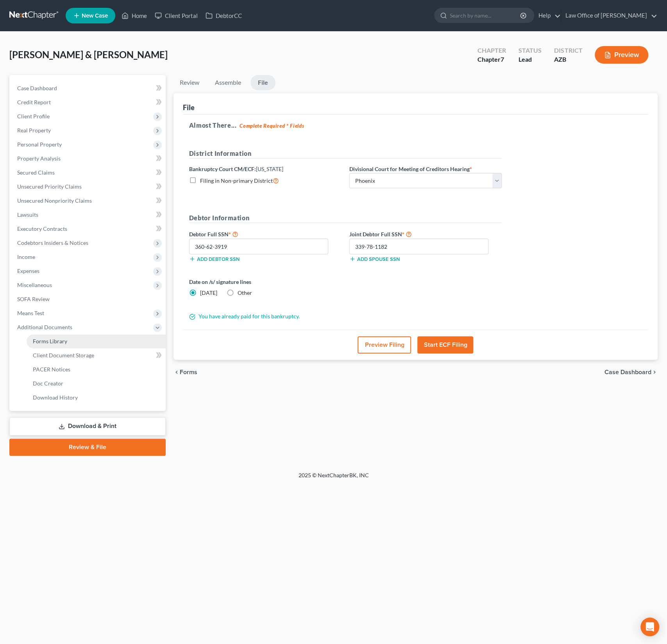
click at [52, 340] on span "Forms Library" at bounding box center [50, 341] width 34 height 7
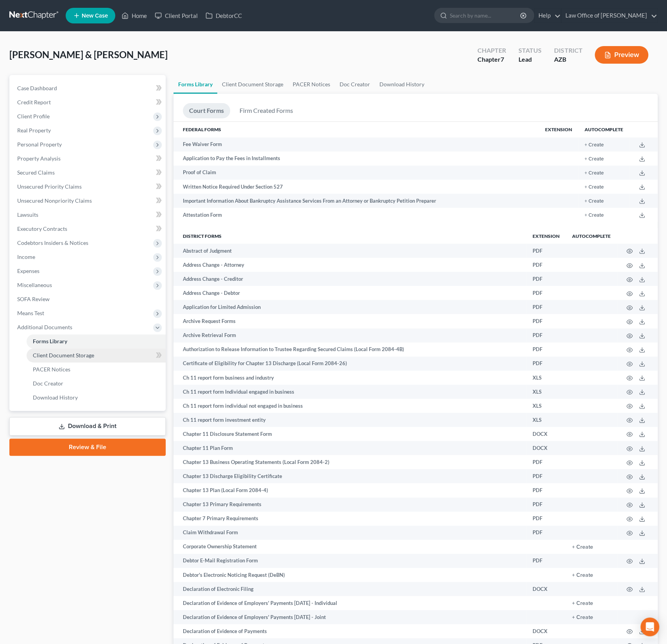
click at [70, 355] on span "Client Document Storage" at bounding box center [63, 355] width 61 height 7
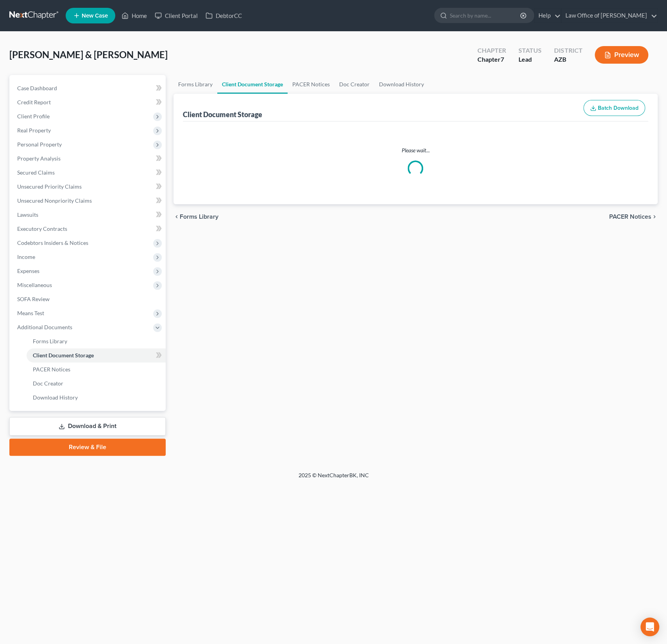
select select "14"
select select "18"
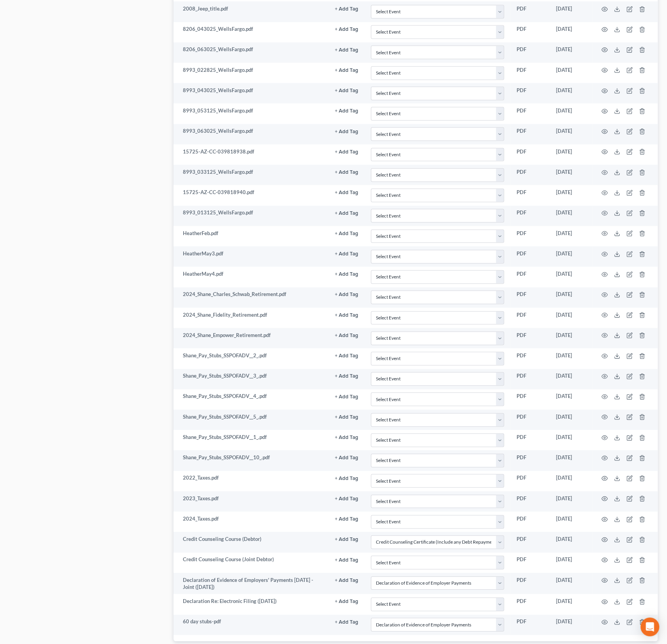
select select "14"
select select "18"
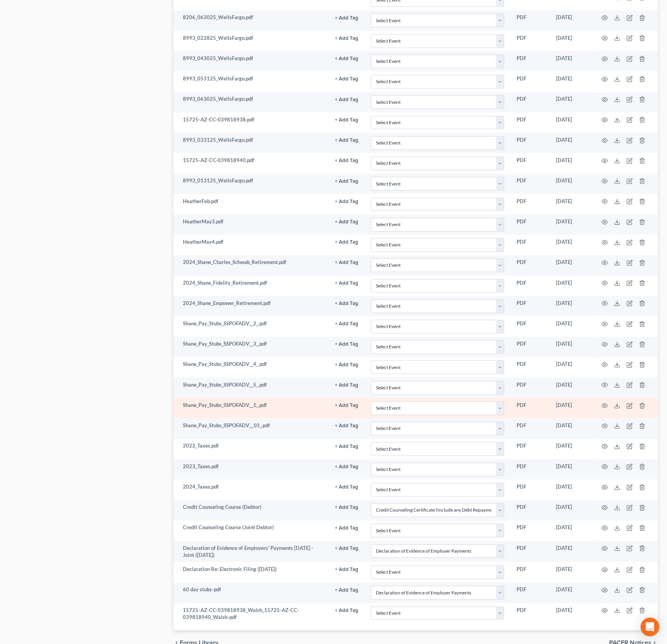
scroll to position [1239, 0]
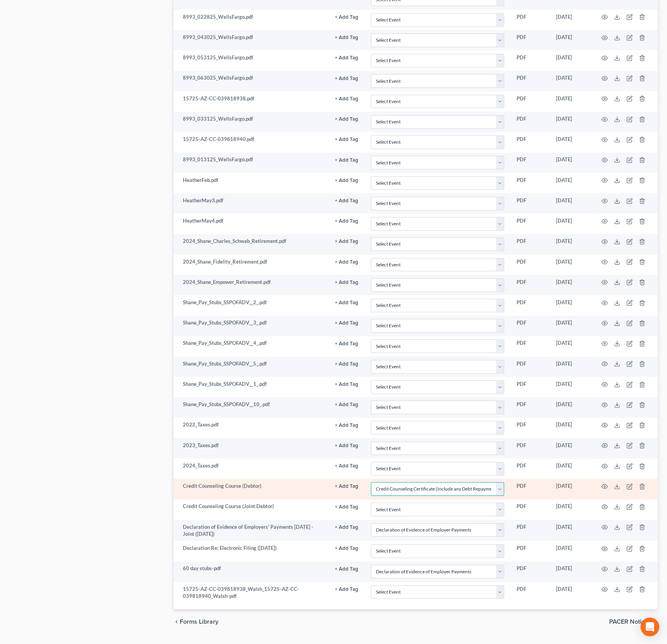
click at [445, 483] on select "Select Event AA Schedules and Statements (Formerly All Required) Amended Chapte…" at bounding box center [437, 490] width 133 height 14
select select
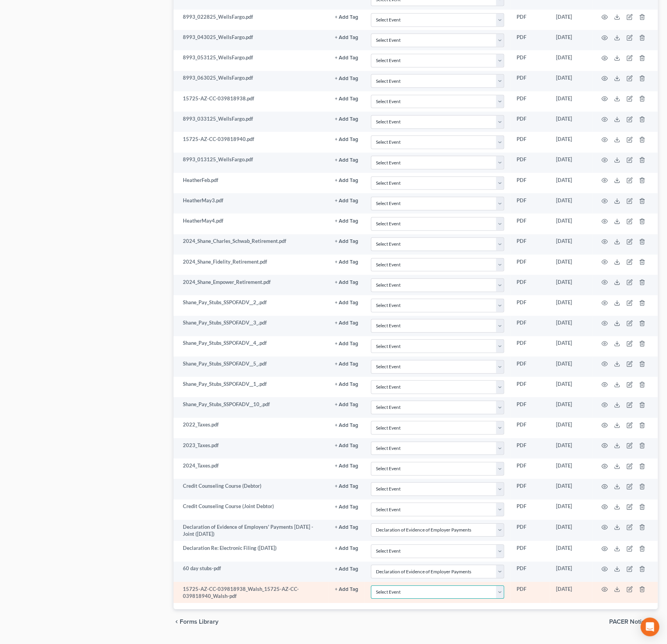
click at [398, 586] on select "Select Event AA Schedules and Statements (Formerly All Required) Amended Chapte…" at bounding box center [437, 593] width 133 height 14
select select "14"
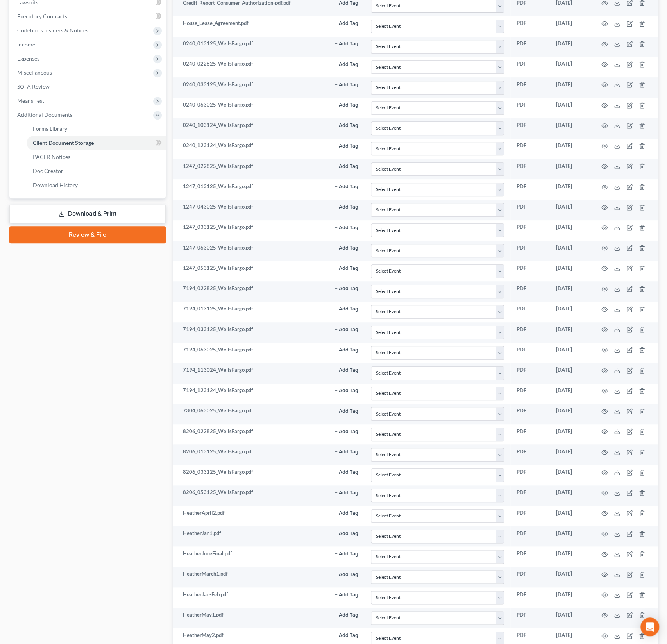
scroll to position [0, 0]
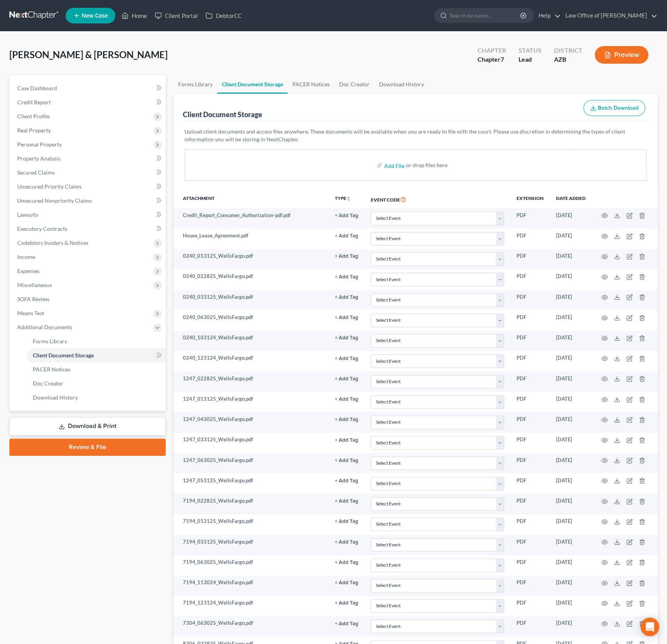
click at [91, 445] on link "Review & File" at bounding box center [87, 447] width 156 height 17
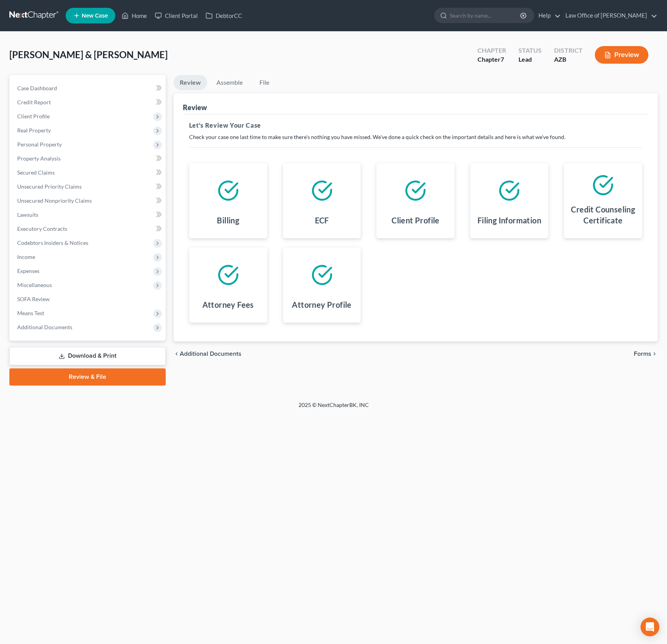
click at [646, 355] on span "Forms" at bounding box center [643, 354] width 18 height 6
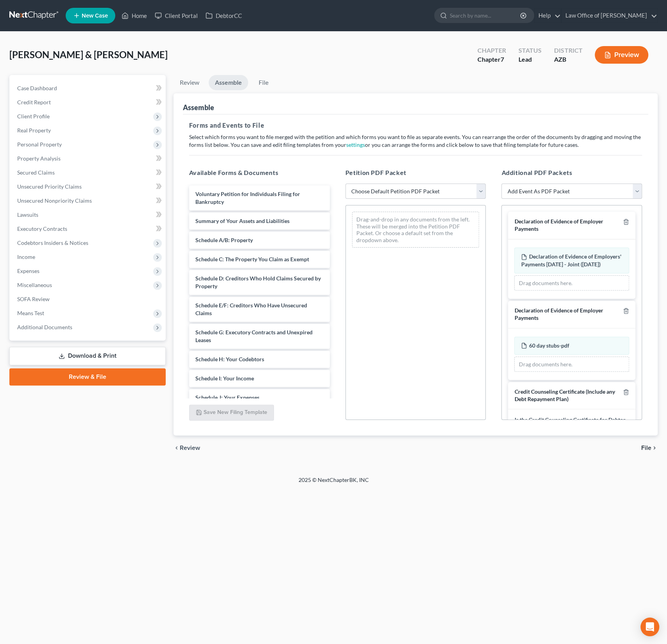
click at [440, 192] on select "Choose Default Petition PDF Packet Complete Bankruptcy Petition (all forms and …" at bounding box center [415, 192] width 141 height 16
select select "0"
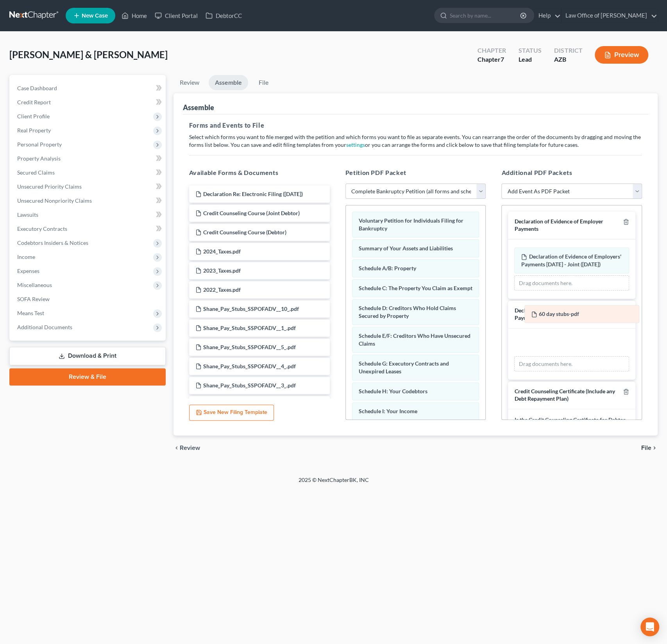
drag, startPoint x: 560, startPoint y: 350, endPoint x: 570, endPoint y: 312, distance: 39.3
click at [570, 337] on div "60 day stubs-pdf Amended 60 day stubs-pdf 60 day stubs-pdf Amended 60 day stubs…" at bounding box center [571, 354] width 115 height 35
click at [570, 312] on div "Declaration of Evidence of Employer Payments" at bounding box center [571, 314] width 127 height 27
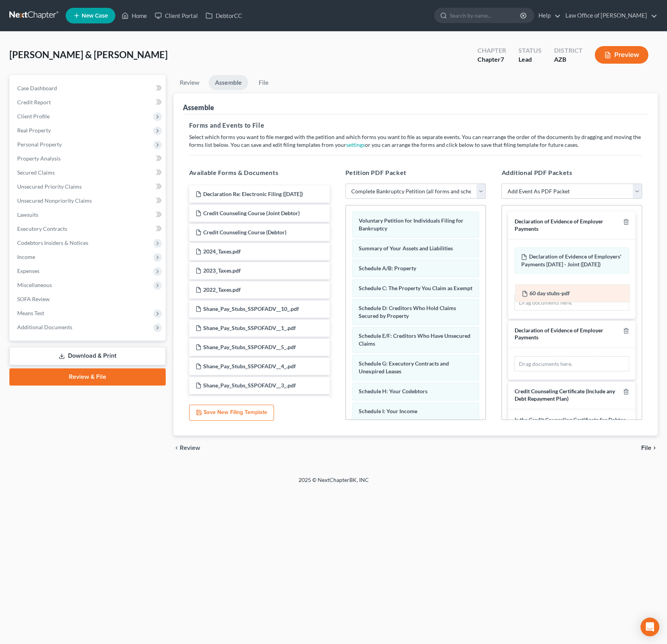
drag, startPoint x: 560, startPoint y: 351, endPoint x: 560, endPoint y: 292, distance: 58.2
click at [560, 356] on div "60 day stubs-pdf Amended 60 day stubs-pdf 60 day stubs-pdf Amended 60 day stubs…" at bounding box center [571, 364] width 115 height 16
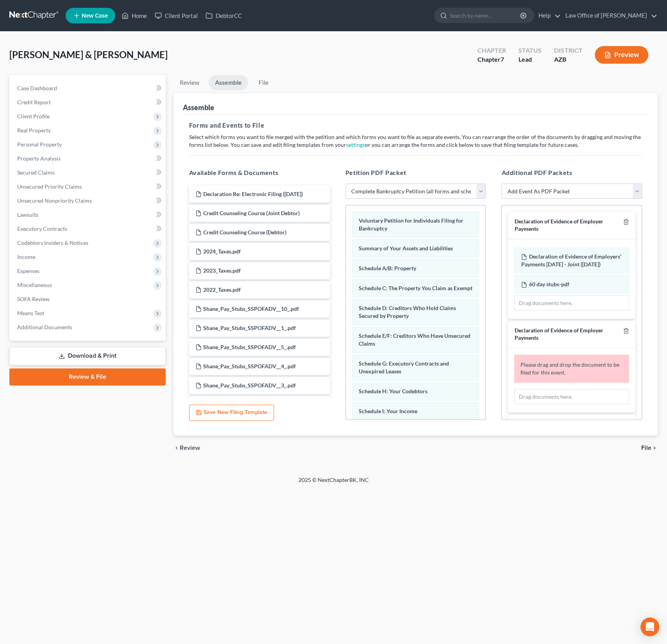
click at [623, 342] on div at bounding box center [624, 334] width 9 height 14
click at [624, 334] on icon "button" at bounding box center [626, 331] width 6 height 6
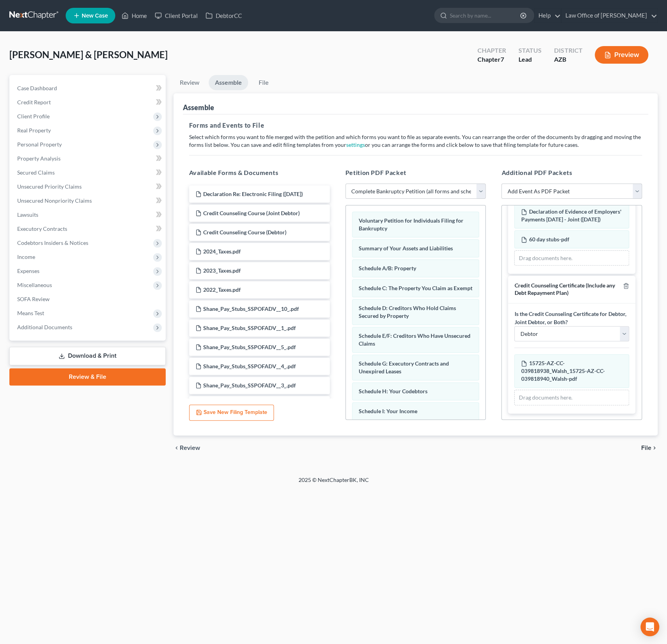
scroll to position [51, 0]
click at [565, 329] on select "Debtor Joint Debtor Debtor and Joint Debtor" at bounding box center [571, 334] width 115 height 16
select select "2"
click at [587, 433] on div "Forms and Events to File Select which forms you want to file merged with the pe…" at bounding box center [415, 275] width 465 height 322
click at [644, 447] on span "File" at bounding box center [646, 448] width 10 height 6
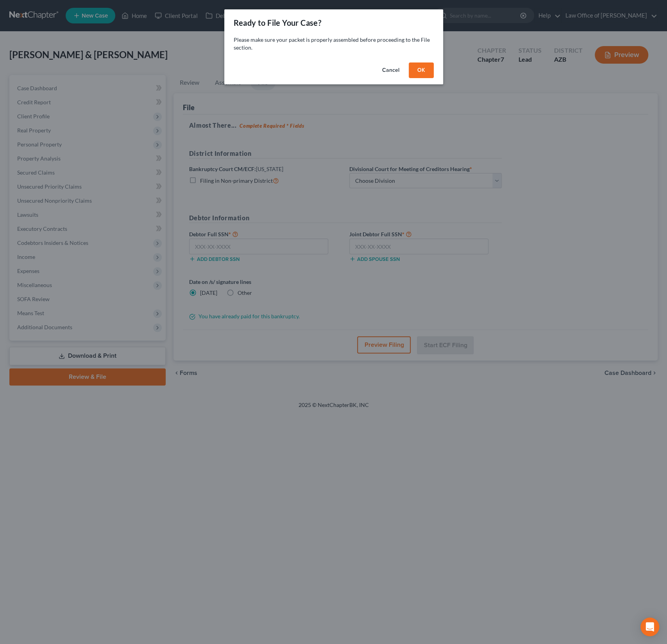
click at [429, 72] on button "OK" at bounding box center [421, 71] width 25 height 16
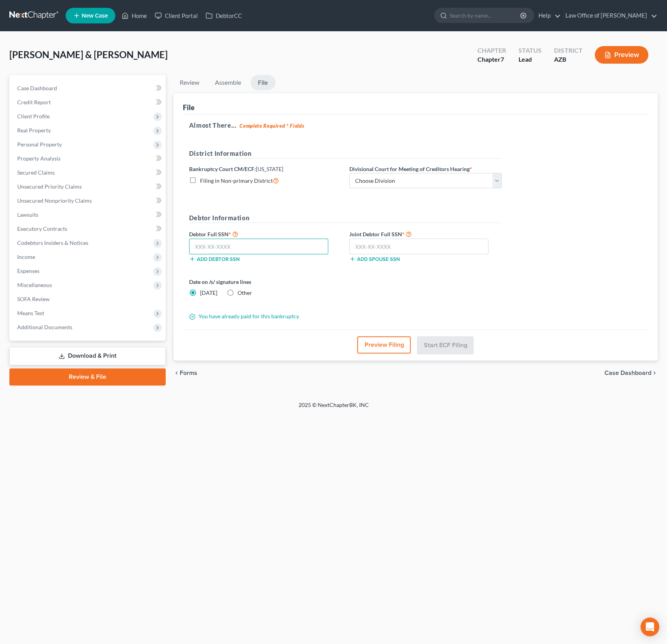
click at [226, 252] on input "text" at bounding box center [258, 247] width 139 height 16
click at [373, 246] on input "text" at bounding box center [418, 247] width 139 height 16
type input "339-78-1182"
click at [234, 245] on input "text" at bounding box center [258, 247] width 139 height 16
type input "360-62-3919"
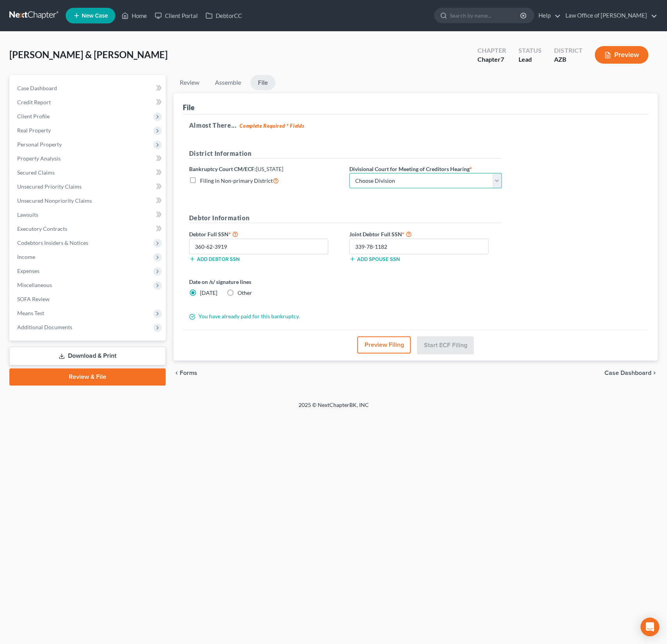
click at [383, 183] on select "Choose Division Phoenix [GEOGRAPHIC_DATA] [PERSON_NAME]" at bounding box center [425, 181] width 152 height 16
select select "0"
click at [442, 341] on button "Start ECF Filing" at bounding box center [445, 344] width 56 height 17
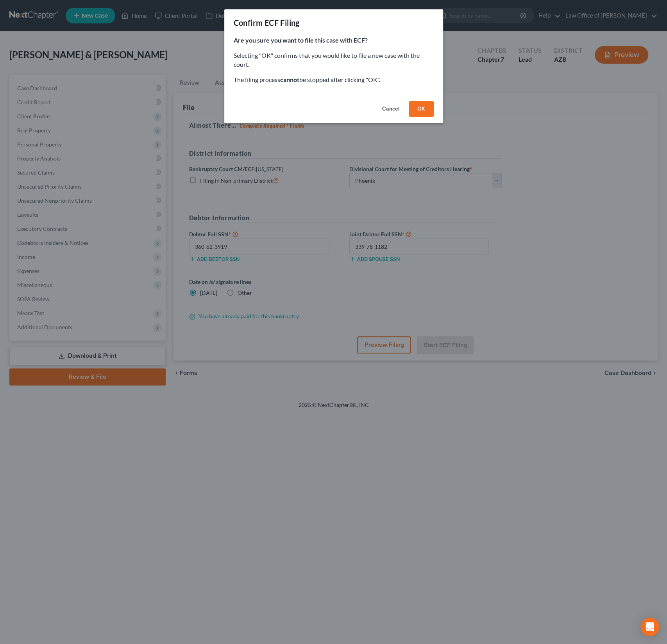
click at [422, 110] on button "OK" at bounding box center [421, 109] width 25 height 16
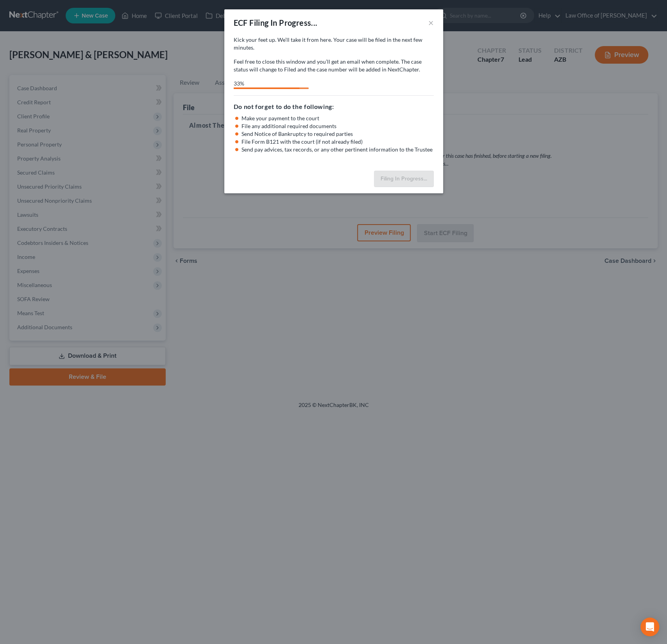
select select "0"
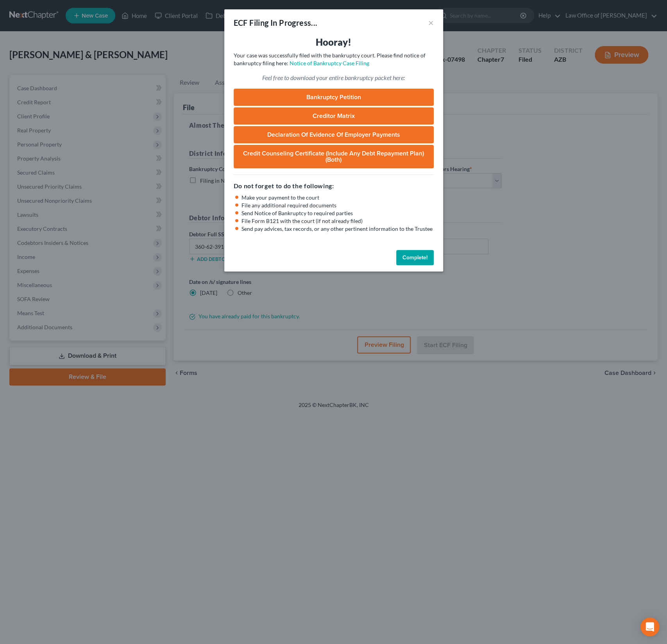
click at [312, 97] on link "Bankruptcy Petition" at bounding box center [334, 97] width 200 height 17
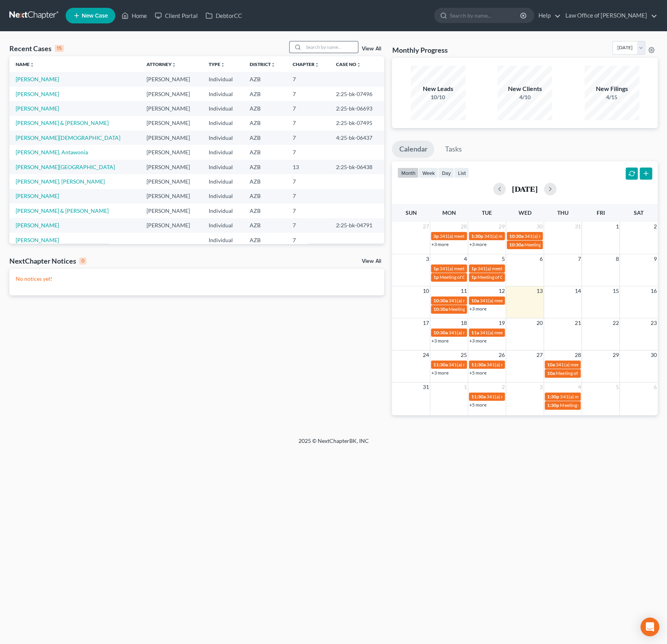
click at [324, 46] on input "search" at bounding box center [330, 46] width 55 height 11
click at [336, 49] on input "search" at bounding box center [330, 46] width 55 height 11
type input "spoerle"
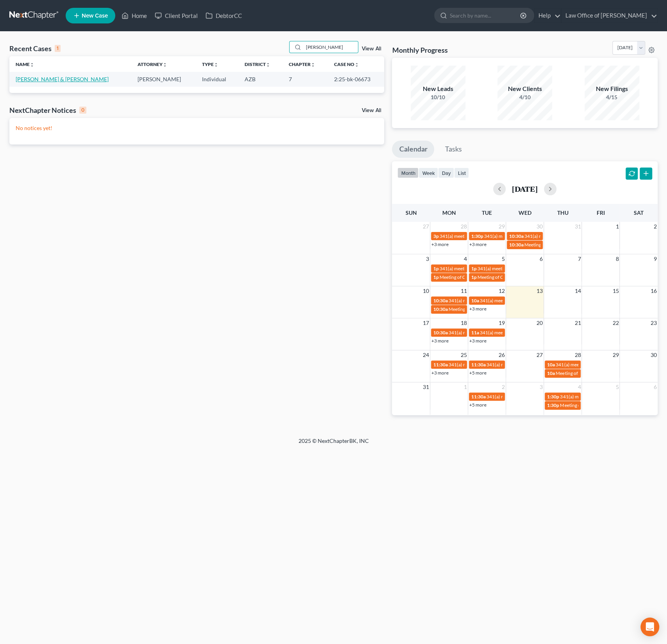
click at [46, 80] on link "Spoerle, Adam & Dora" at bounding box center [62, 79] width 93 height 7
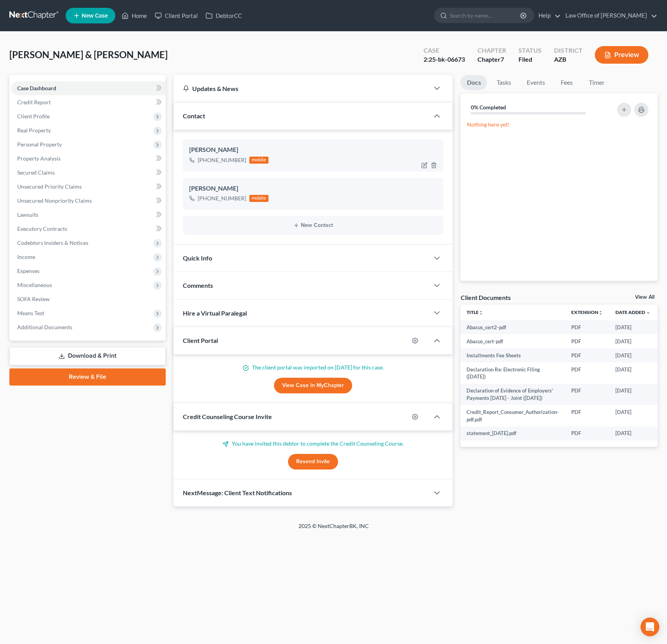
drag, startPoint x: 244, startPoint y: 158, endPoint x: 197, endPoint y: 160, distance: 47.3
click at [197, 160] on div "+1 (909) 213-7243 mobile" at bounding box center [229, 160] width 80 height 10
copy div "+1 (909) 213-7243"
drag, startPoint x: 243, startPoint y: 196, endPoint x: 198, endPoint y: 197, distance: 45.3
click at [198, 197] on div "+1 (909) 213-0694 mobile" at bounding box center [229, 198] width 80 height 10
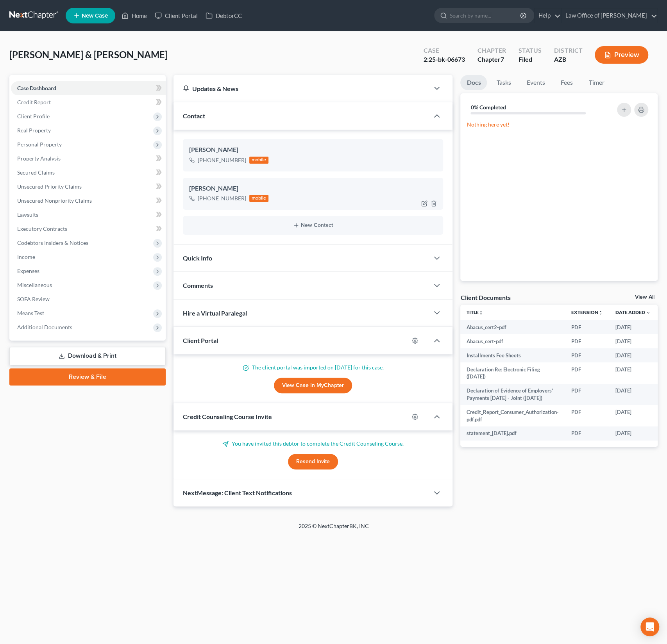
copy div "+1 (909) 213-0694"
click at [139, 13] on link "Home" at bounding box center [134, 16] width 33 height 14
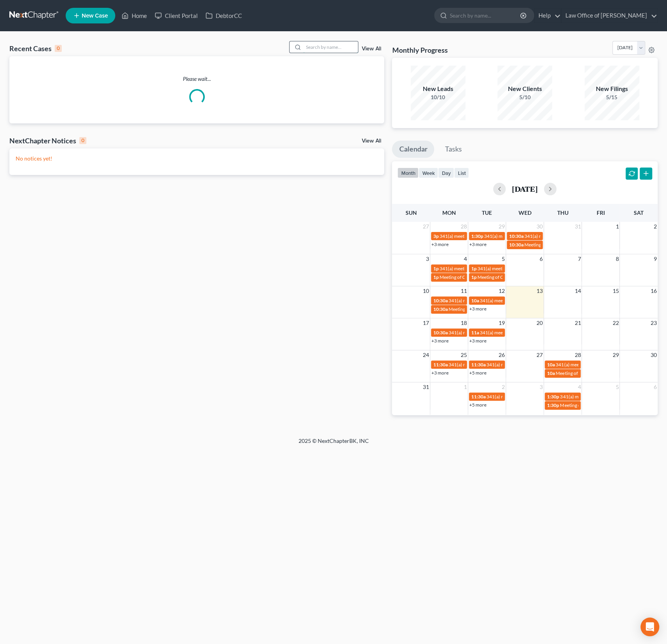
click at [337, 44] on input "search" at bounding box center [330, 46] width 55 height 11
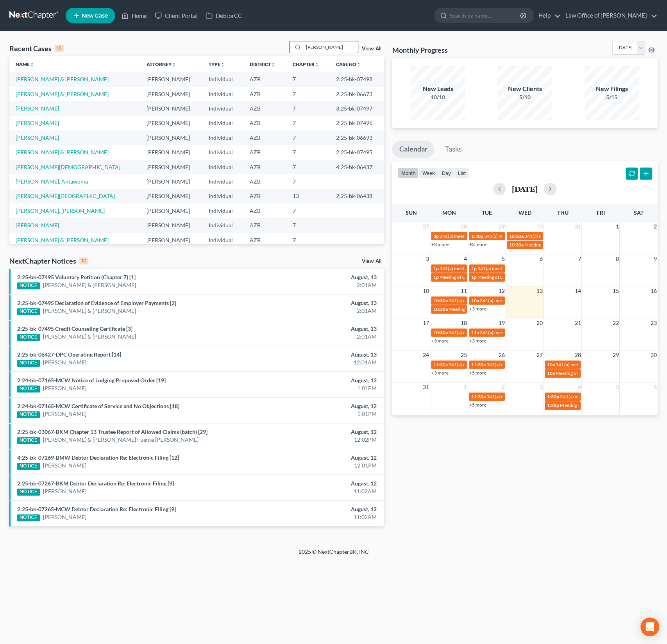
type input "gustavo"
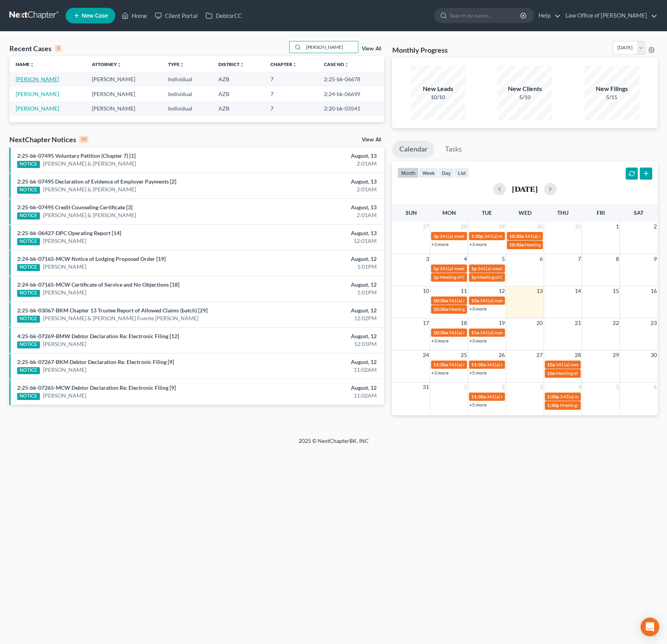
click at [48, 80] on link "Garcia, Gustavo" at bounding box center [37, 79] width 43 height 7
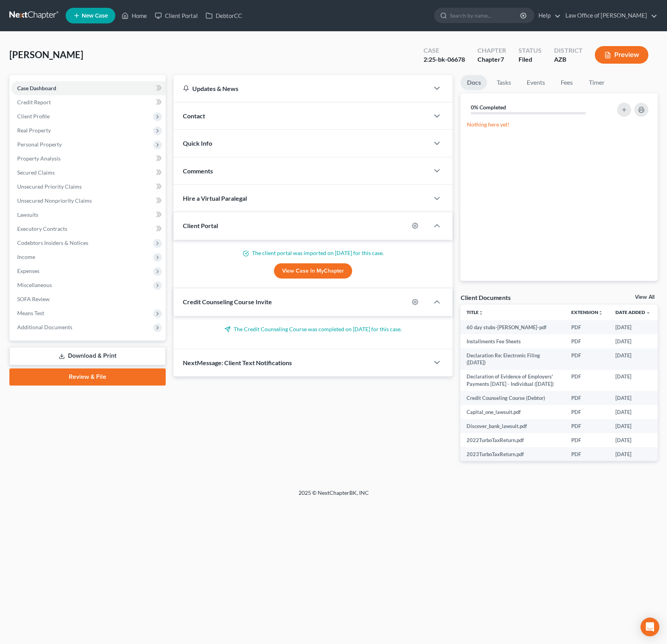
click at [215, 115] on div "Contact" at bounding box center [301, 115] width 256 height 27
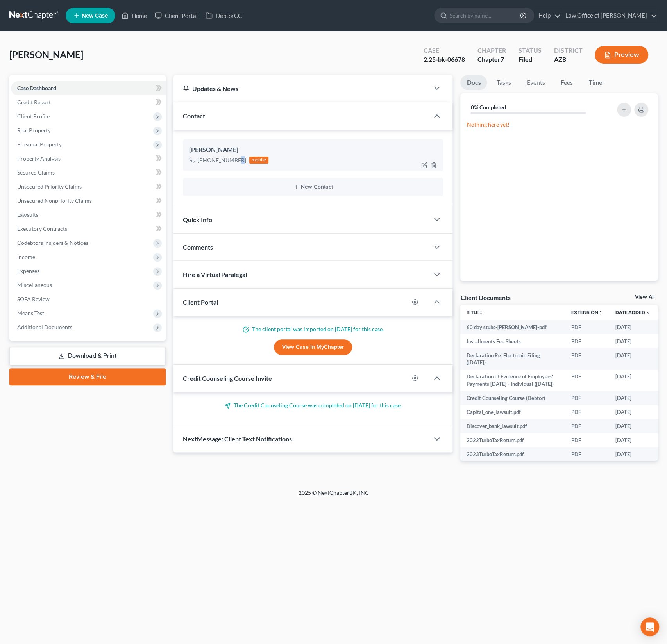
drag, startPoint x: 242, startPoint y: 159, endPoint x: 198, endPoint y: 160, distance: 43.8
click at [198, 160] on div "+1 (623) 500-7215" at bounding box center [222, 160] width 48 height 8
copy div "+1 (623) 500-7215"
click at [36, 120] on span "Client Profile" at bounding box center [88, 116] width 155 height 14
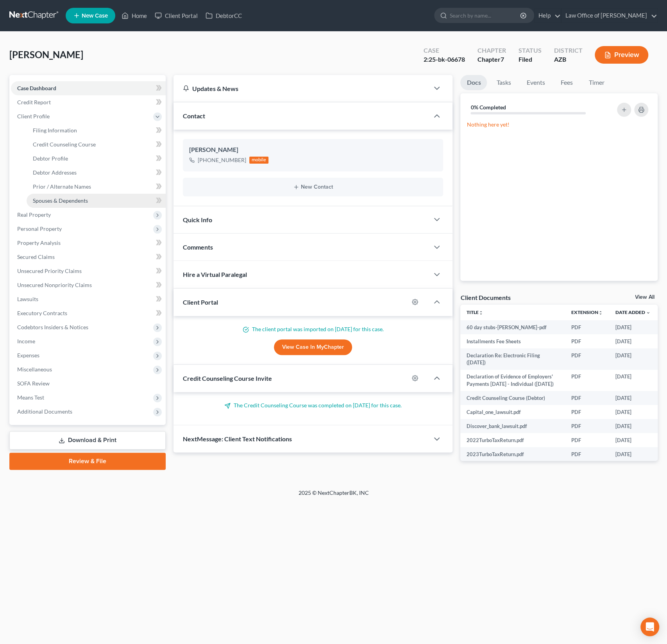
click at [58, 201] on span "Spouses & Dependents" at bounding box center [60, 200] width 55 height 7
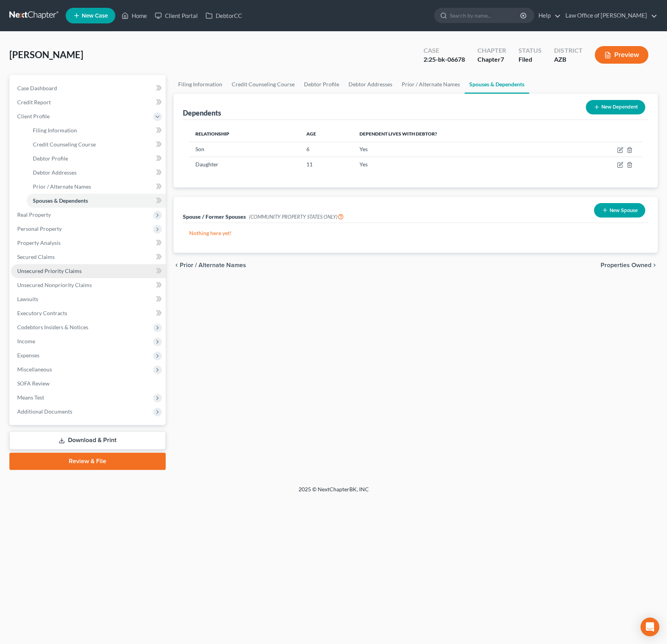
click at [57, 269] on span "Unsecured Priority Claims" at bounding box center [49, 271] width 64 height 7
